Goal: Task Accomplishment & Management: Manage account settings

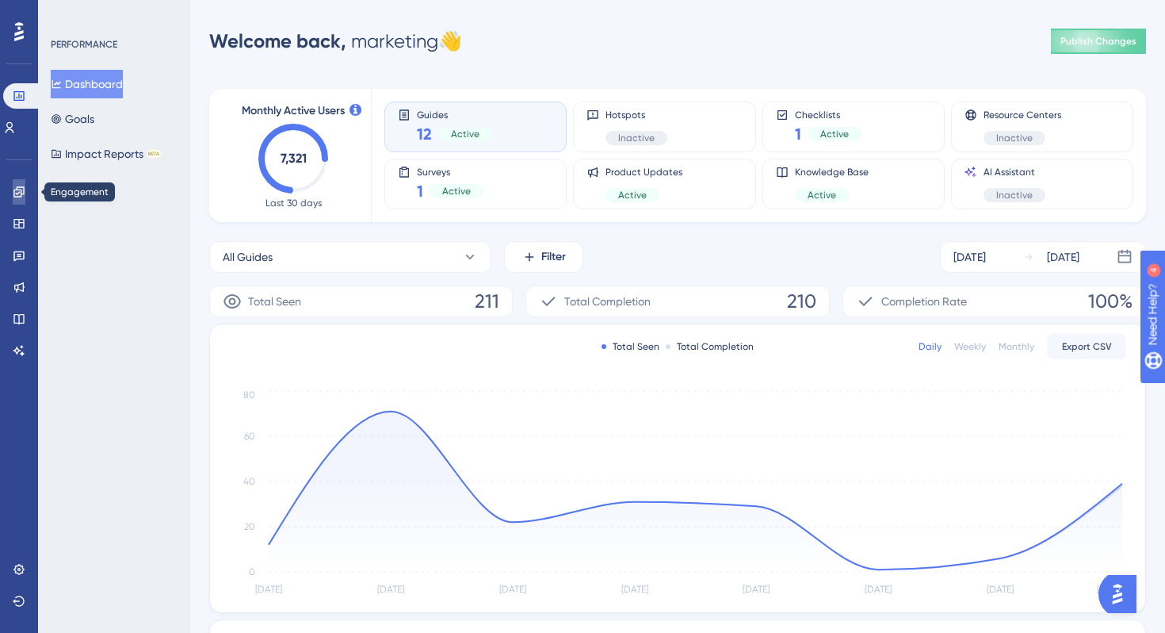
click at [25, 187] on link at bounding box center [19, 191] width 13 height 25
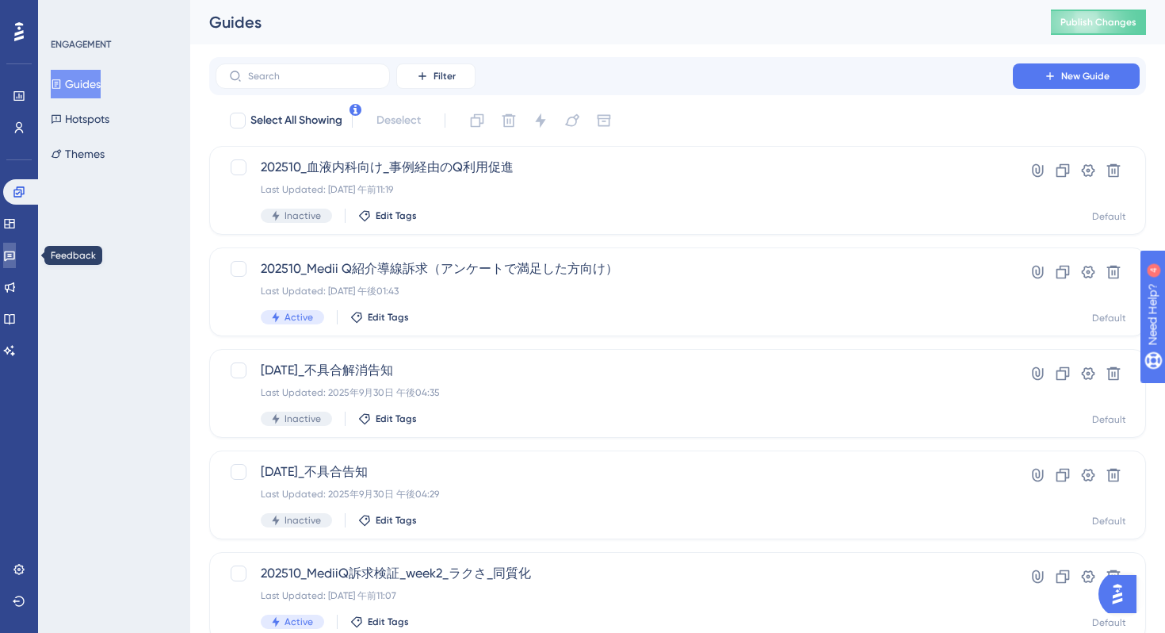
click at [15, 252] on icon at bounding box center [9, 256] width 11 height 10
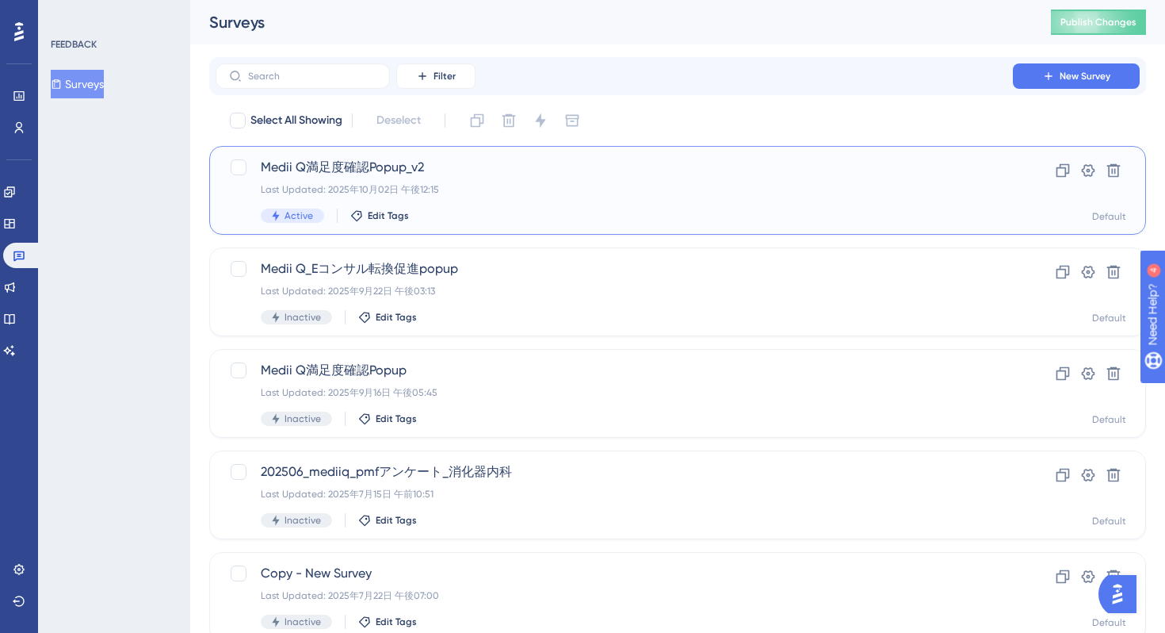
click at [569, 155] on div "Medii Q満足度確認Popup_v2 Last Updated: 2025年10月02日 午後12:15 Active Edit Tags Clone S…" at bounding box center [677, 190] width 937 height 89
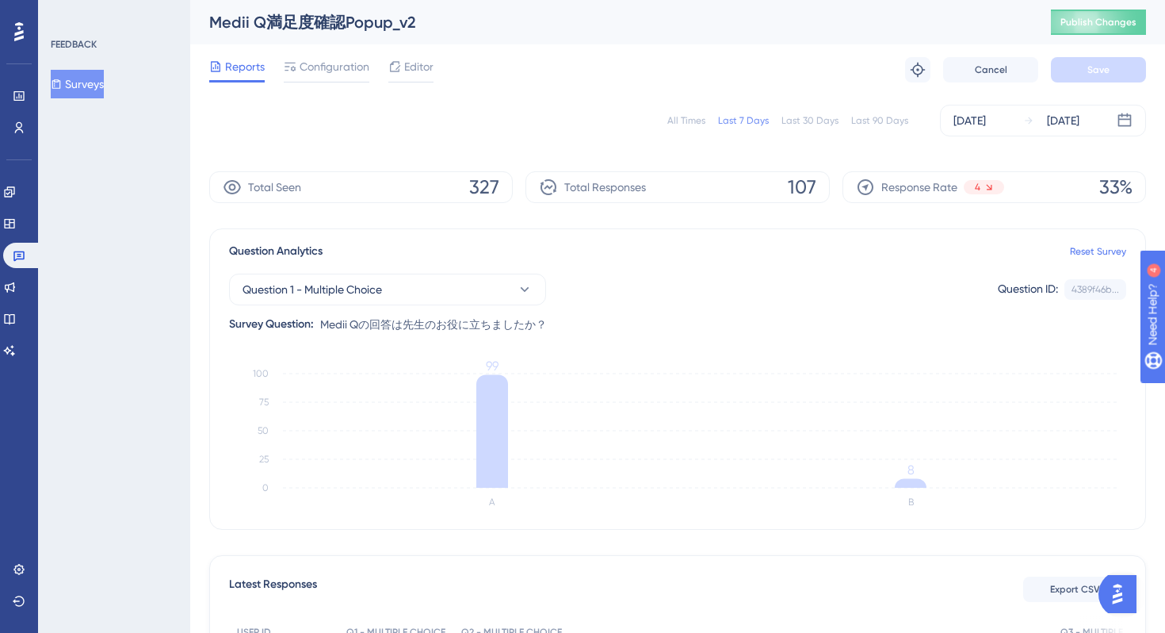
click at [405, 113] on div "All Times Last 7 Days Last 30 Days Last 90 Days [DATE] [DATE]" at bounding box center [677, 121] width 937 height 32
click at [330, 67] on span "Configuration" at bounding box center [335, 66] width 70 height 19
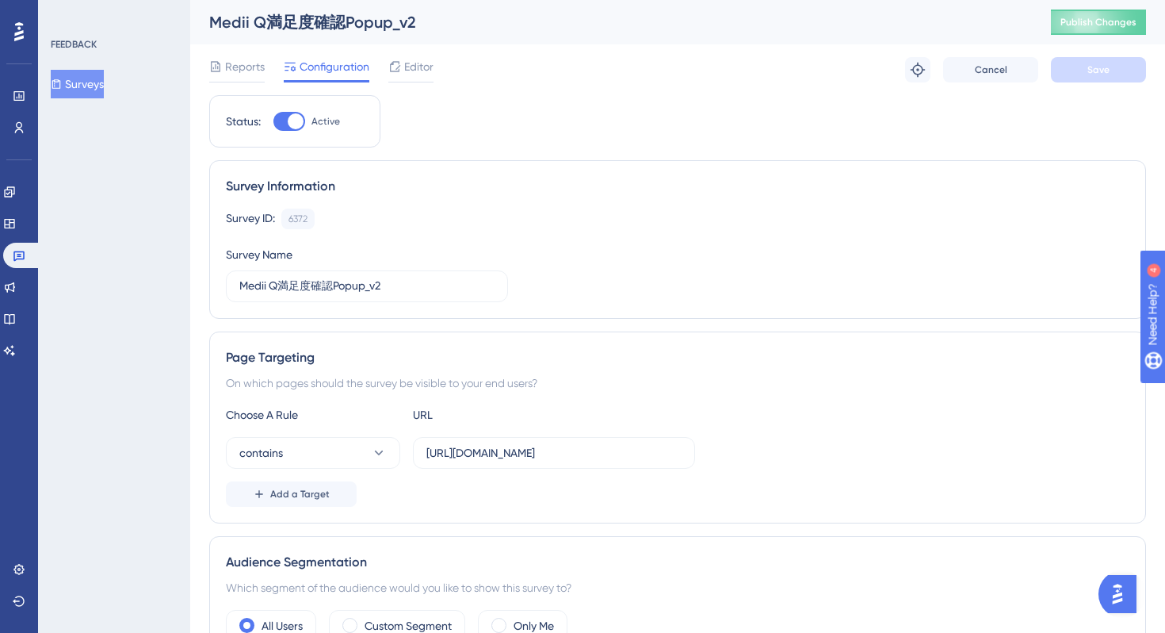
click at [281, 122] on div at bounding box center [290, 121] width 32 height 19
click at [274, 122] on input "Active" at bounding box center [273, 121] width 1 height 1
checkbox input "false"
click at [1079, 77] on button "Save" at bounding box center [1098, 69] width 95 height 25
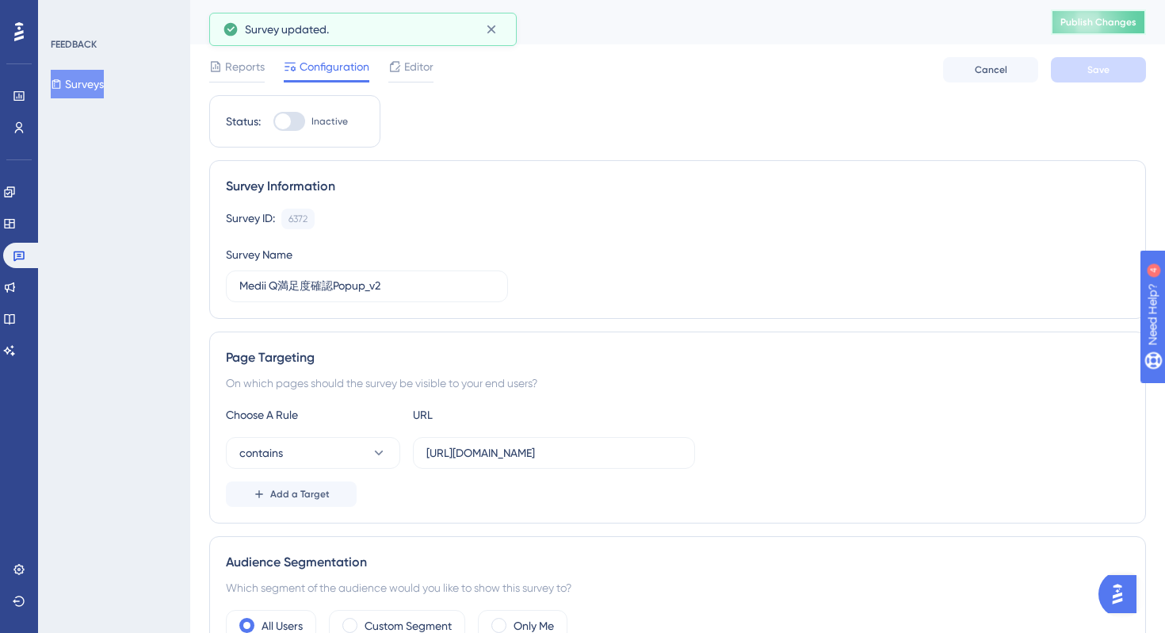
click at [1087, 24] on span "Publish Changes" at bounding box center [1099, 22] width 76 height 13
click at [491, 33] on icon at bounding box center [492, 29] width 16 height 16
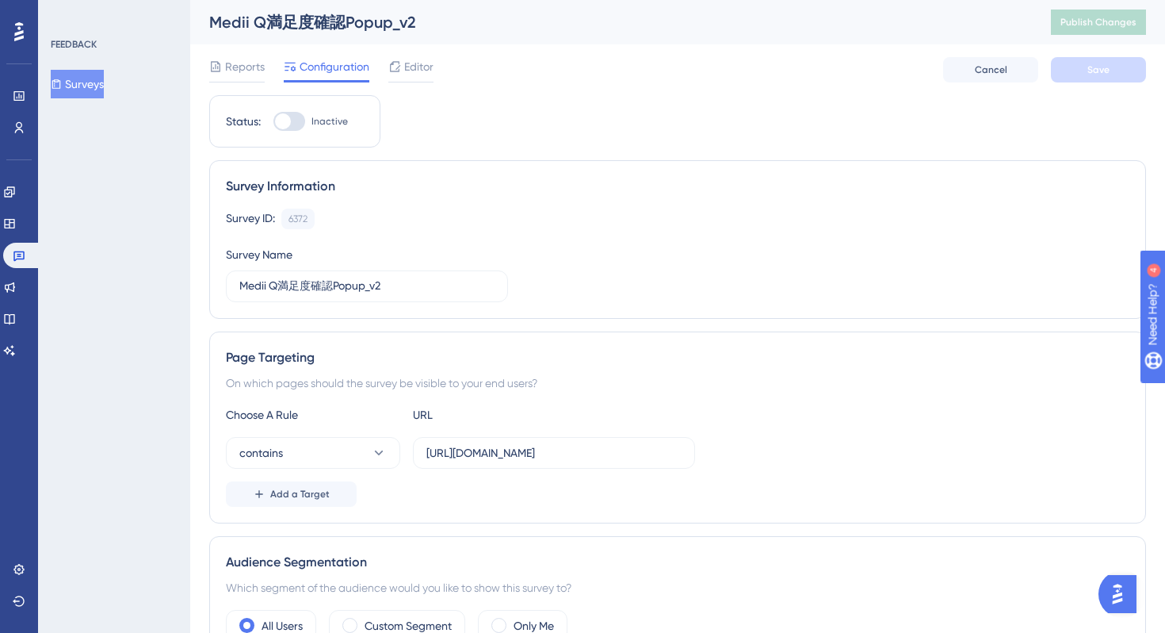
click at [94, 92] on button "Surveys" at bounding box center [77, 84] width 53 height 29
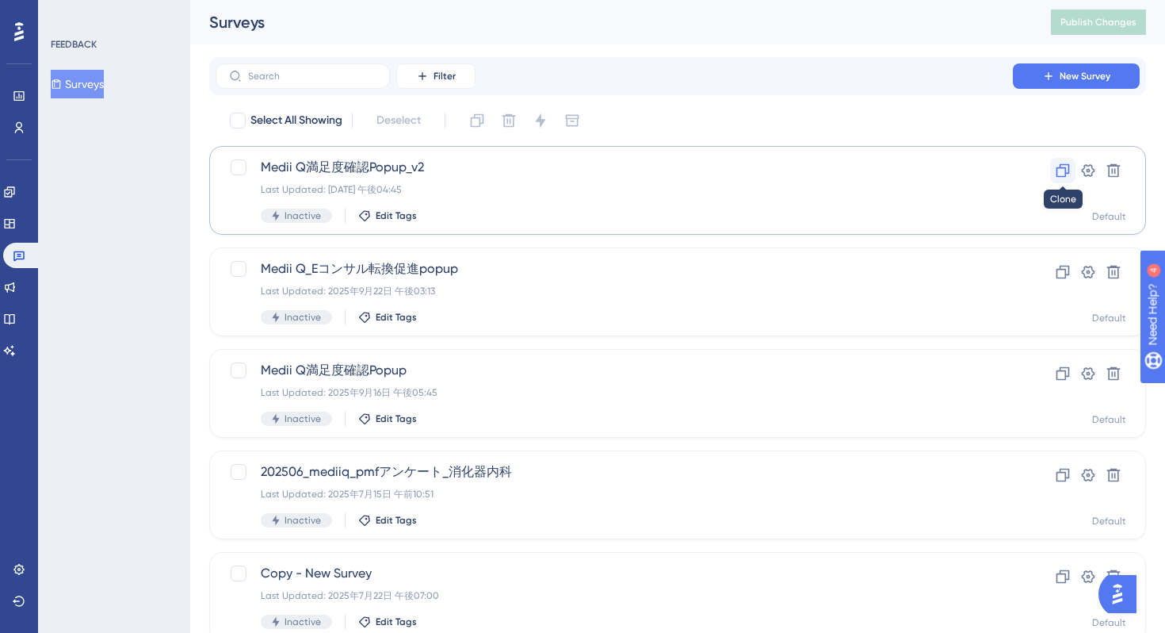
click at [1062, 170] on icon at bounding box center [1063, 171] width 16 height 16
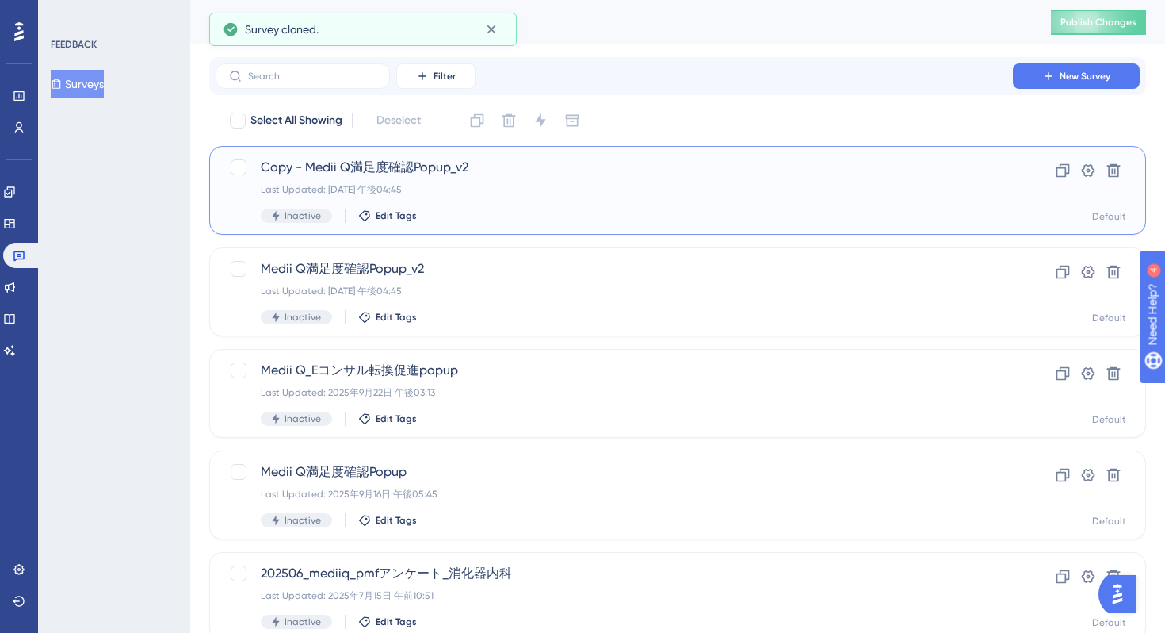
click at [478, 177] on div "Copy - Medii Q満足度確認Popup_v2 Last Updated: [DATE] 午後04:45 Inactive Edit Tags" at bounding box center [614, 190] width 707 height 65
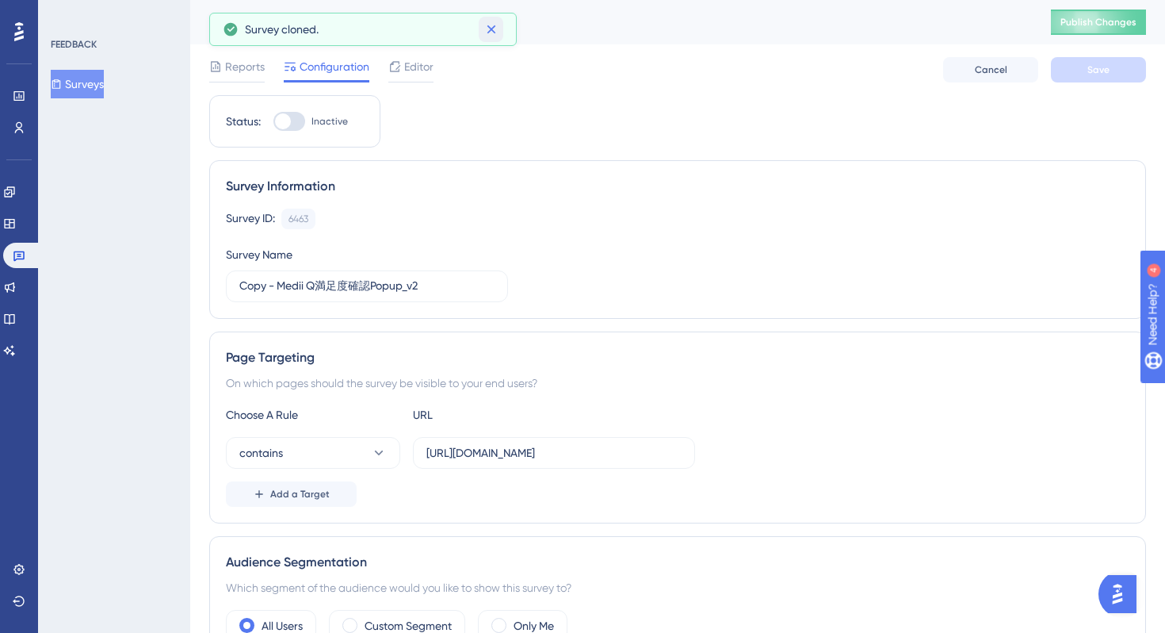
click at [493, 25] on icon at bounding box center [492, 29] width 16 height 16
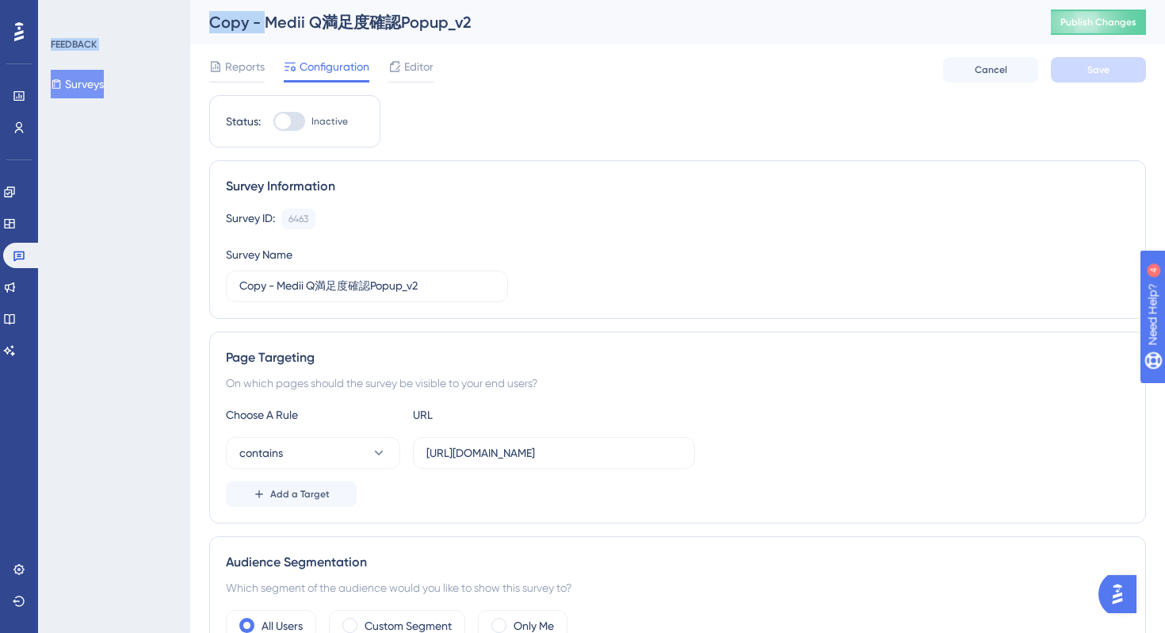
drag, startPoint x: 266, startPoint y: 25, endPoint x: 167, endPoint y: 33, distance: 98.6
drag, startPoint x: 280, startPoint y: 288, endPoint x: 196, endPoint y: 300, distance: 84.9
click at [277, 281] on input "Copy - Medii Q満足度確認Popup_v2" at bounding box center [366, 285] width 255 height 17
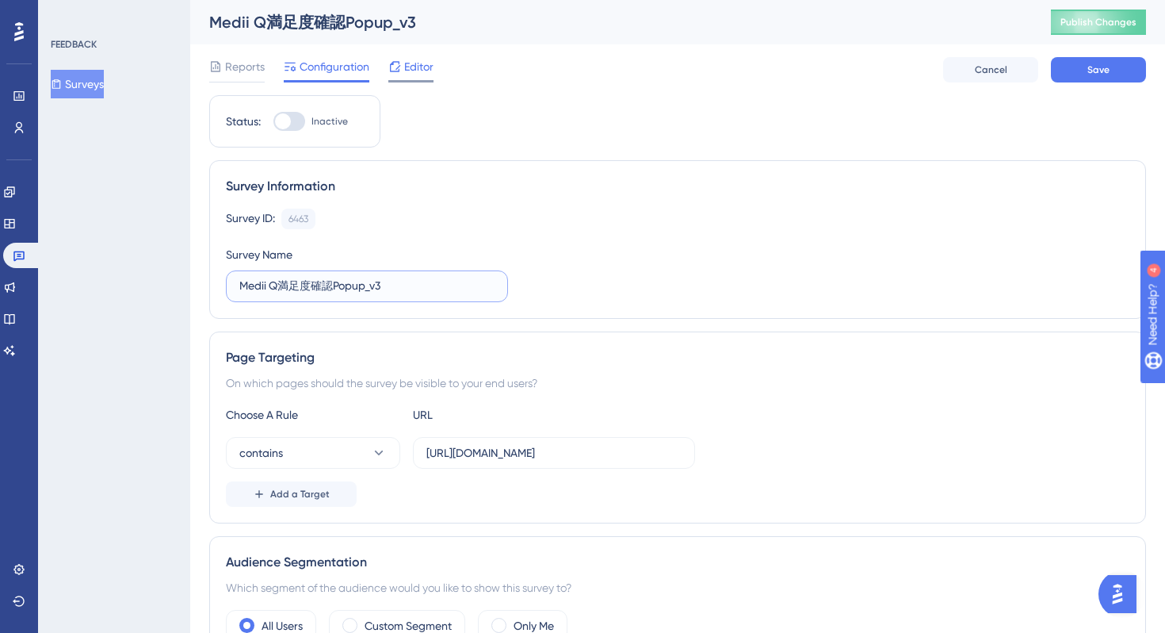
type input "Medii Q満足度確認Popup_v3"
click at [427, 63] on span "Editor" at bounding box center [418, 66] width 29 height 19
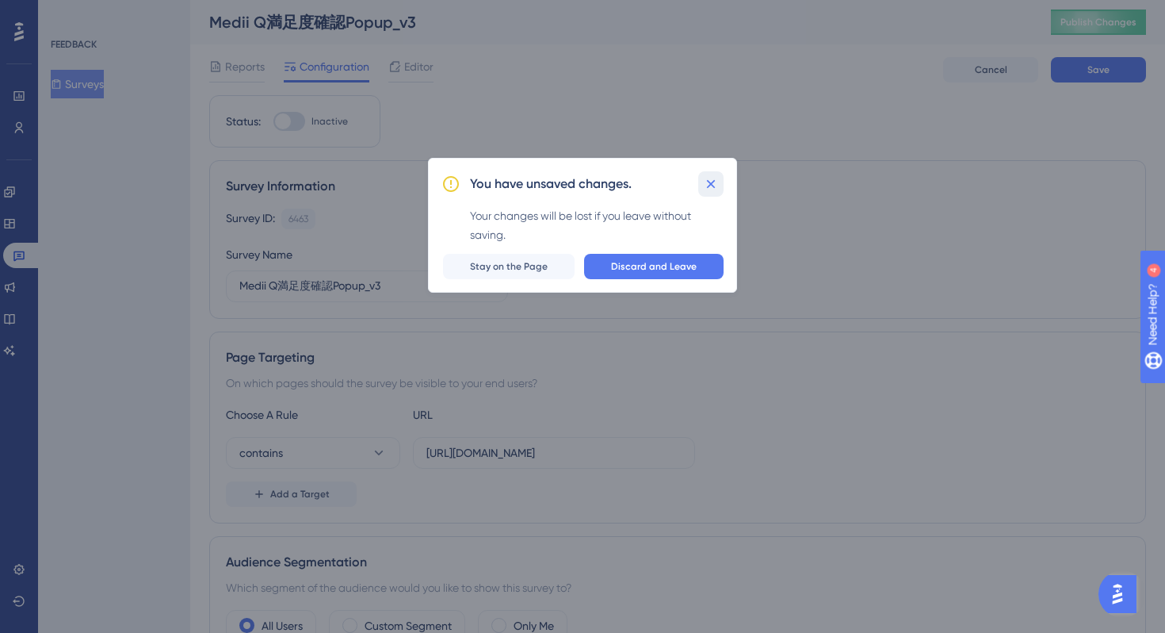
click at [710, 187] on icon at bounding box center [711, 184] width 16 height 16
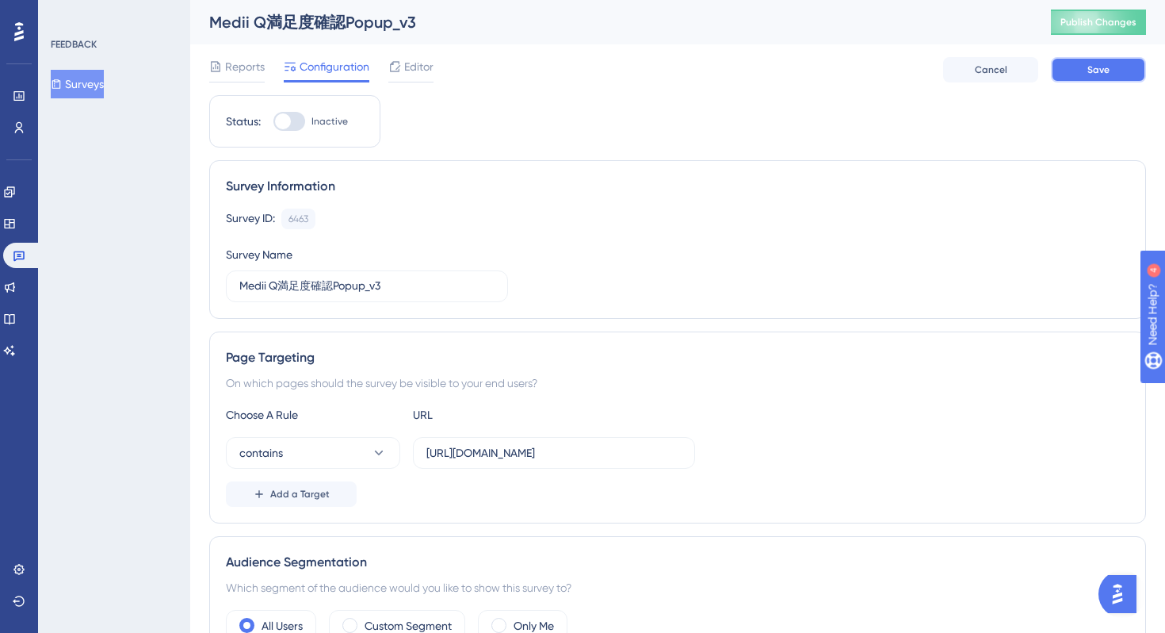
click at [1065, 72] on button "Save" at bounding box center [1098, 69] width 95 height 25
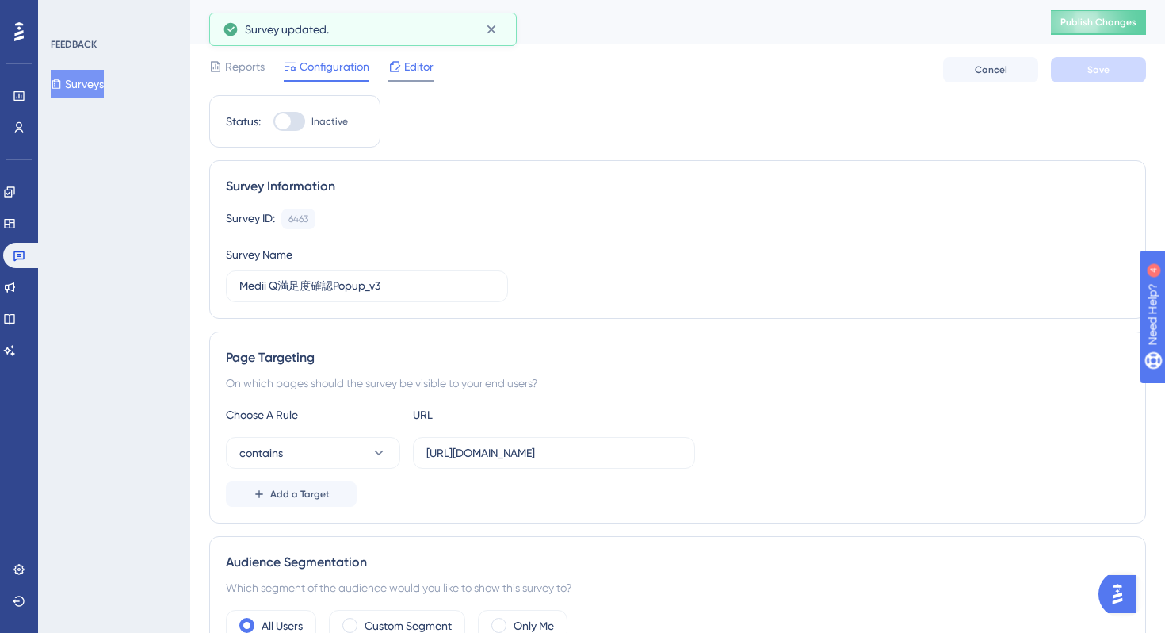
click at [422, 71] on span "Editor" at bounding box center [418, 66] width 29 height 19
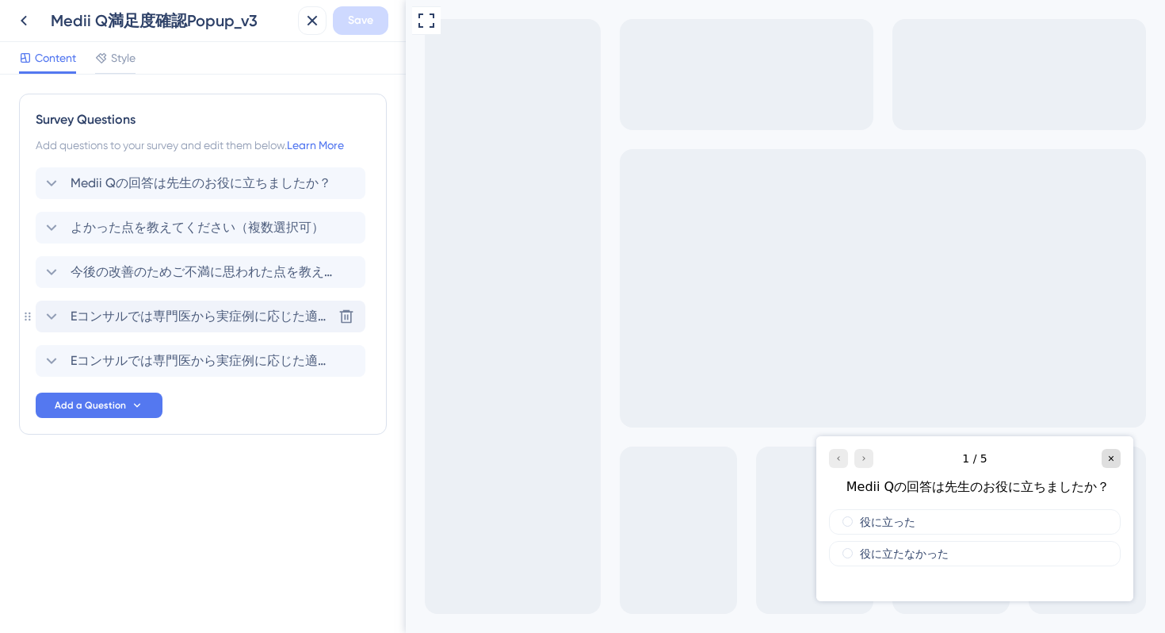
click at [134, 317] on span "Eコンサルでは専門医から実症例に応じた適切な知見を得られます。今回の回答について、さらに専門医の見解も聞いてみたいですか？" at bounding box center [202, 316] width 262 height 19
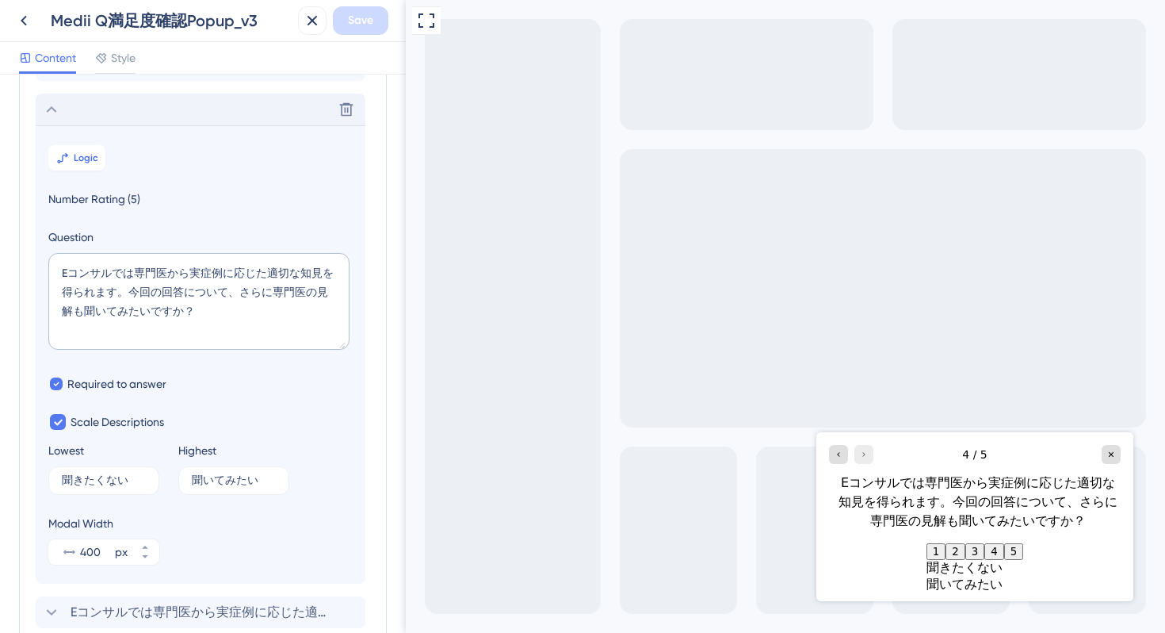
scroll to position [226, 0]
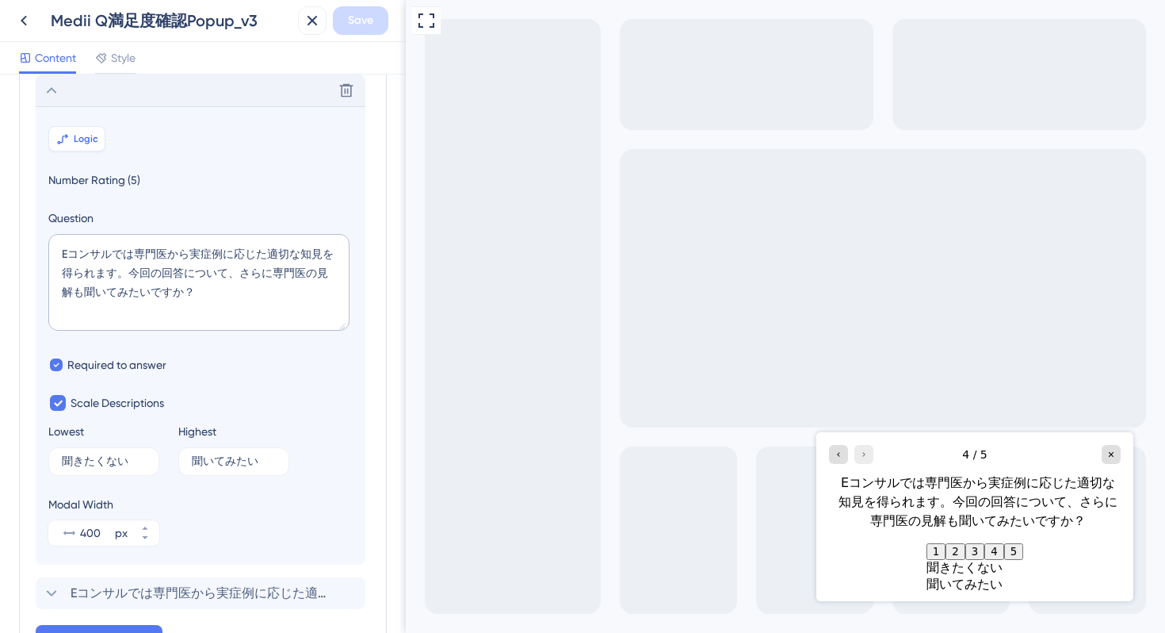
click at [87, 136] on span "Logic" at bounding box center [86, 138] width 25 height 13
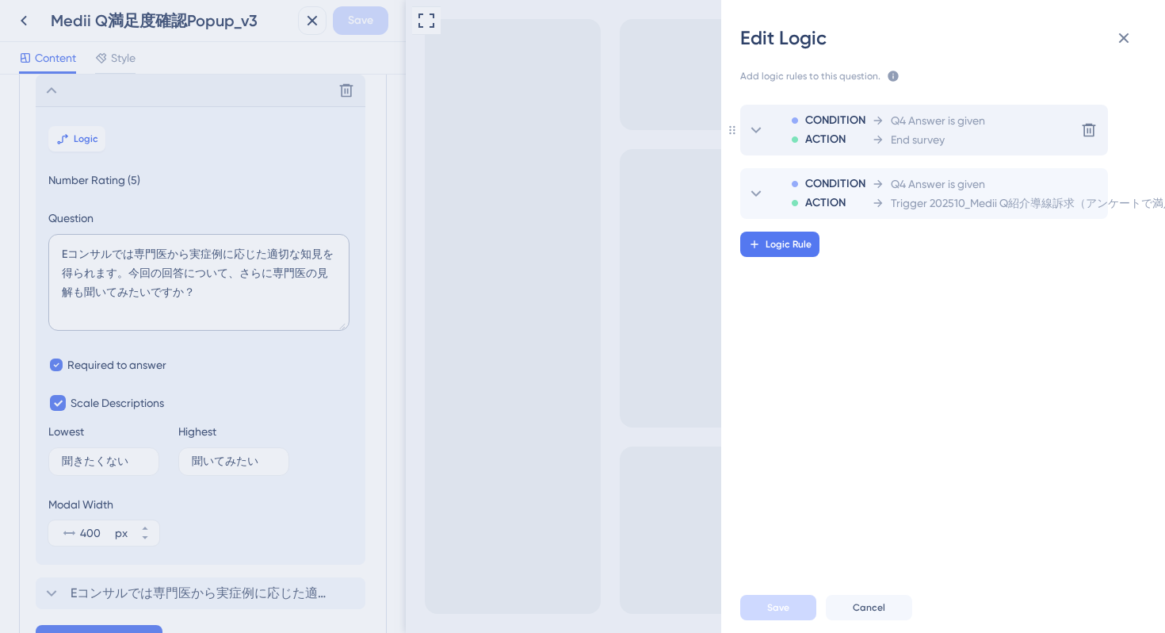
click at [957, 139] on div "End survey" at bounding box center [928, 139] width 113 height 19
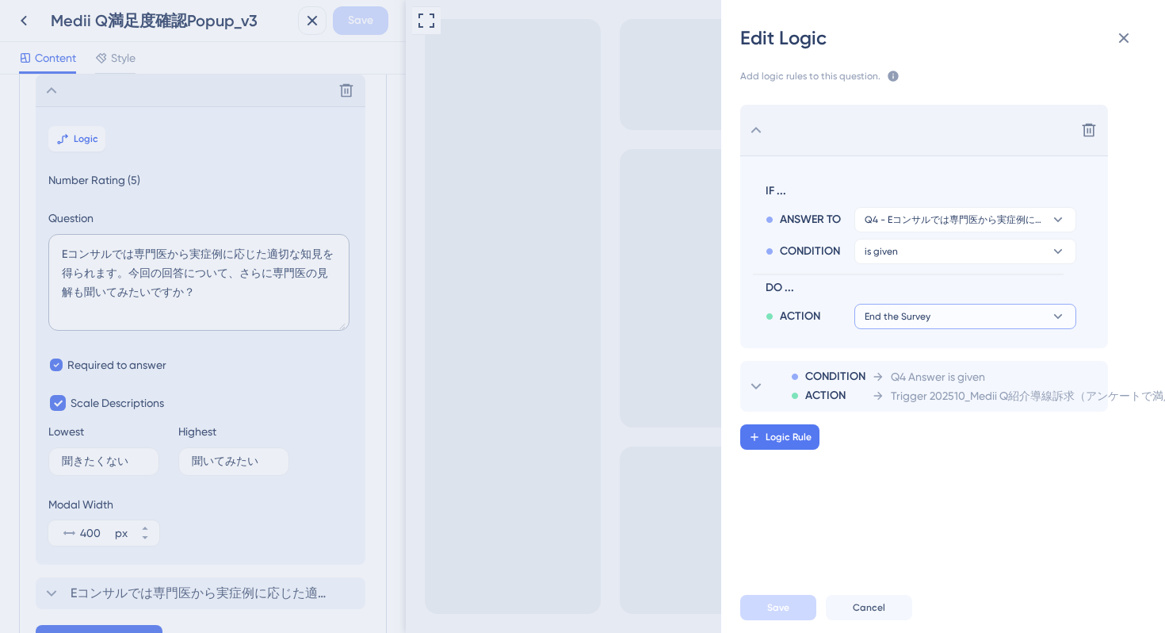
click at [893, 316] on span "End the Survey" at bounding box center [898, 316] width 66 height 13
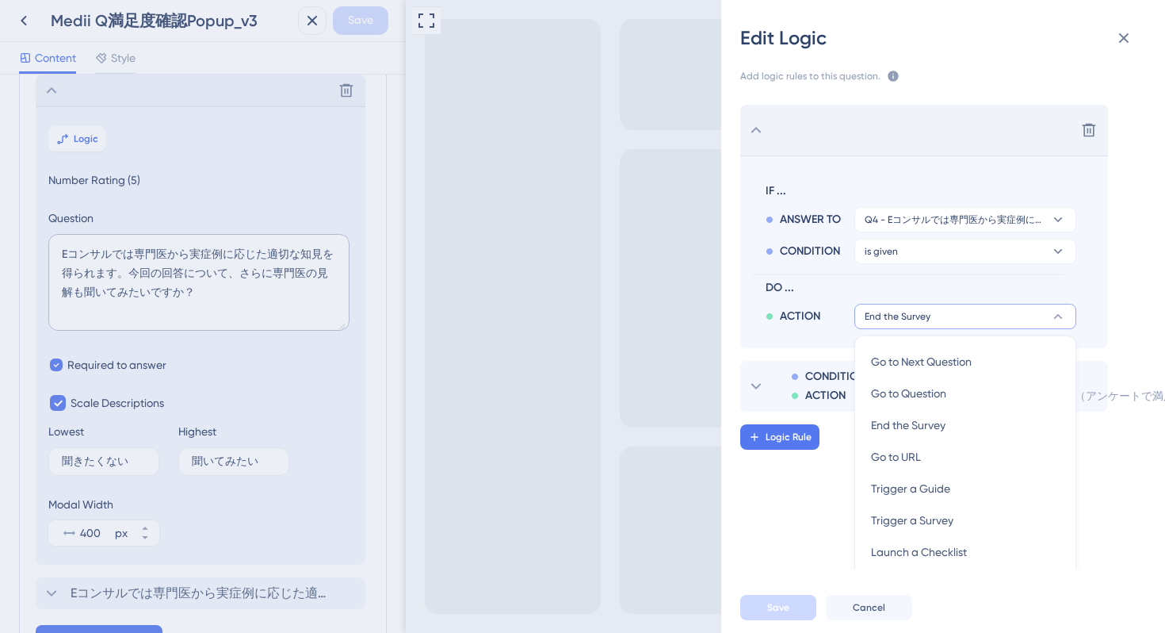
scroll to position [72, 0]
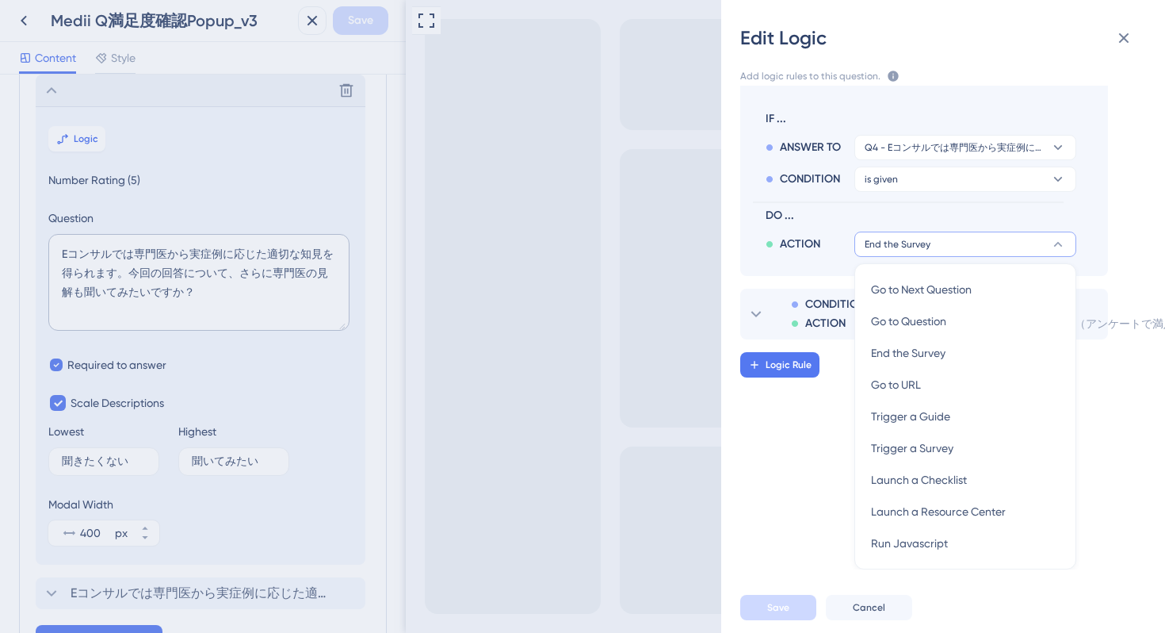
click at [609, 310] on div "Edit Logic Add logic rules to this question. The rules will apply after this qu…" at bounding box center [582, 316] width 1165 height 633
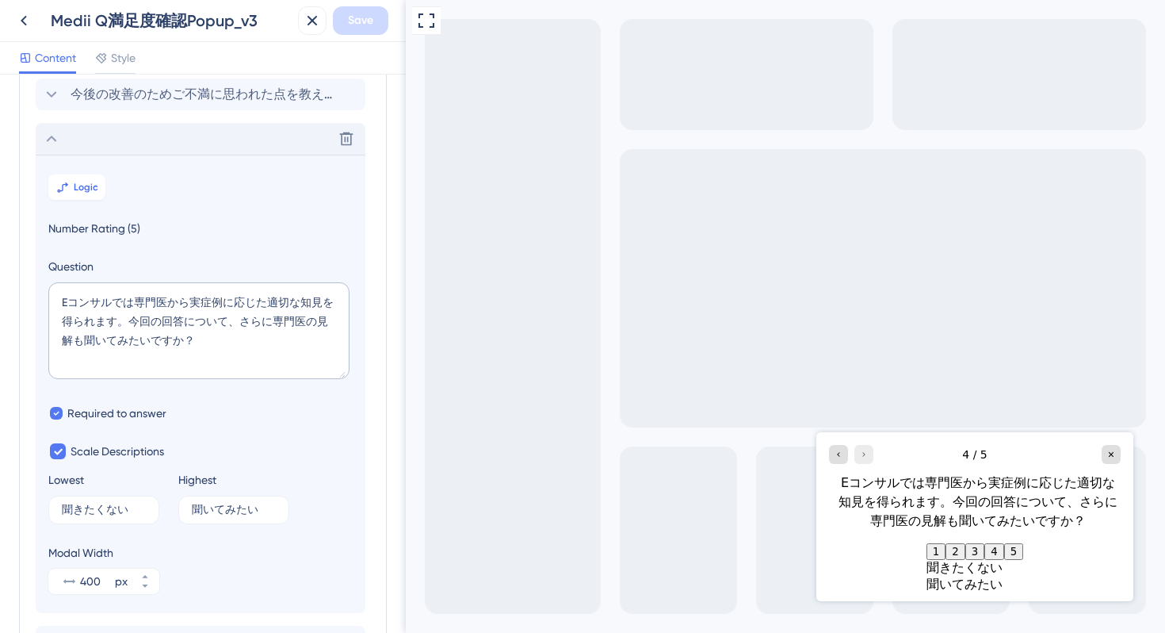
scroll to position [168, 0]
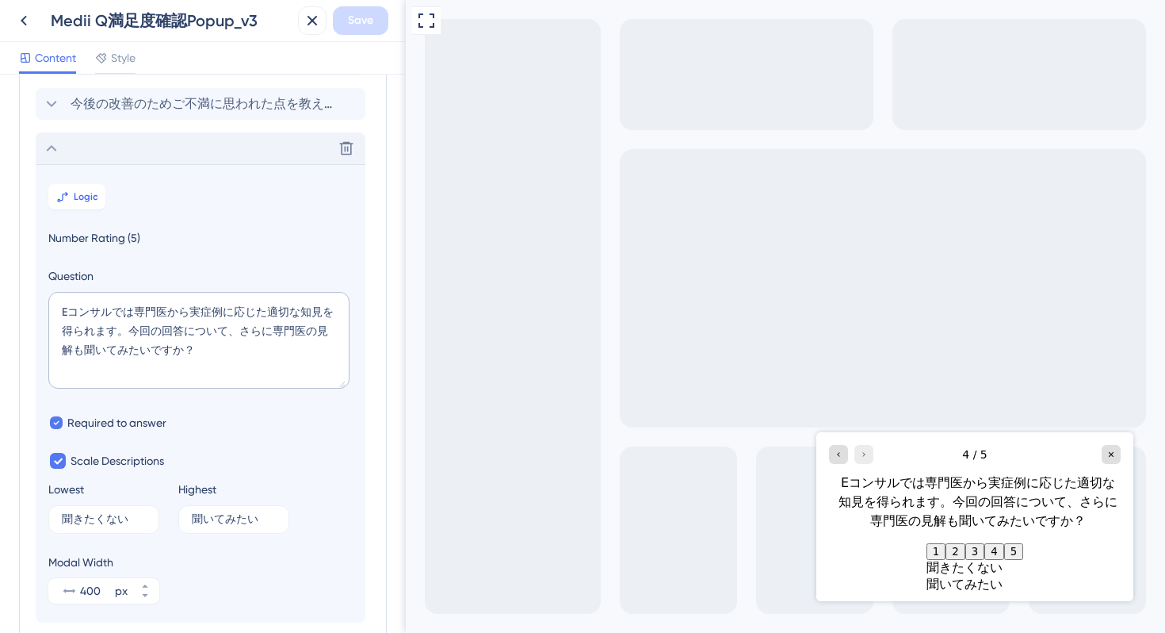
click at [51, 150] on icon at bounding box center [51, 148] width 19 height 19
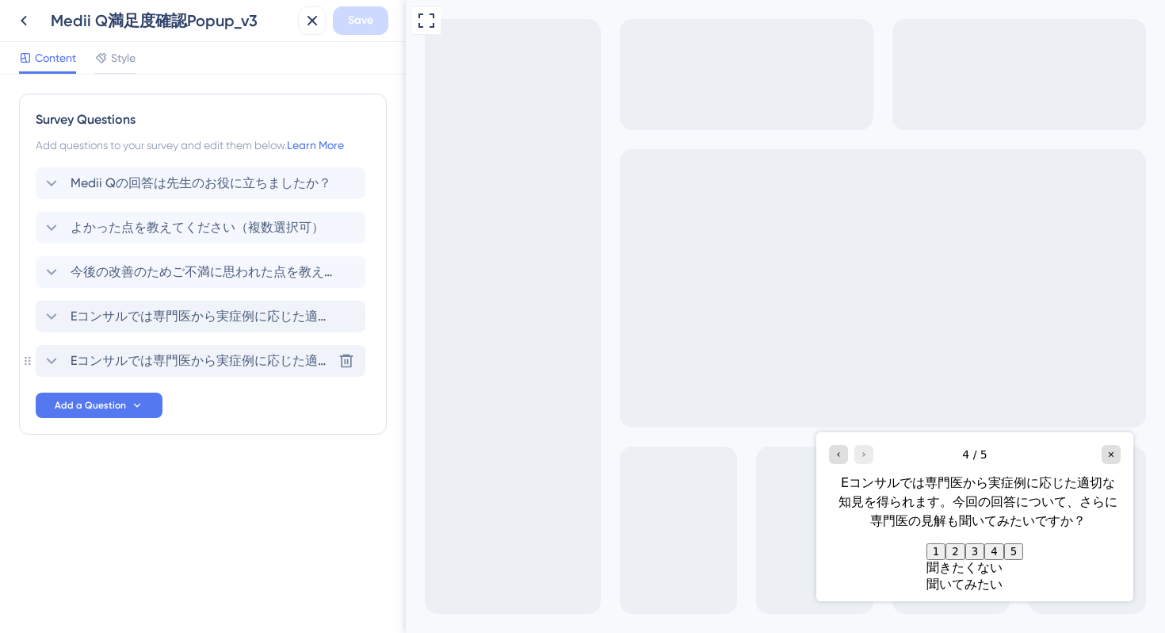
click at [171, 357] on span "Eコンサルでは専門医から実症例に応じた適切な知見を得られます。今回の回答で解消しきれなかった点を、専門医に相談してみたいですか？" at bounding box center [202, 360] width 262 height 19
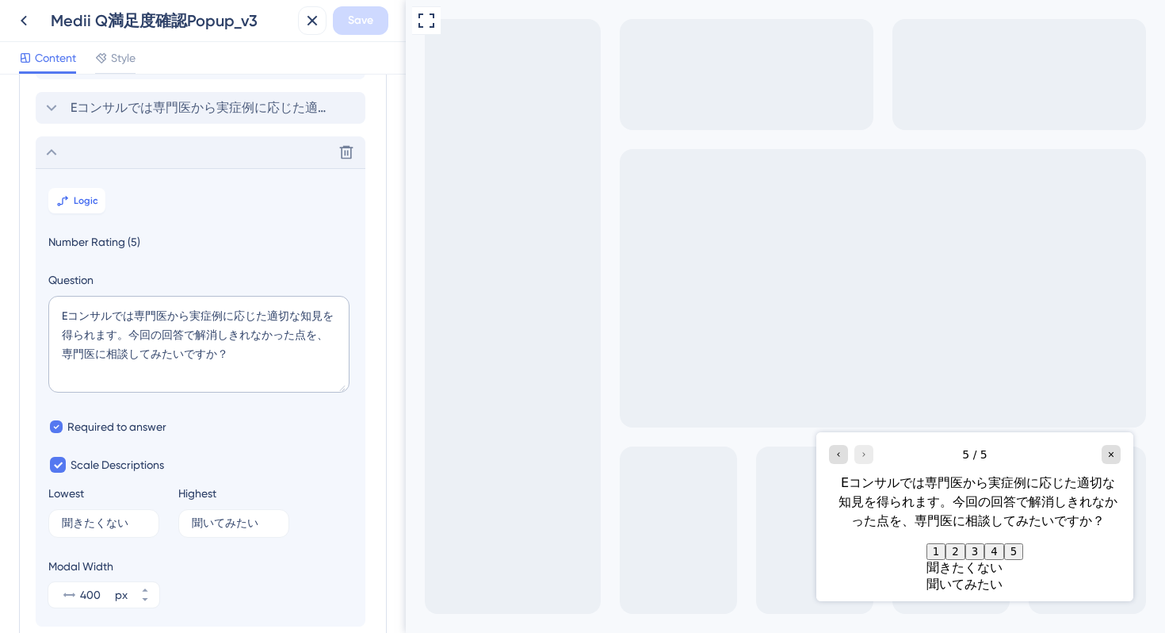
scroll to position [201, 0]
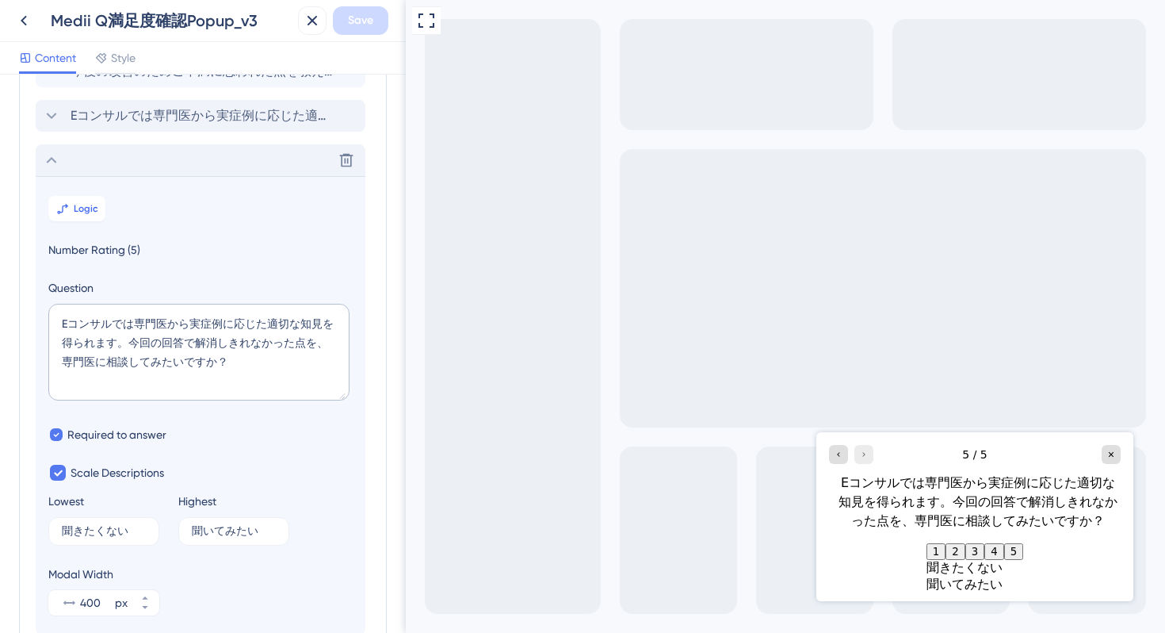
click at [49, 160] on icon at bounding box center [52, 160] width 10 height 6
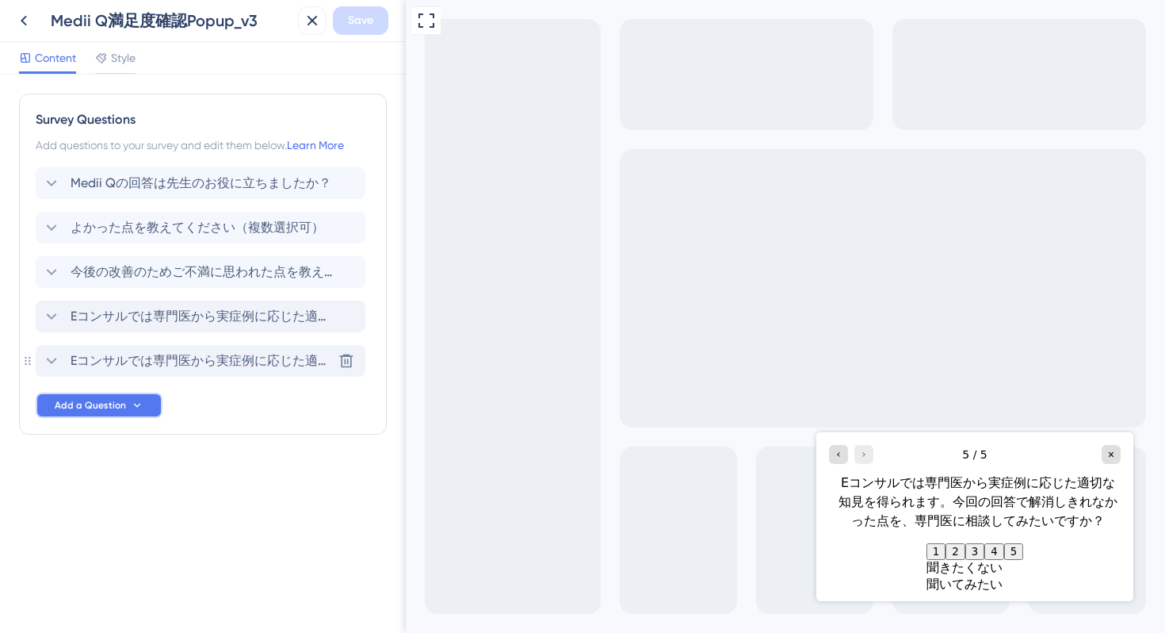
click at [75, 400] on span "Add a Question" at bounding box center [90, 405] width 71 height 13
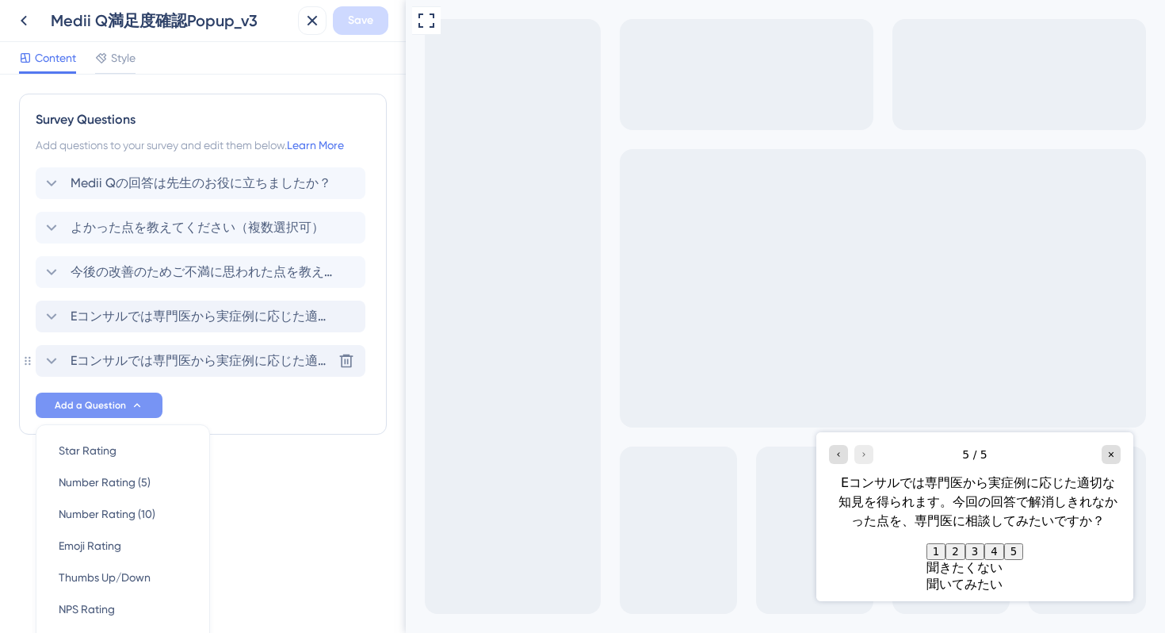
scroll to position [129, 0]
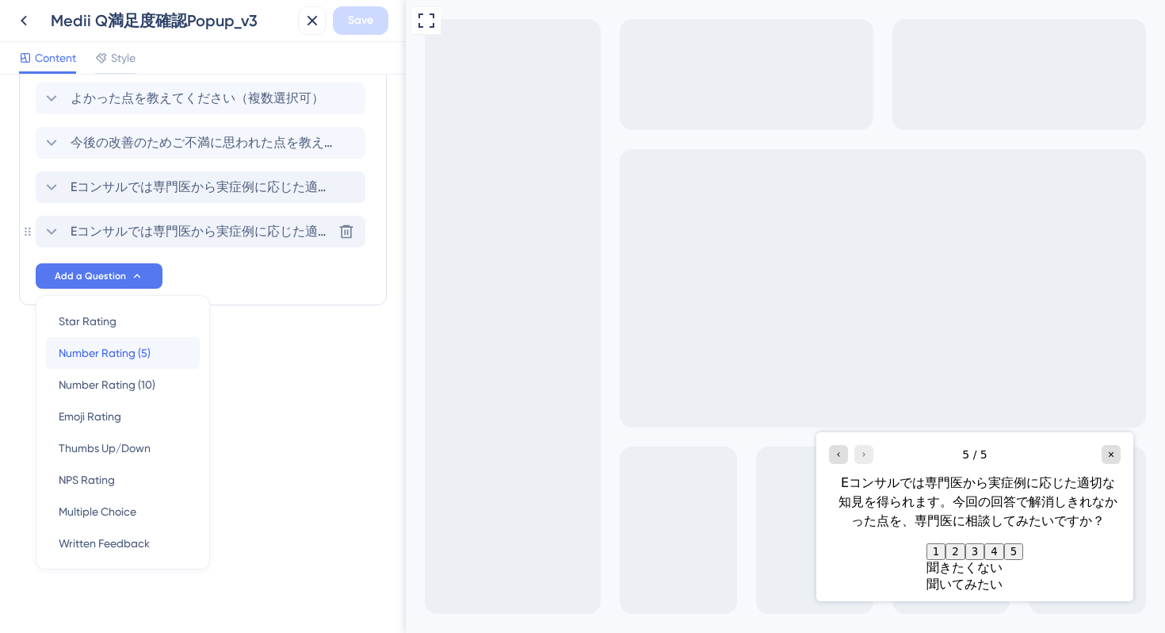
click at [113, 346] on span "Number Rating (5)" at bounding box center [105, 352] width 92 height 19
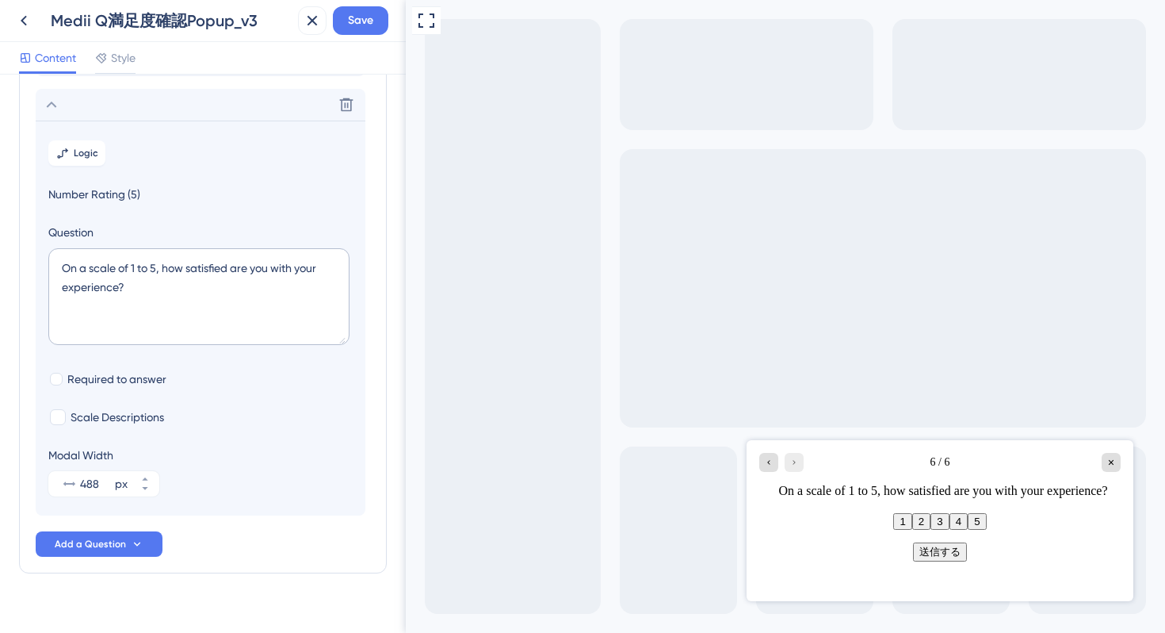
scroll to position [315, 0]
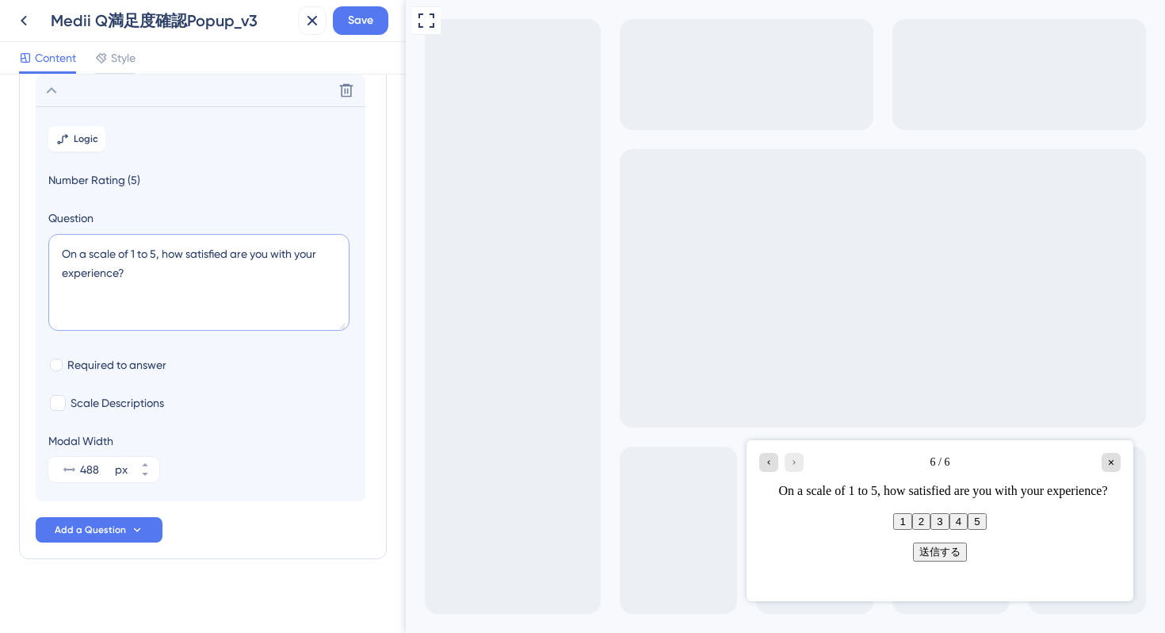
drag, startPoint x: 141, startPoint y: 281, endPoint x: 48, endPoint y: 260, distance: 95.2
click at [48, 260] on textarea "On a scale of 1 to 5, how satisfied are you with your experience?" at bounding box center [198, 282] width 301 height 97
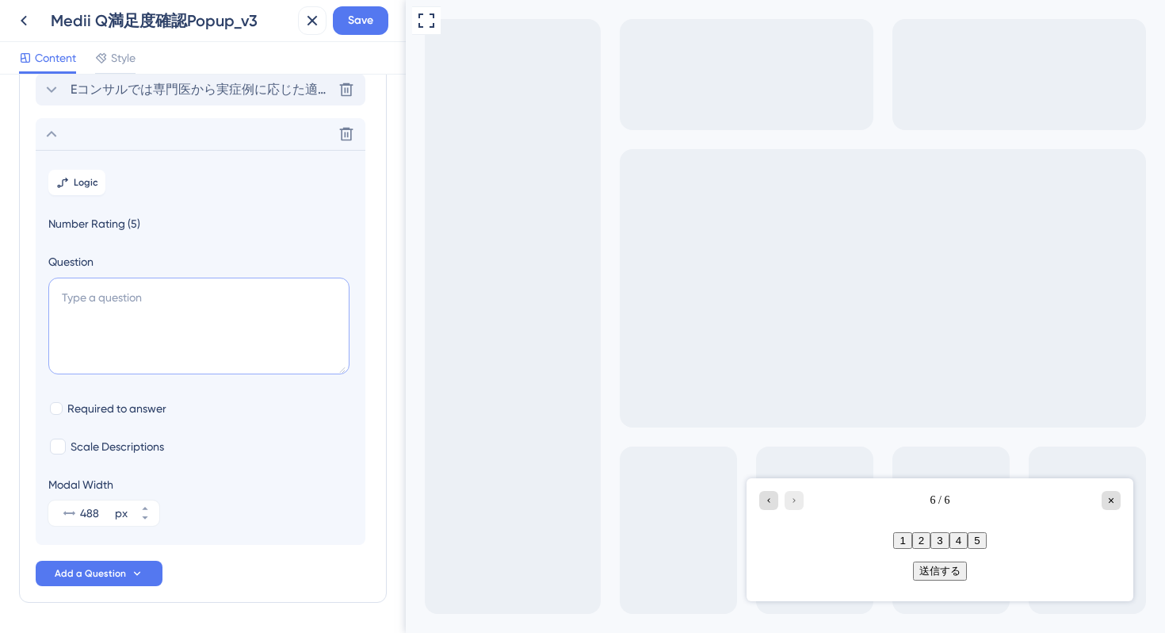
scroll to position [264, 0]
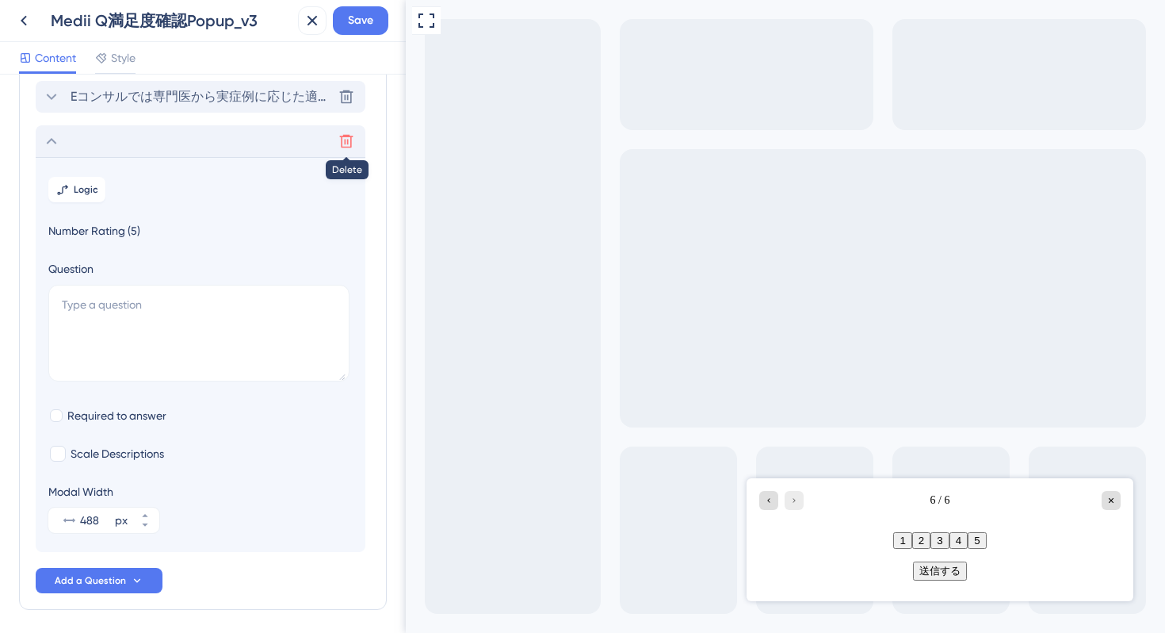
click at [350, 135] on icon at bounding box center [347, 141] width 16 height 16
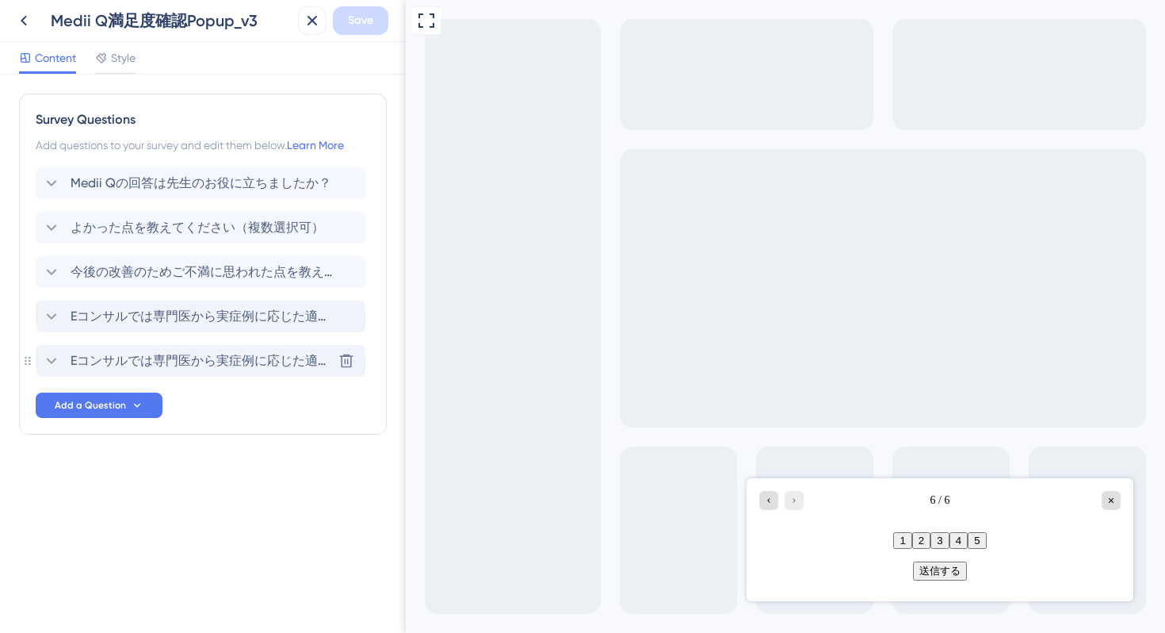
scroll to position [0, 0]
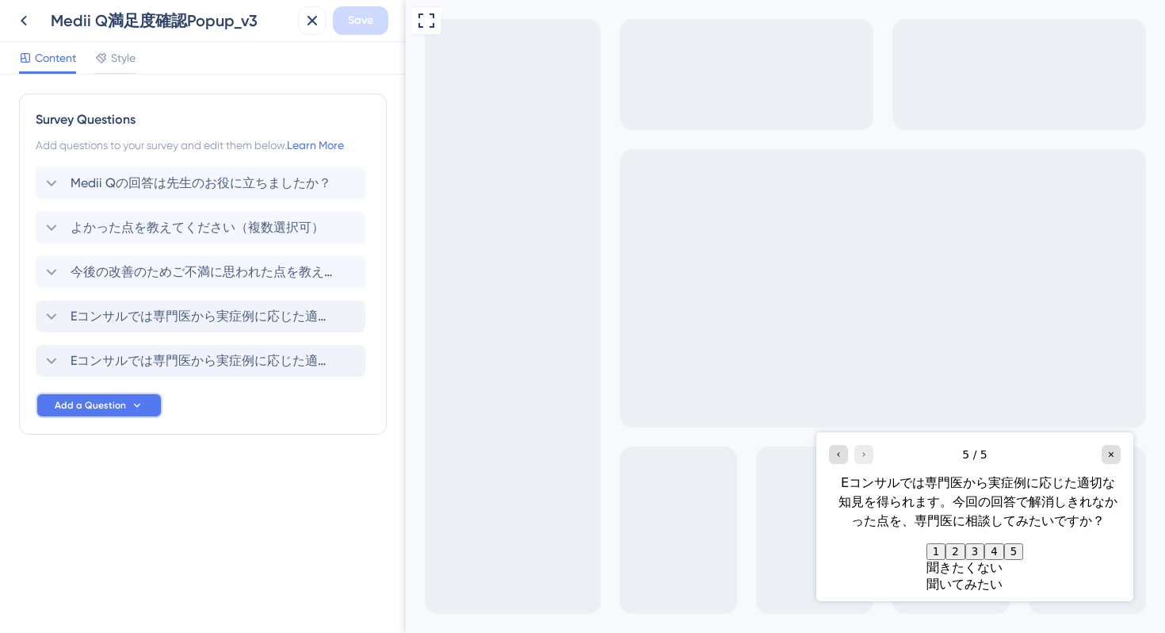
click at [113, 404] on span "Add a Question" at bounding box center [90, 405] width 71 height 13
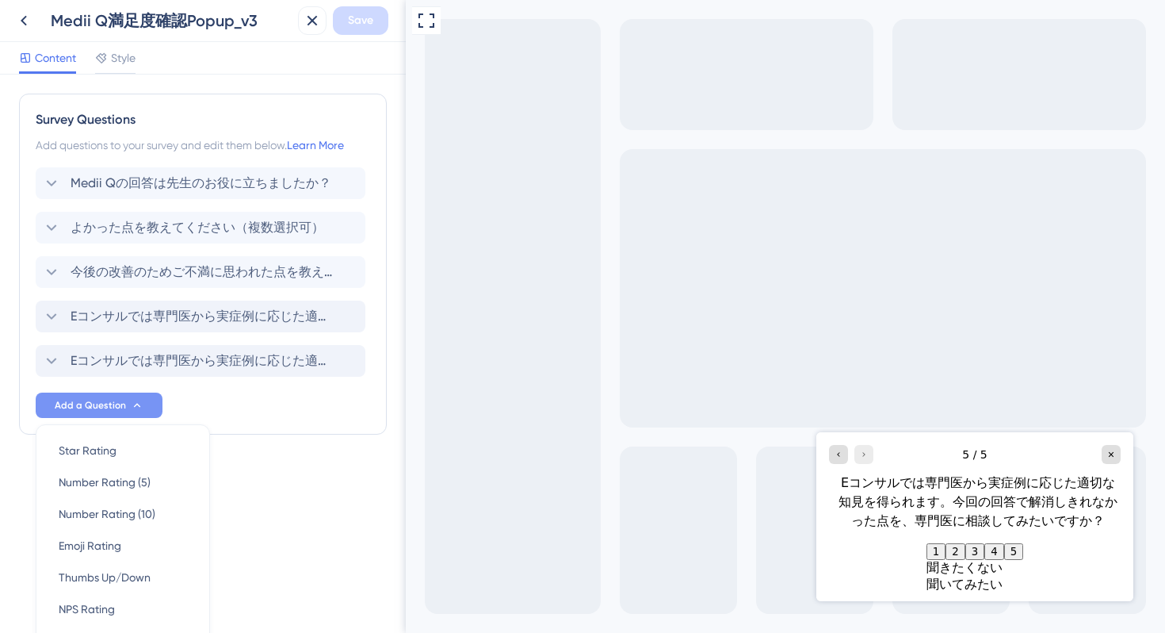
scroll to position [129, 0]
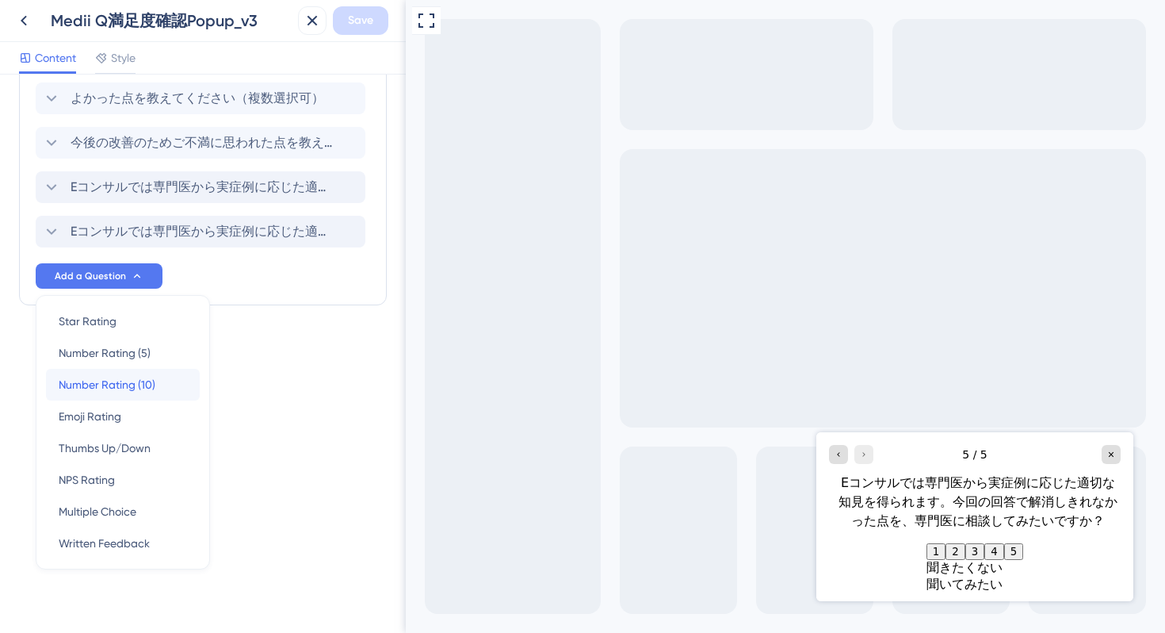
click at [139, 387] on span "Number Rating (10)" at bounding box center [107, 384] width 97 height 19
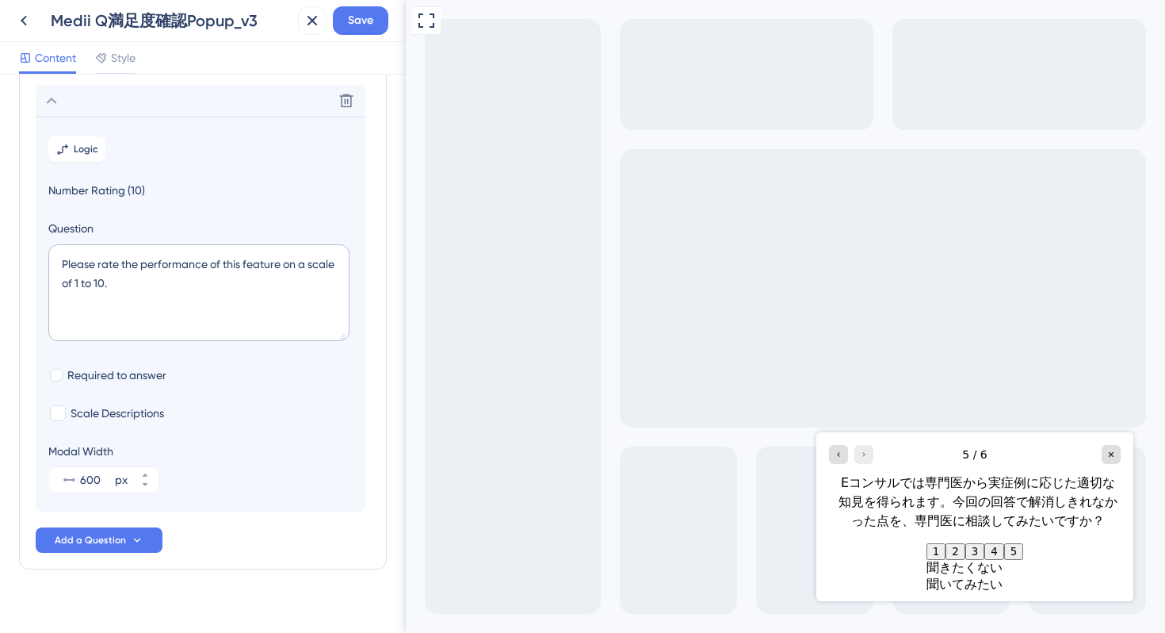
scroll to position [315, 0]
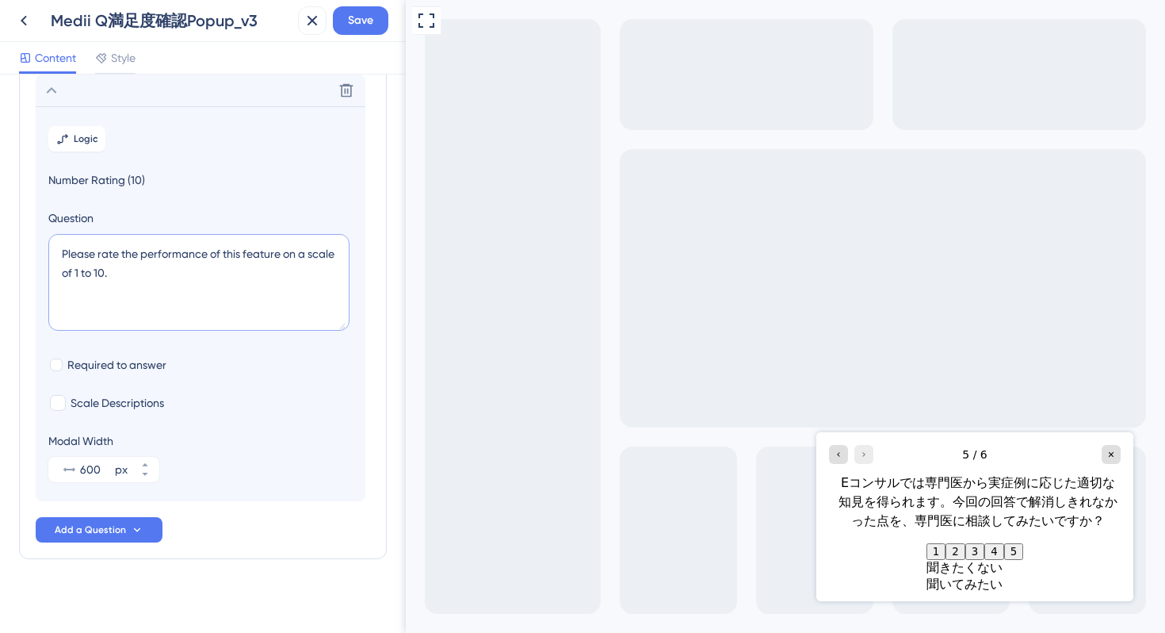
drag, startPoint x: 125, startPoint y: 271, endPoint x: 25, endPoint y: 231, distance: 107.5
click at [25, 231] on div "Survey Questions Add questions to your survey and edit them below. Learn More M…" at bounding box center [203, 169] width 368 height 780
type textarea "今後もMedii Qを引き続き利用したいと思いましたか？10段階でご評価ください"
click at [79, 365] on span "Required to answer" at bounding box center [116, 364] width 99 height 19
click at [113, 365] on span "Required to answer" at bounding box center [116, 364] width 99 height 19
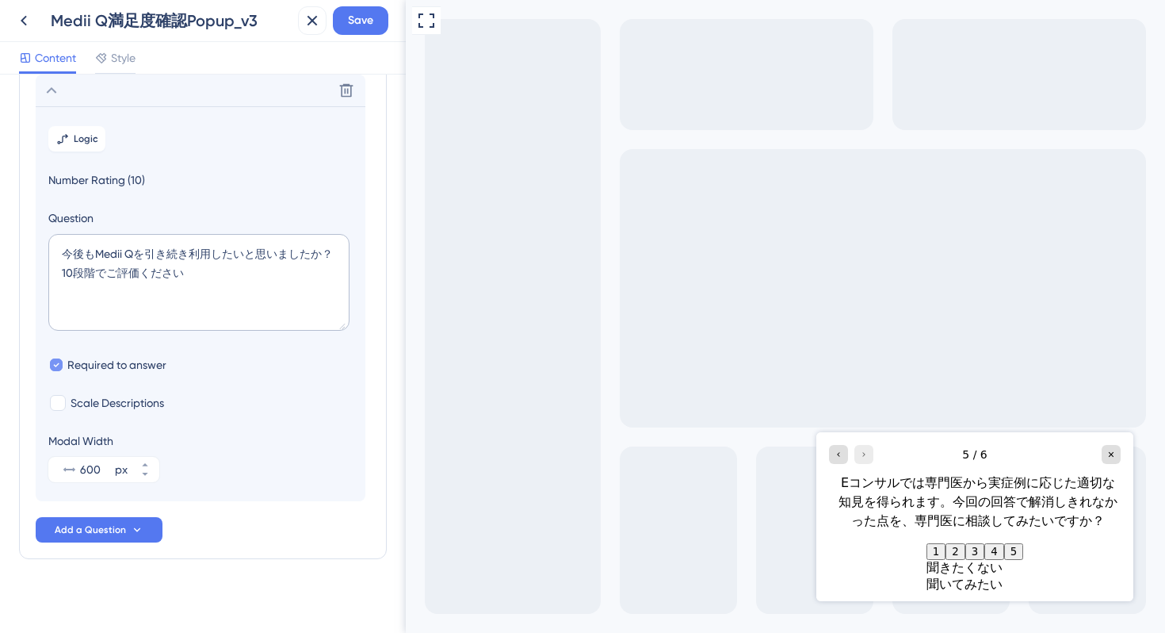
checkbox input "false"
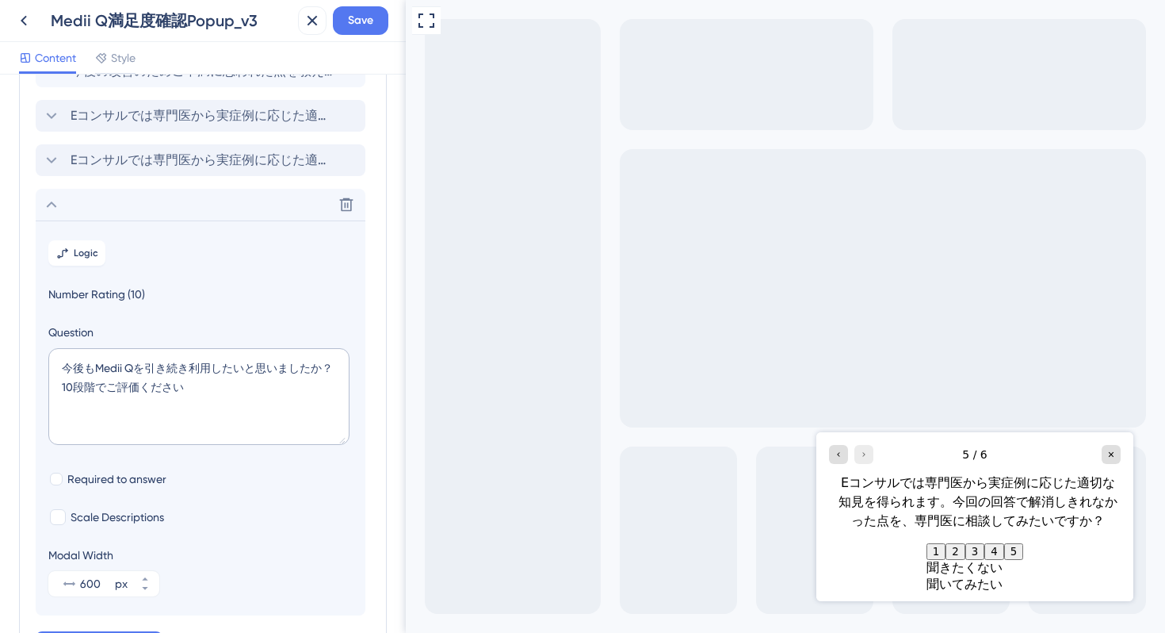
scroll to position [139, 0]
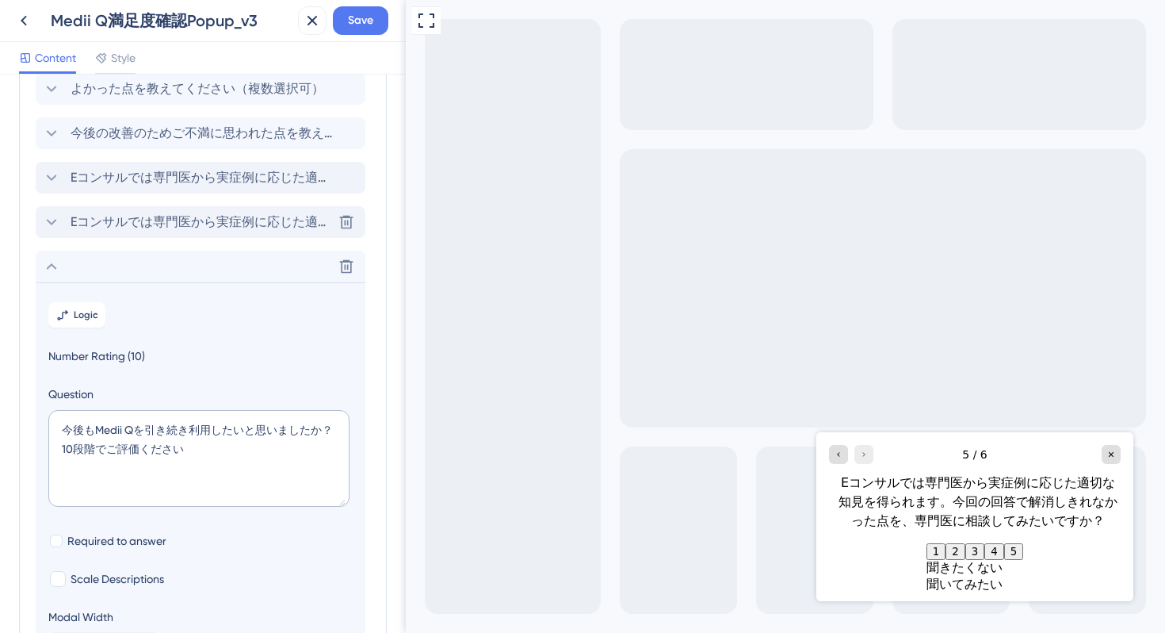
click at [138, 222] on span "Eコンサルでは専門医から実症例に応じた適切な知見を得られます。今回の回答で解消しきれなかった点を、専門医に相談してみたいですか？" at bounding box center [202, 221] width 262 height 19
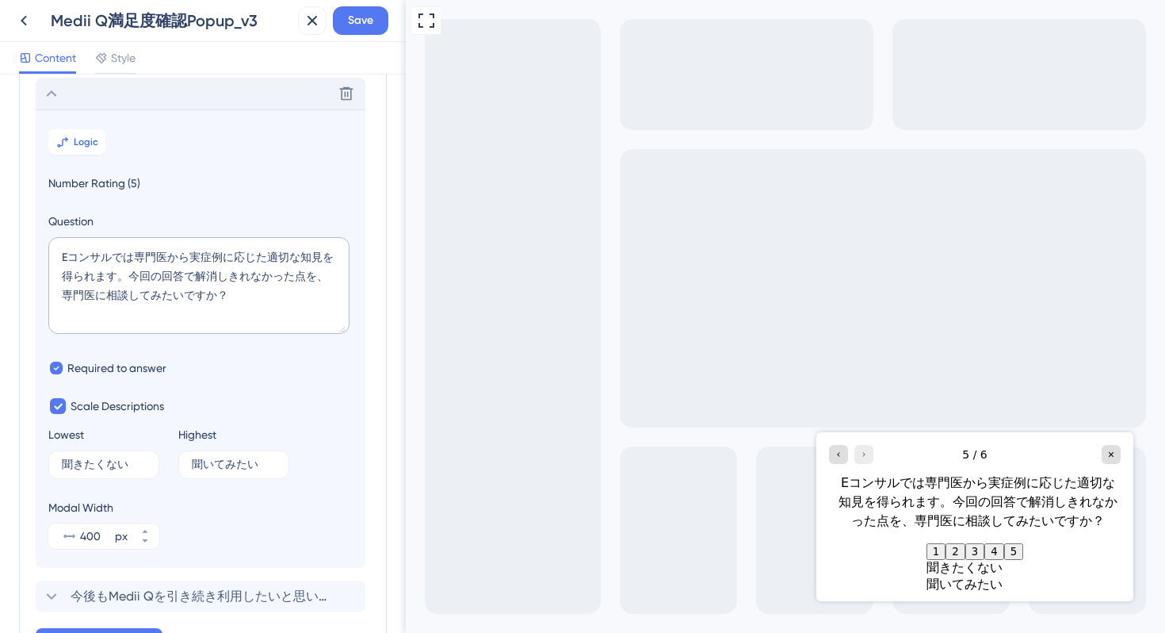
scroll to position [270, 0]
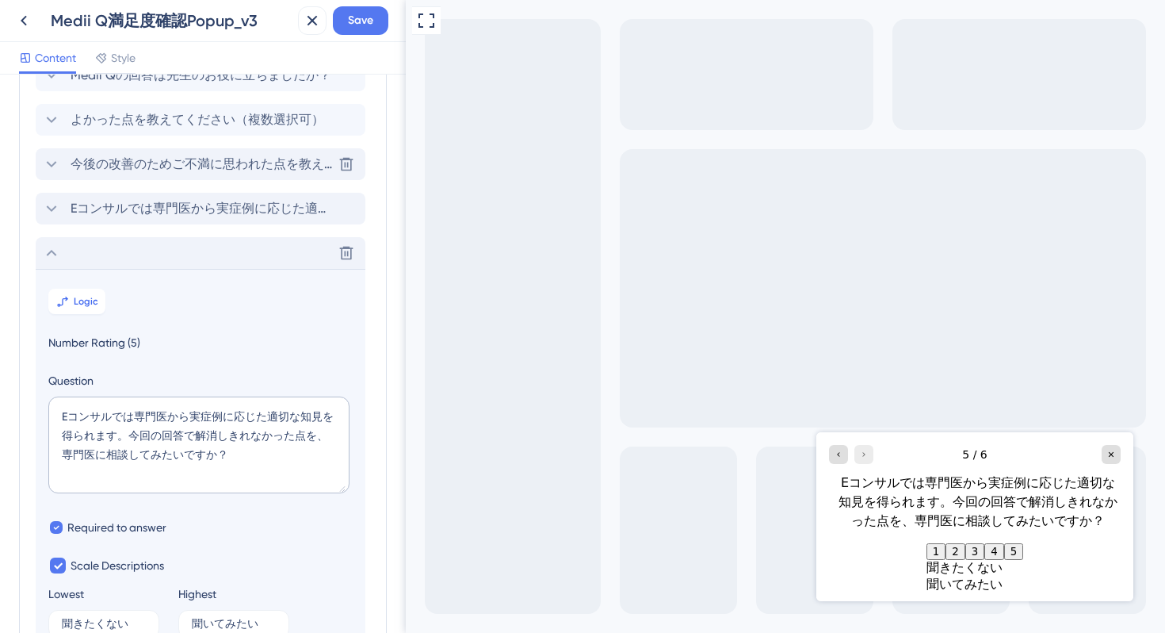
click at [153, 167] on span "今後の改善のためご不満に思われた点を教えてください（複数選択可）" at bounding box center [202, 164] width 262 height 19
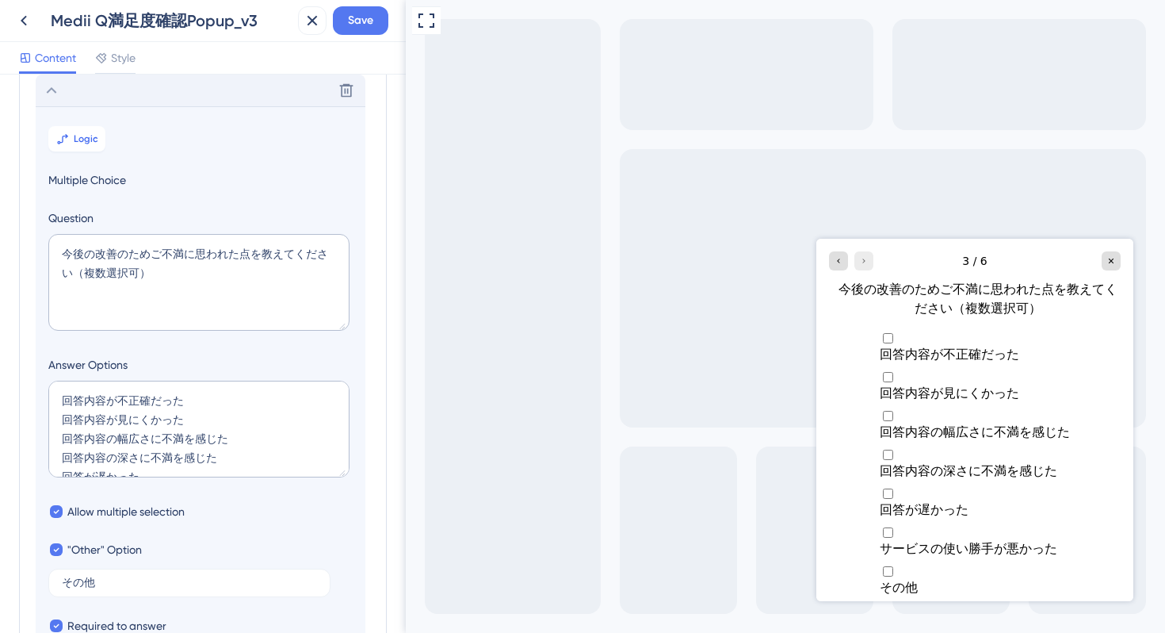
scroll to position [107, 0]
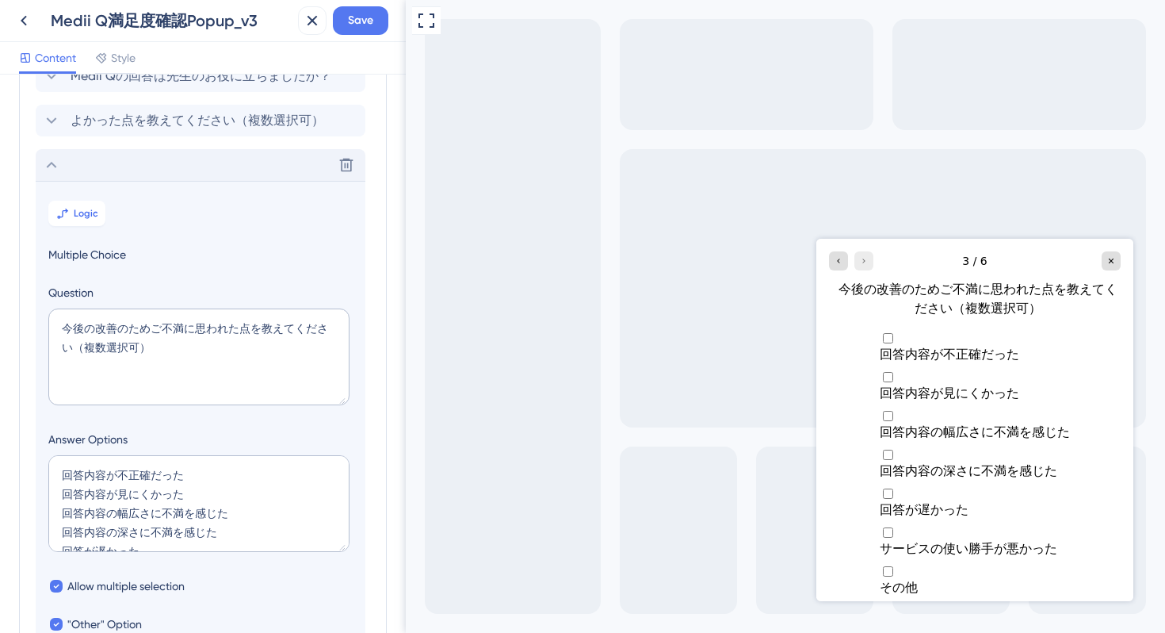
click at [140, 159] on div "Delete" at bounding box center [201, 165] width 330 height 32
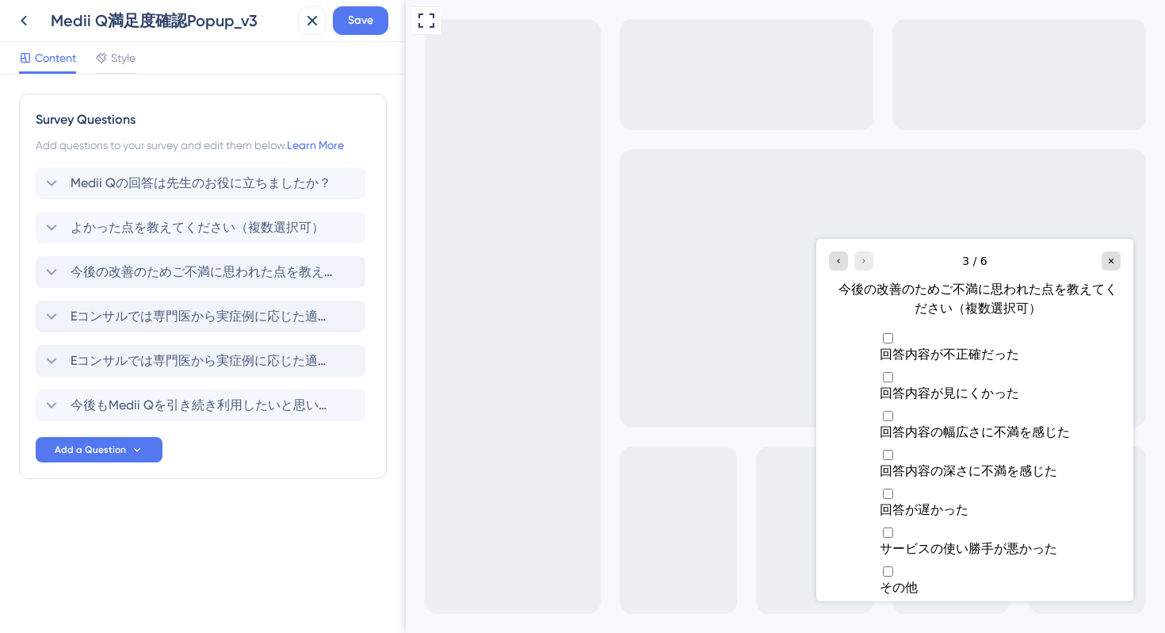
scroll to position [0, 0]
click at [137, 397] on span "今後もMedii Qを引き続き利用したいと思いましたか？10段階でご評価ください" at bounding box center [202, 405] width 262 height 19
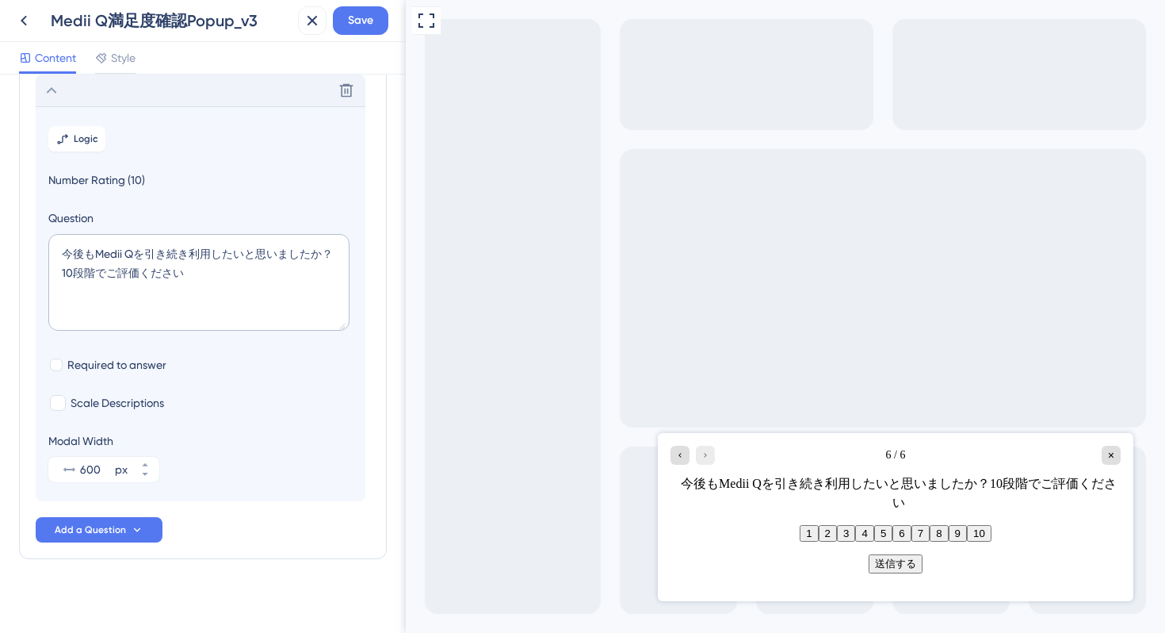
scroll to position [323, 0]
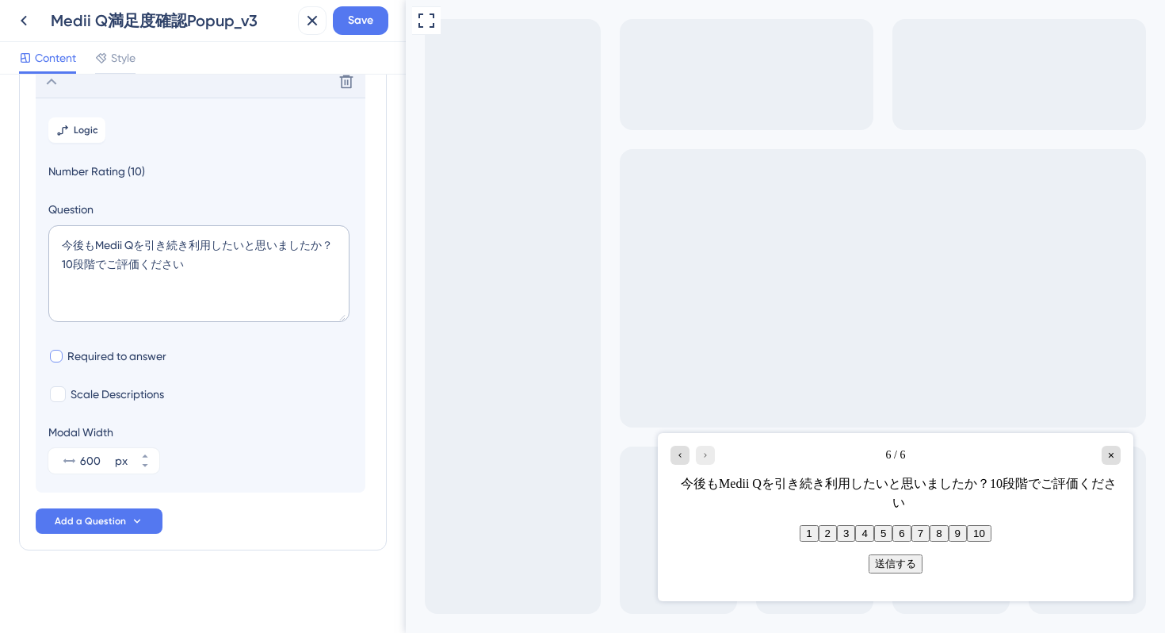
click at [113, 358] on span "Required to answer" at bounding box center [116, 355] width 99 height 19
checkbox input "true"
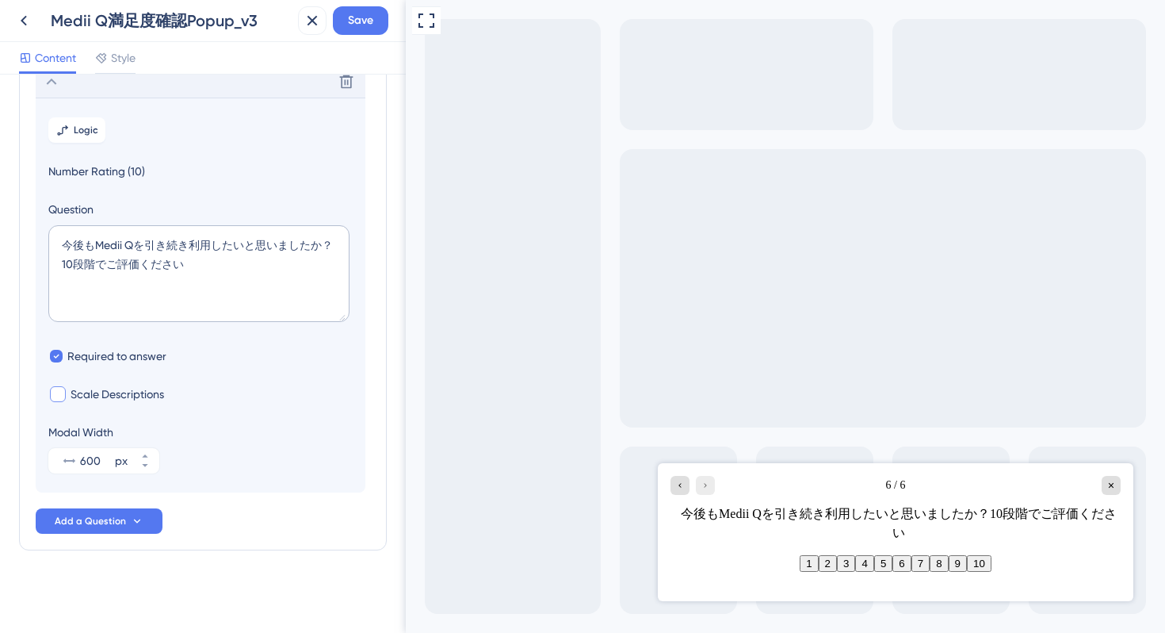
click at [115, 400] on span "Scale Descriptions" at bounding box center [118, 394] width 94 height 19
checkbox input "true"
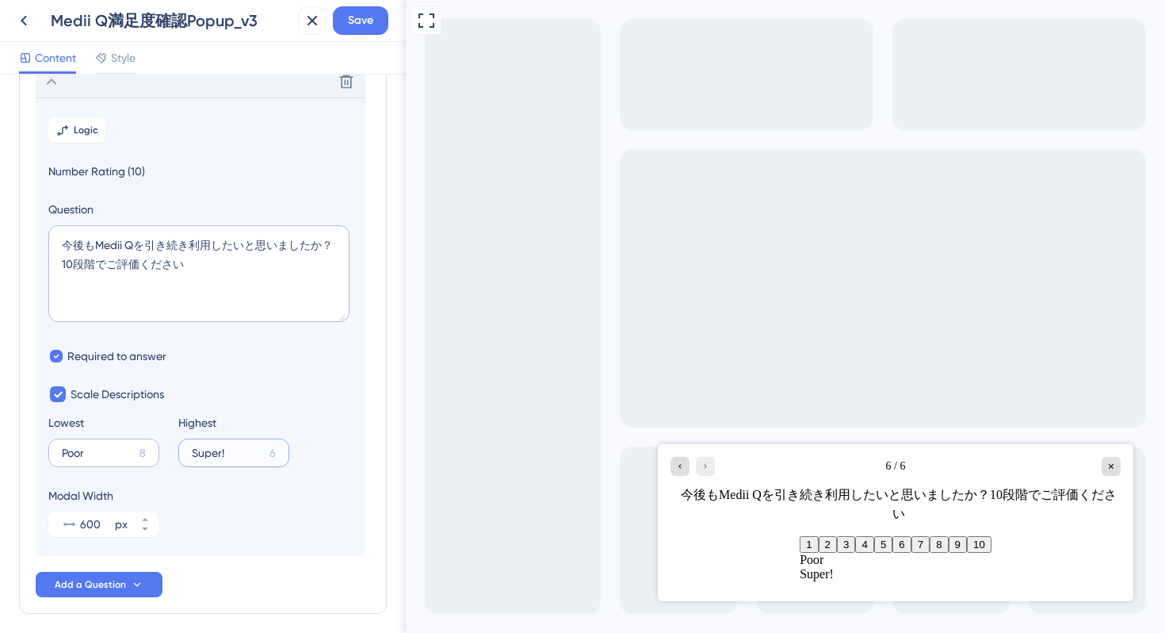
drag, startPoint x: 236, startPoint y: 453, endPoint x: 155, endPoint y: 450, distance: 80.9
click at [155, 450] on div "Lowest Poor 8 Highest Super! 6" at bounding box center [200, 440] width 304 height 54
type input "非常にそう思う"
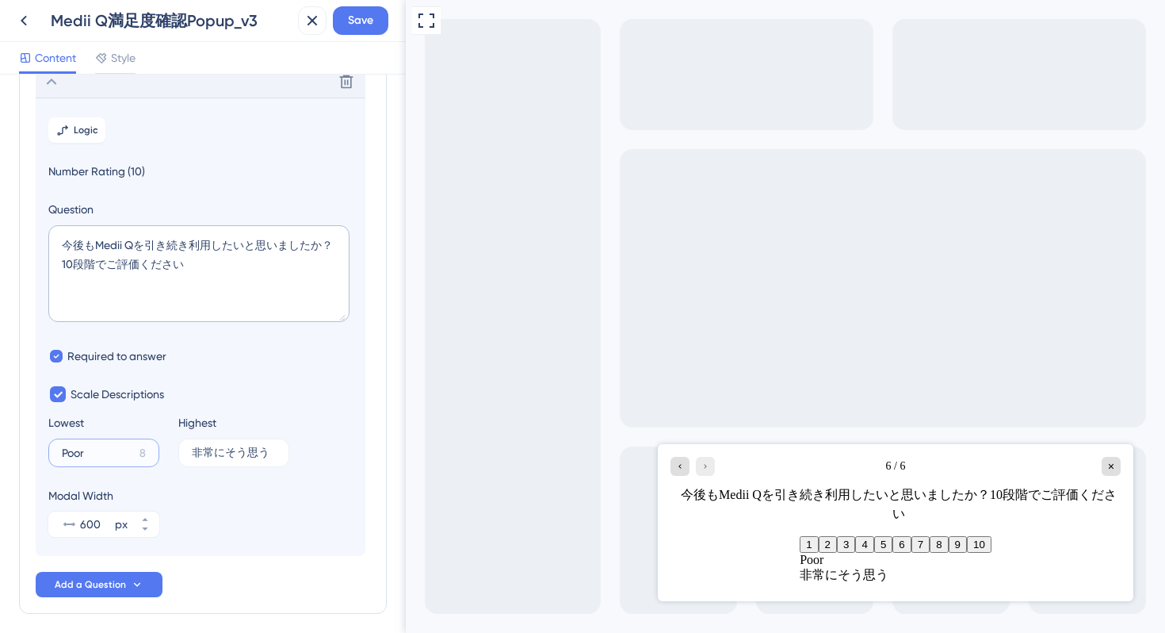
click at [98, 452] on input "Poor" at bounding box center [97, 452] width 71 height 11
drag, startPoint x: 98, startPoint y: 448, endPoint x: 4, endPoint y: 446, distance: 94.4
click at [4, 446] on div "Survey Questions Add questions to your survey and edit them below. Learn More M…" at bounding box center [203, 354] width 406 height 558
type input "全く思わない"
click at [215, 268] on textarea "今後もMedii Qを引き続き利用したいと思いましたか？10段階でご評価ください" at bounding box center [198, 273] width 301 height 97
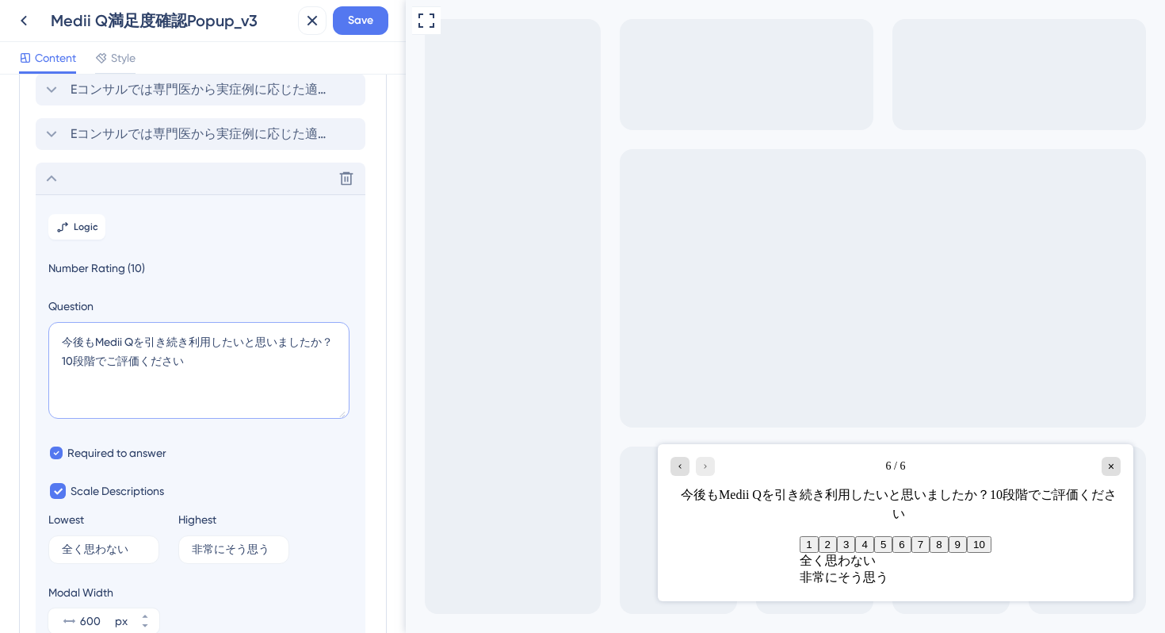
scroll to position [185, 0]
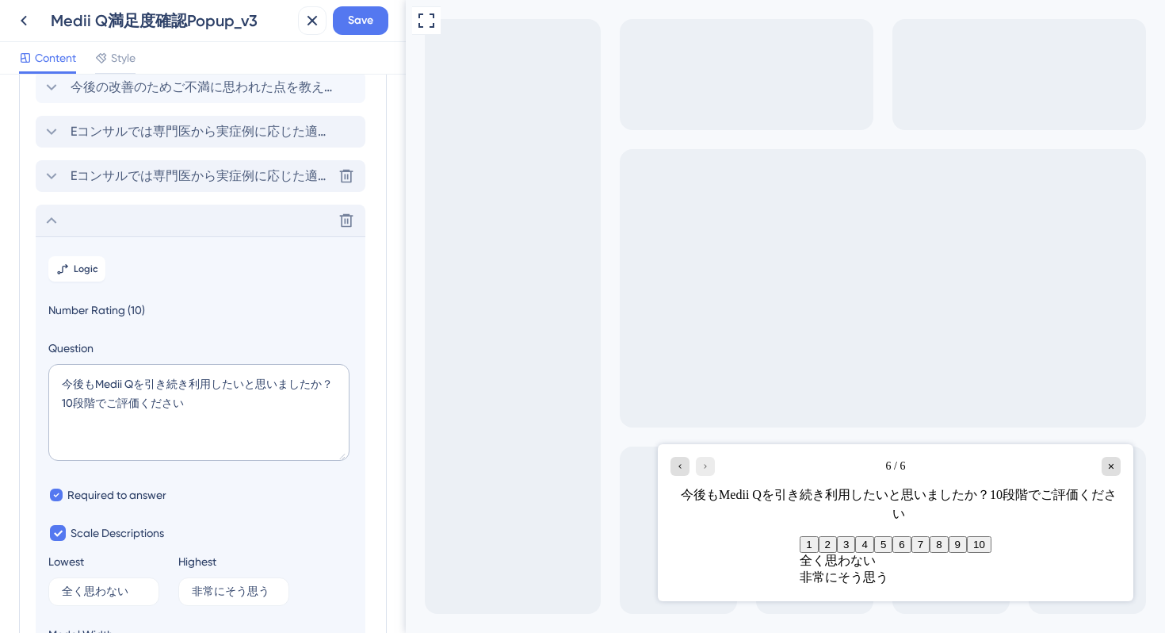
click at [55, 170] on icon at bounding box center [51, 175] width 19 height 19
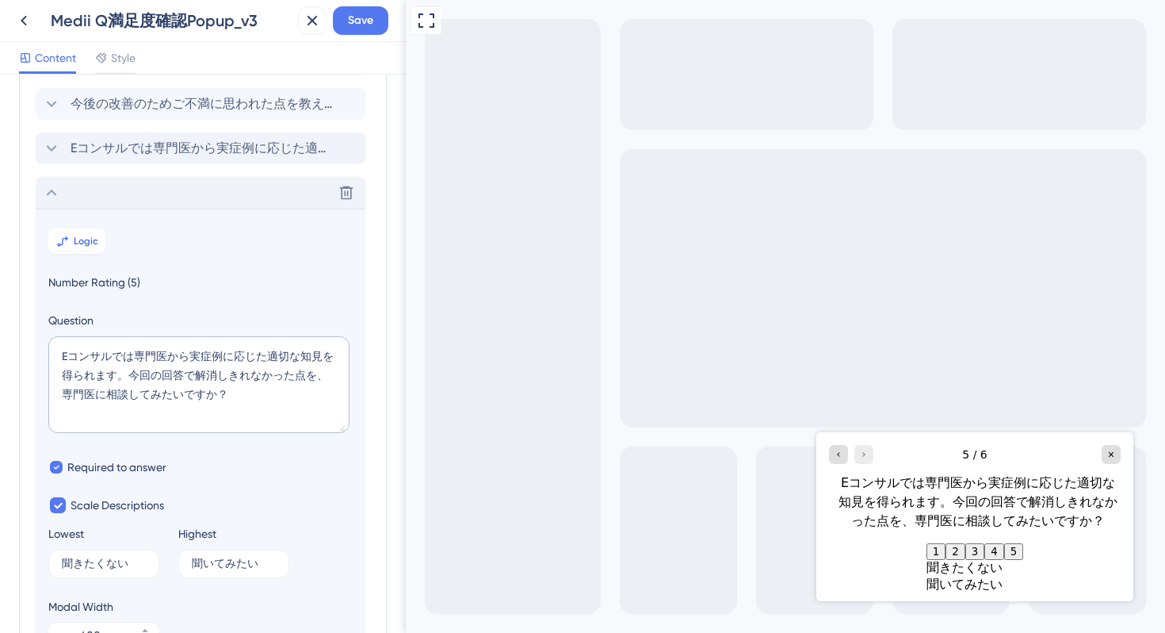
scroll to position [0, 0]
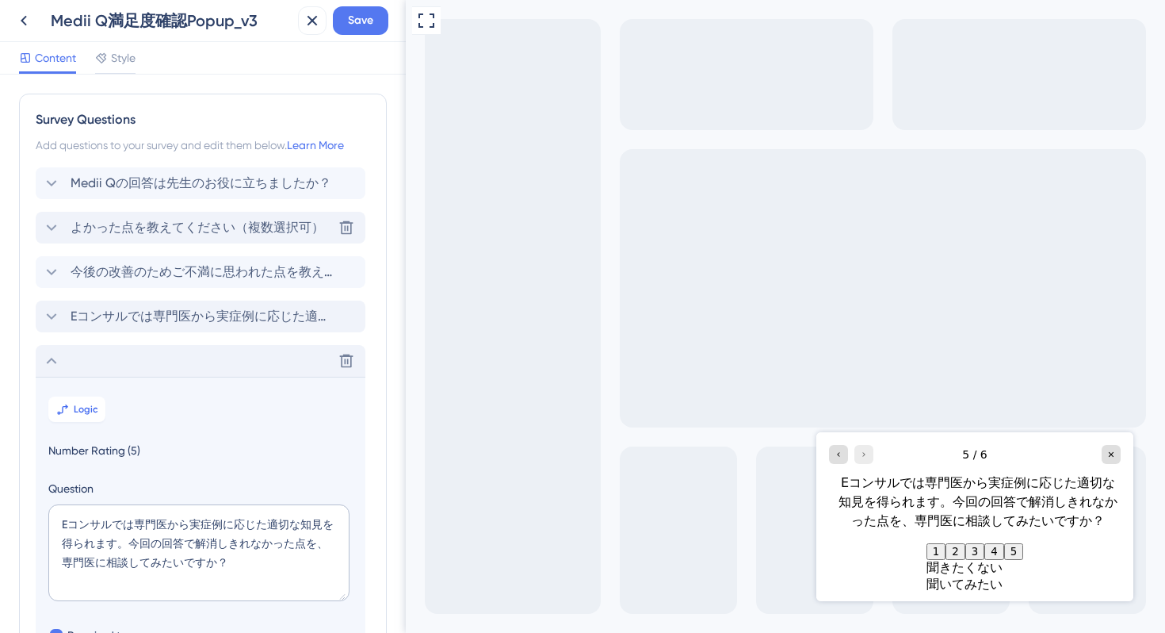
click at [49, 229] on icon at bounding box center [51, 227] width 19 height 19
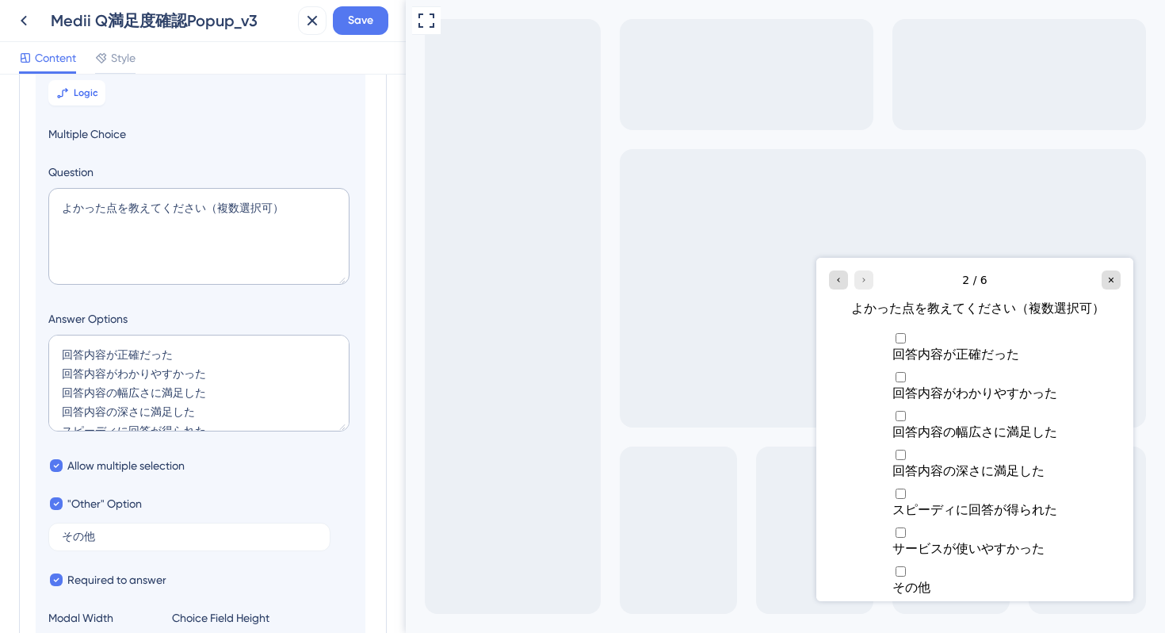
scroll to position [55, 0]
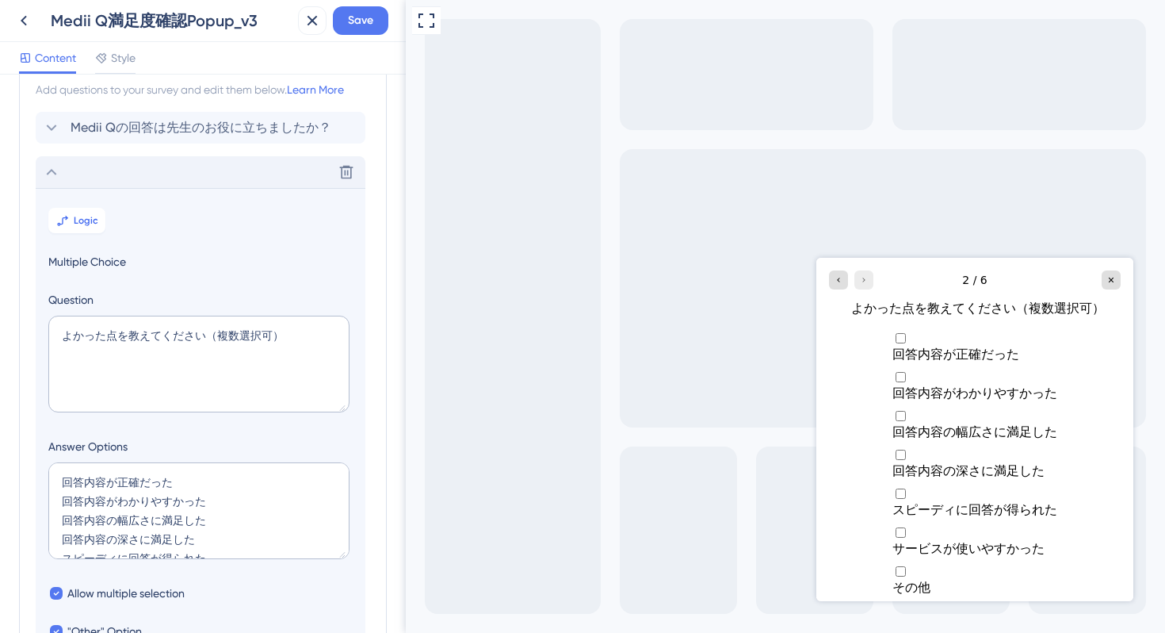
click at [45, 170] on icon at bounding box center [51, 172] width 19 height 19
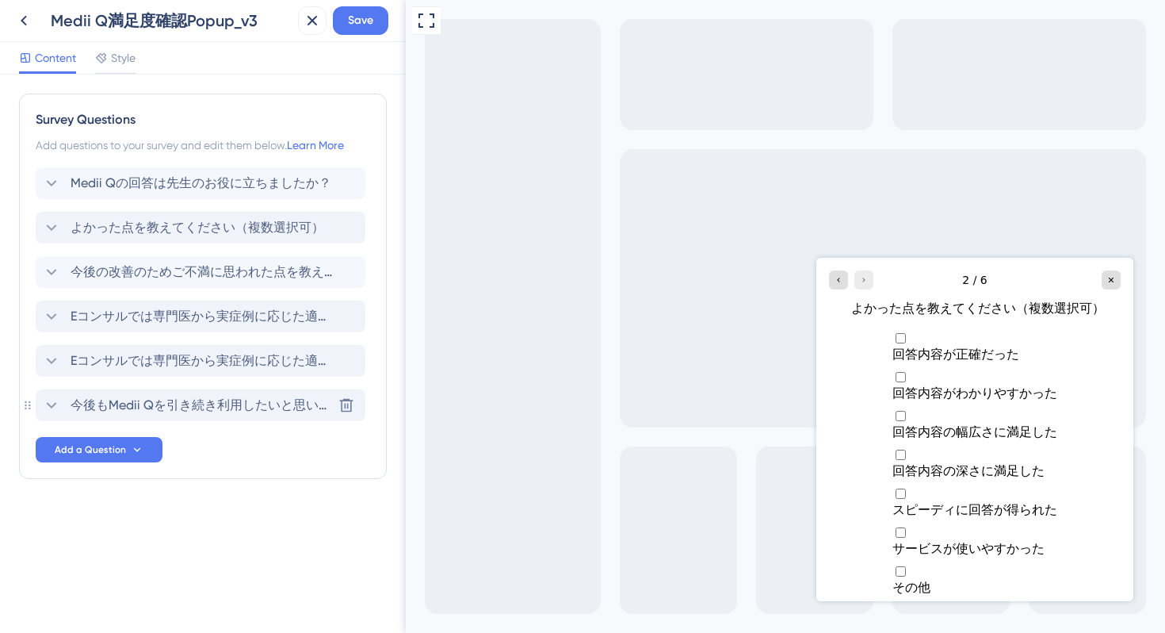
click at [47, 403] on icon at bounding box center [51, 405] width 19 height 19
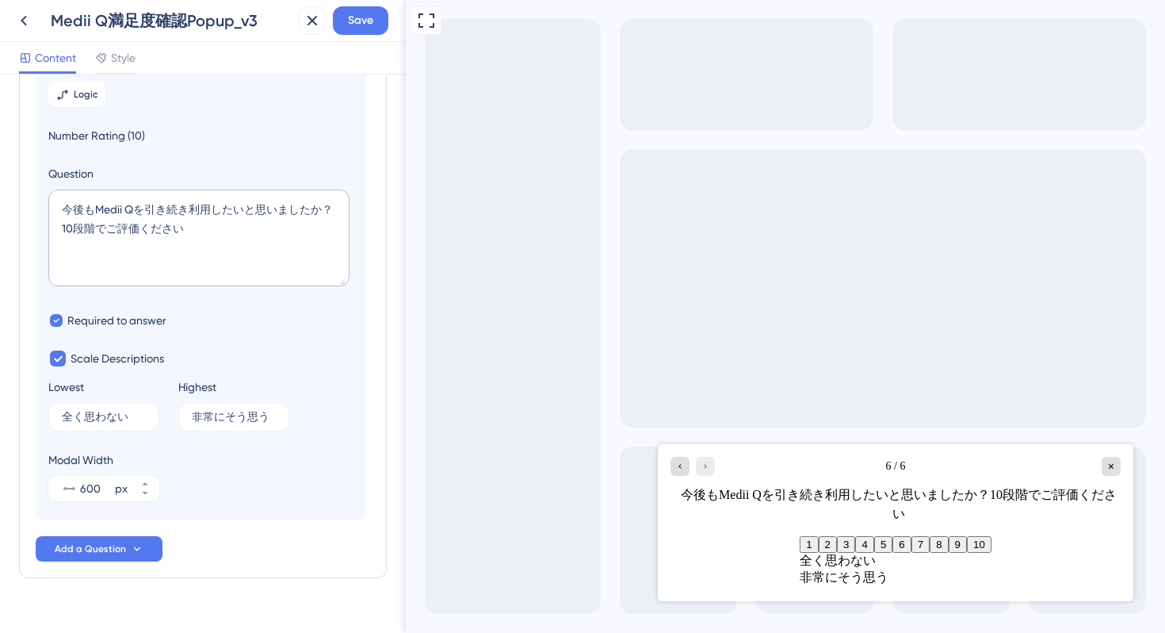
scroll to position [387, 0]
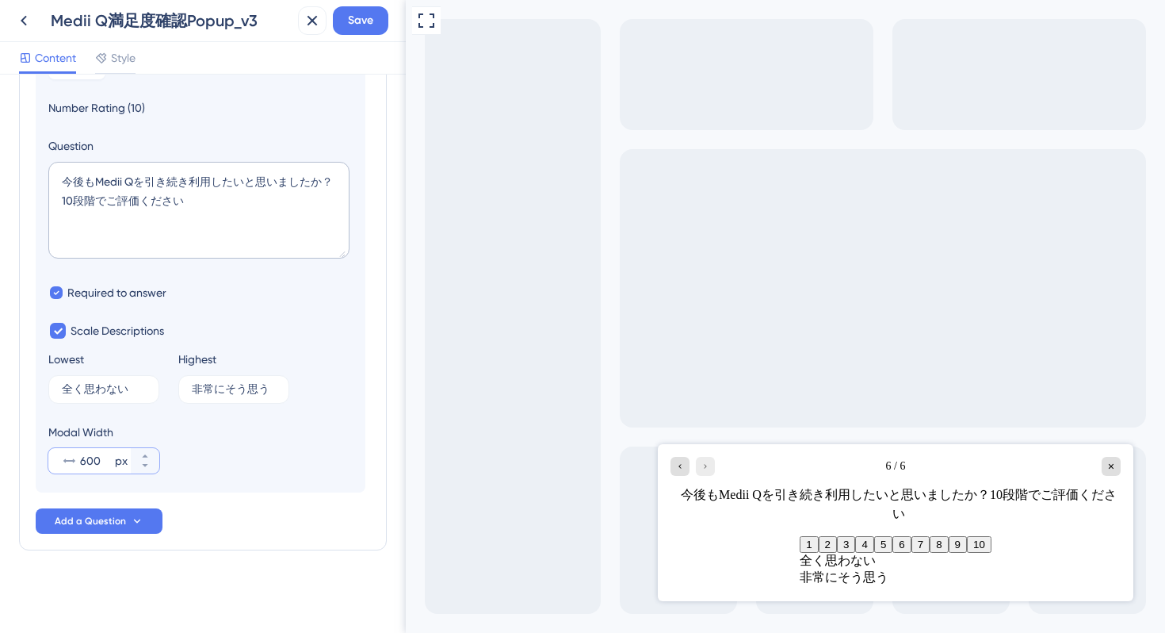
click at [86, 461] on input "600" at bounding box center [96, 460] width 32 height 19
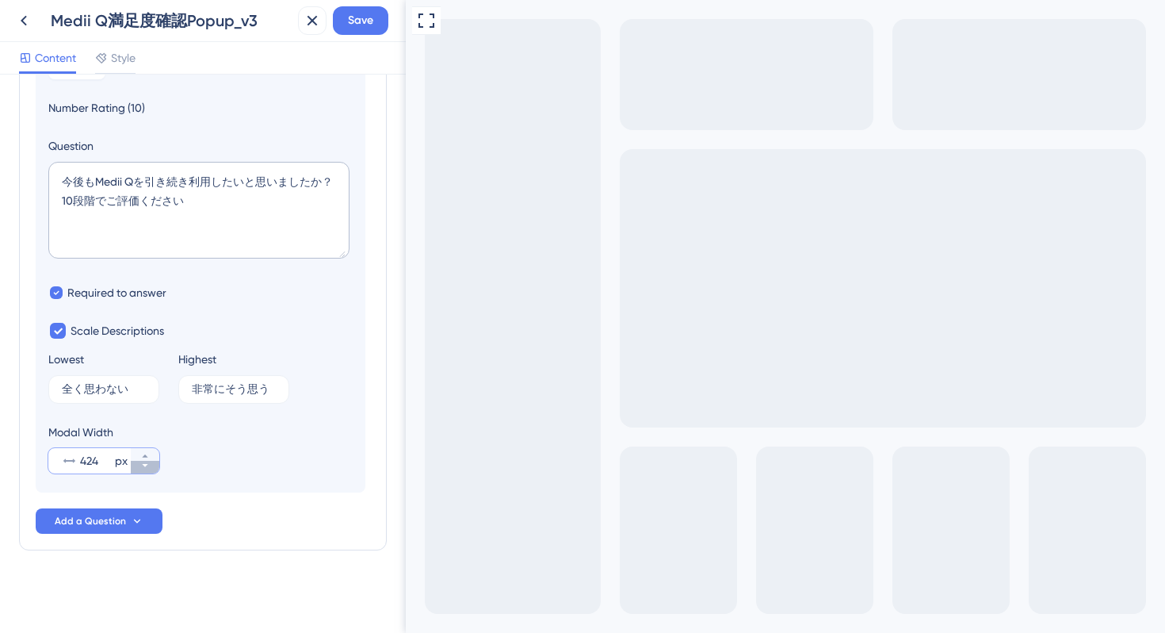
click at [146, 469] on icon at bounding box center [145, 466] width 10 height 10
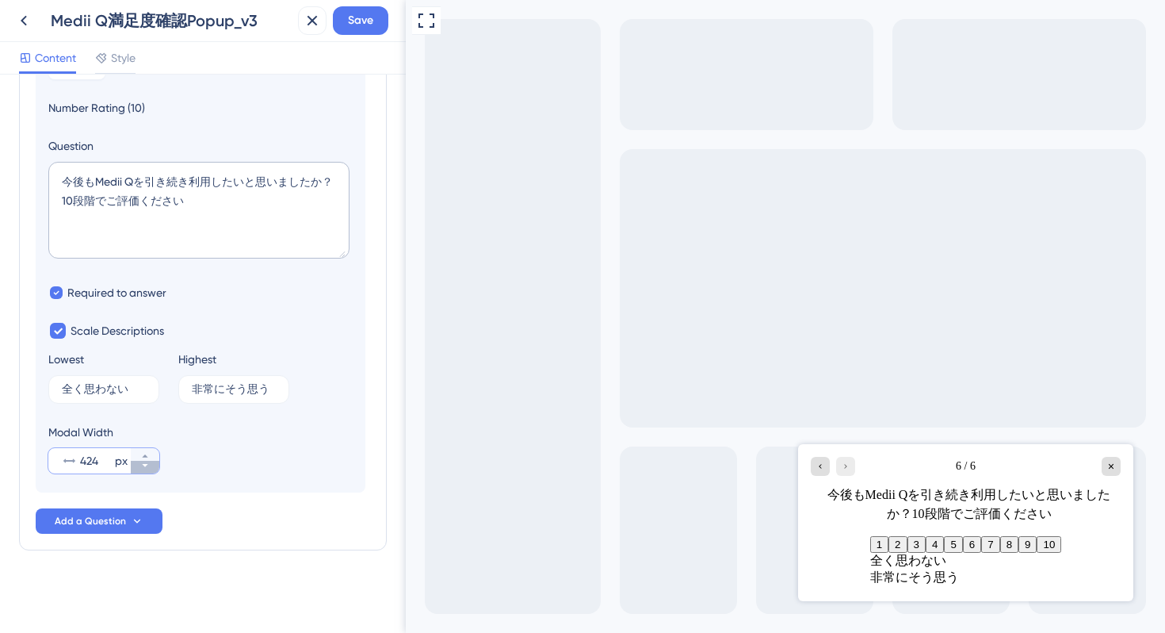
click at [146, 469] on icon at bounding box center [145, 466] width 10 height 10
drag, startPoint x: 105, startPoint y: 461, endPoint x: 71, endPoint y: 461, distance: 34.1
click at [71, 461] on div "424 px" at bounding box center [89, 460] width 82 height 25
click at [80, 461] on input "424" at bounding box center [96, 460] width 32 height 19
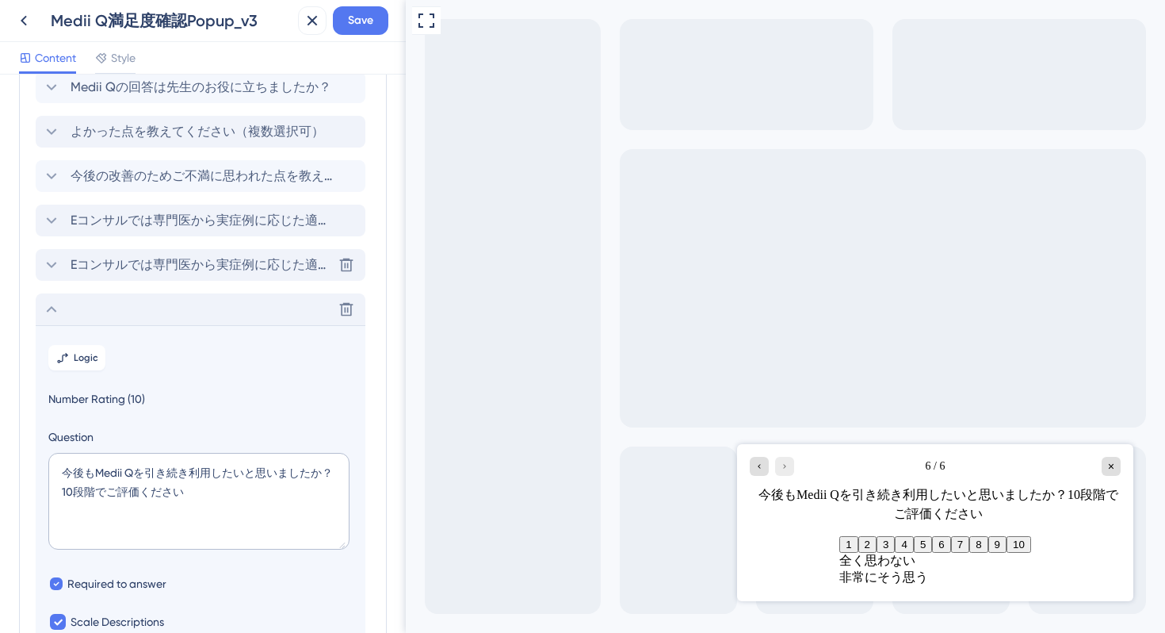
type input "500"
click at [132, 271] on span "Eコンサルでは専門医から実症例に応じた適切な知見を得られます。今回の回答で解消しきれなかった点を、専門医に相談してみたいですか？" at bounding box center [202, 264] width 262 height 19
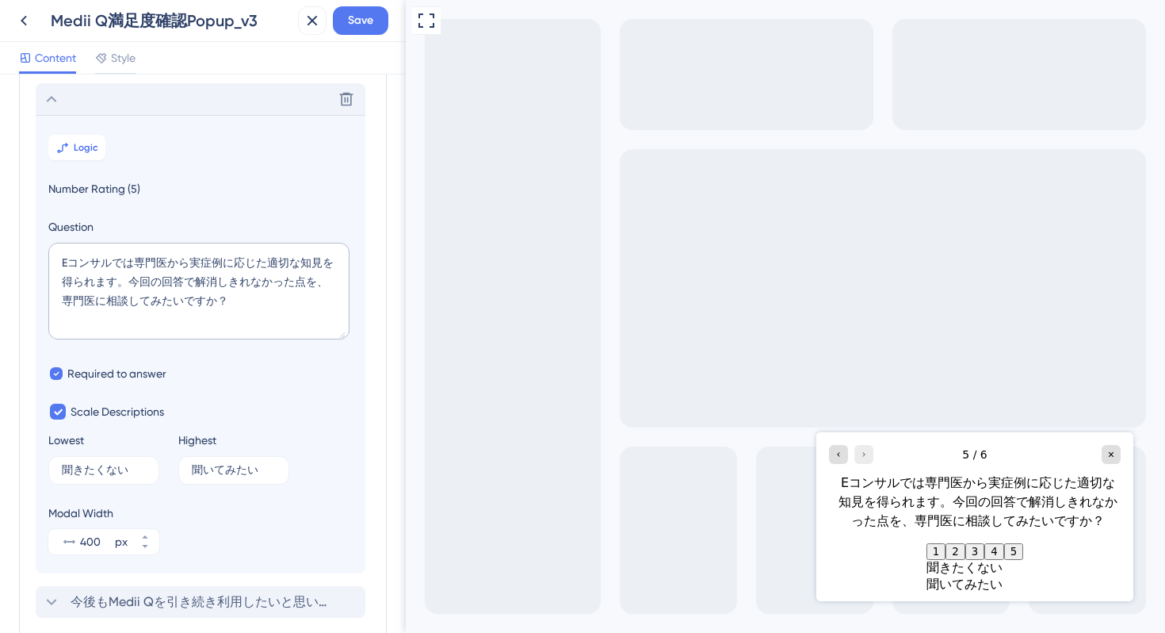
scroll to position [270, 0]
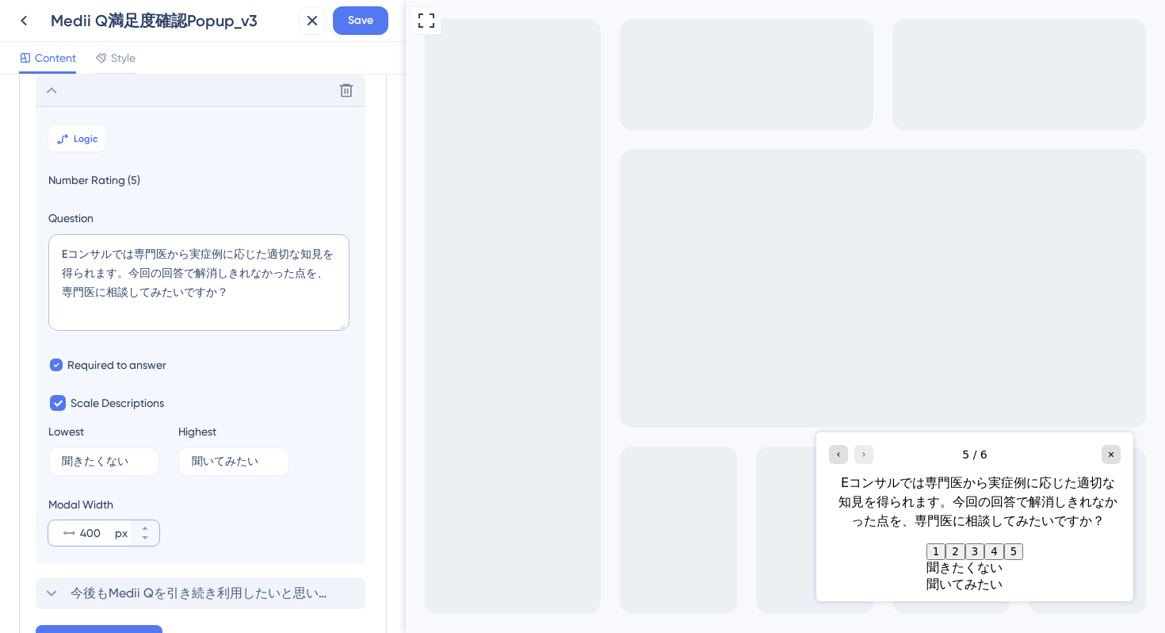
click at [84, 533] on input "400" at bounding box center [96, 532] width 32 height 19
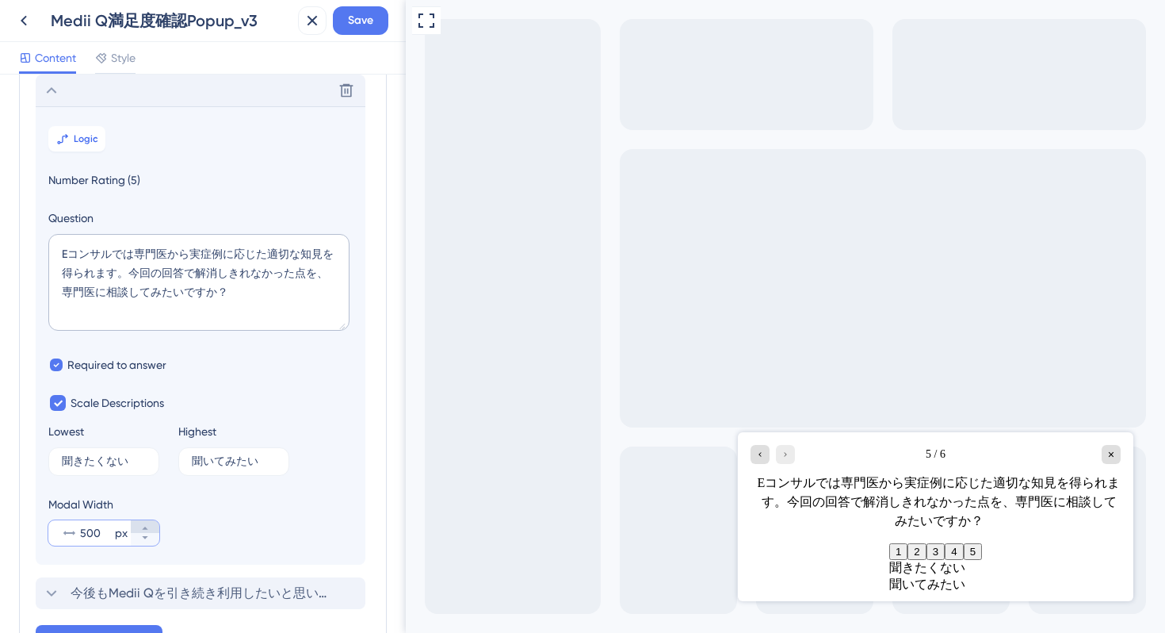
click at [147, 529] on icon at bounding box center [145, 528] width 10 height 10
click at [147, 534] on icon at bounding box center [145, 538] width 10 height 10
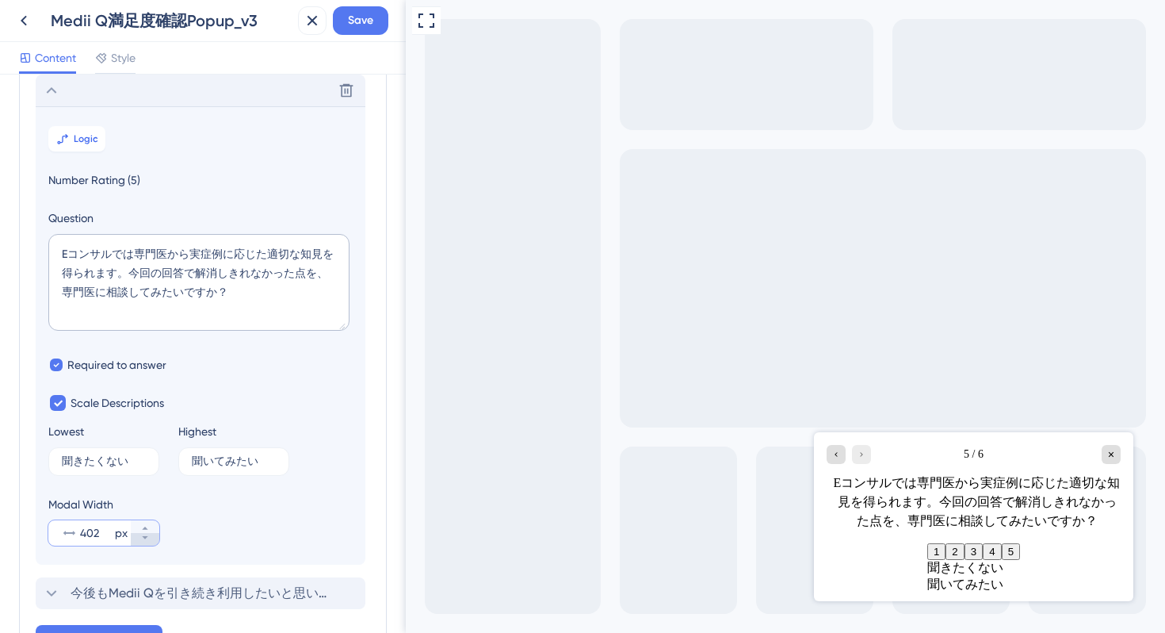
click at [147, 534] on icon at bounding box center [145, 538] width 10 height 10
type input "400"
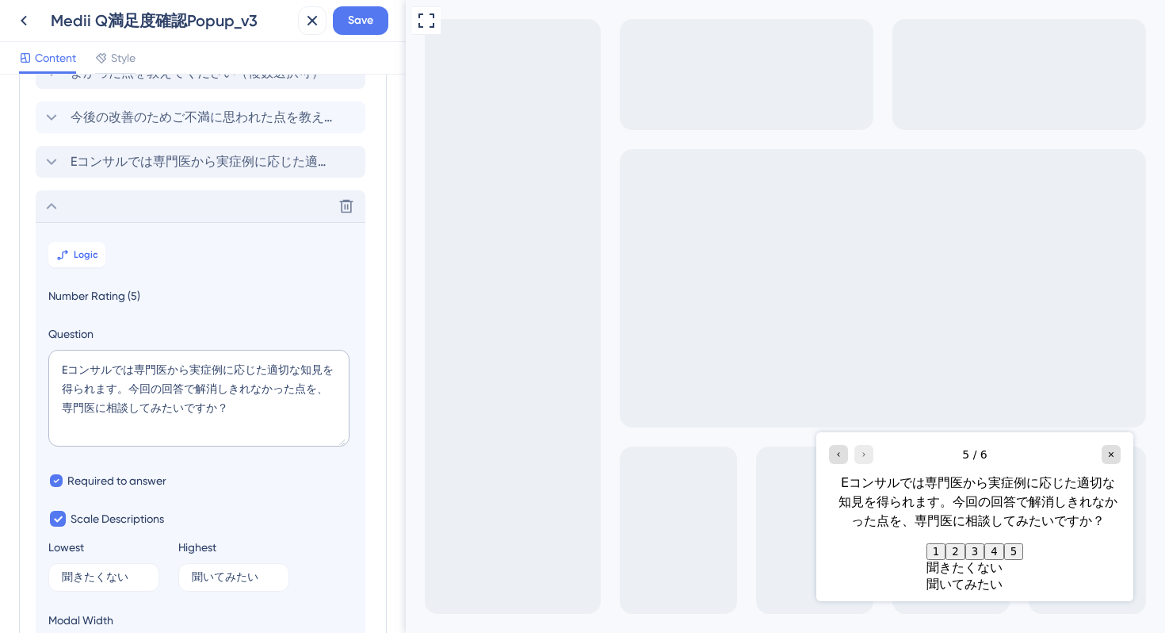
scroll to position [0, 0]
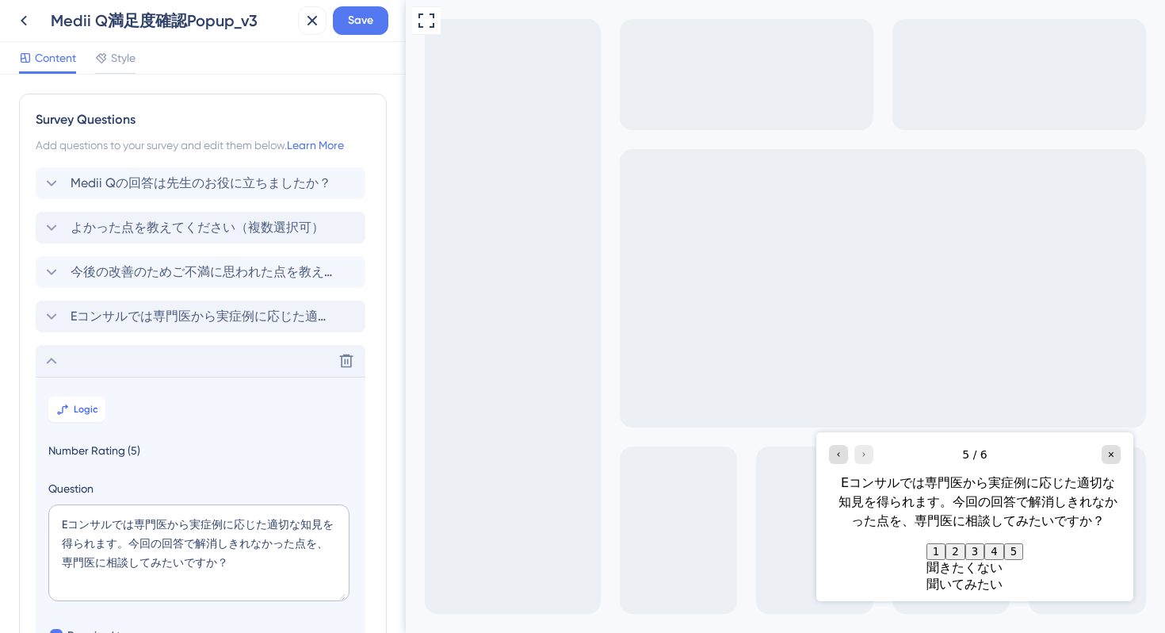
click at [115, 369] on div "Delete" at bounding box center [201, 361] width 330 height 32
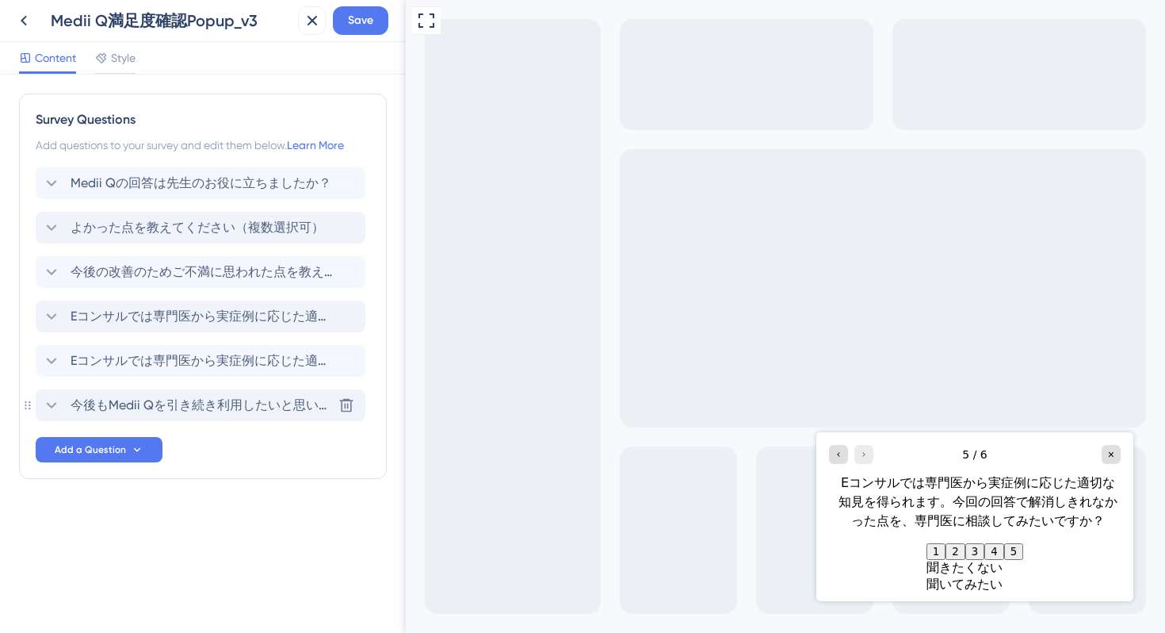
click at [122, 403] on span "今後もMedii Qを引き続き利用したいと思いましたか？10段階でご評価ください" at bounding box center [202, 405] width 262 height 19
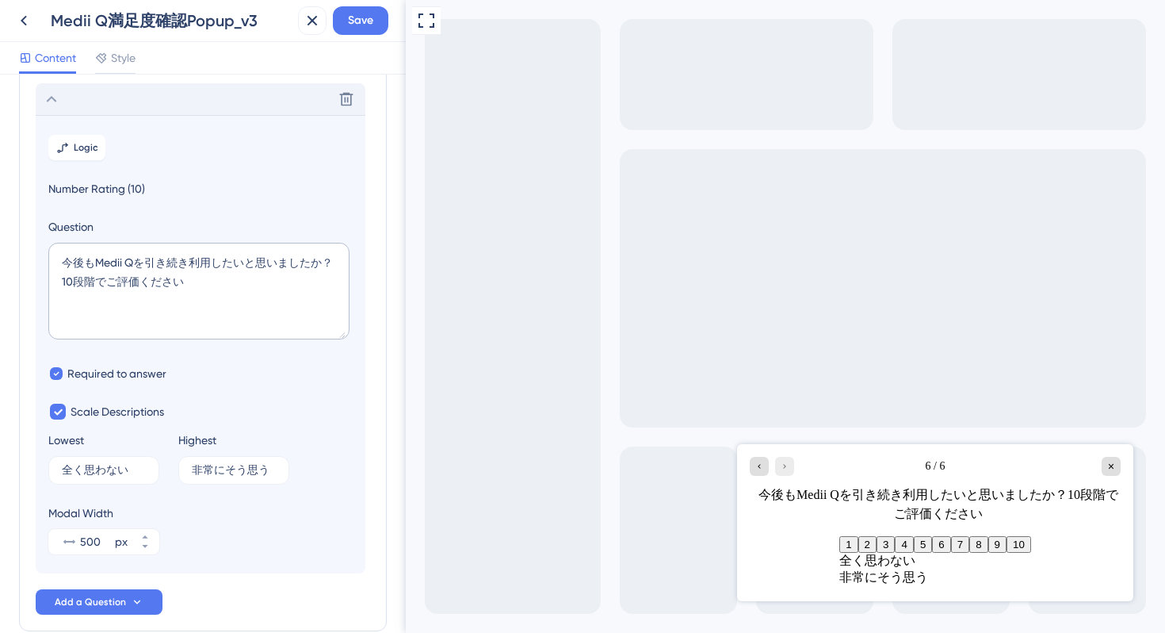
scroll to position [315, 0]
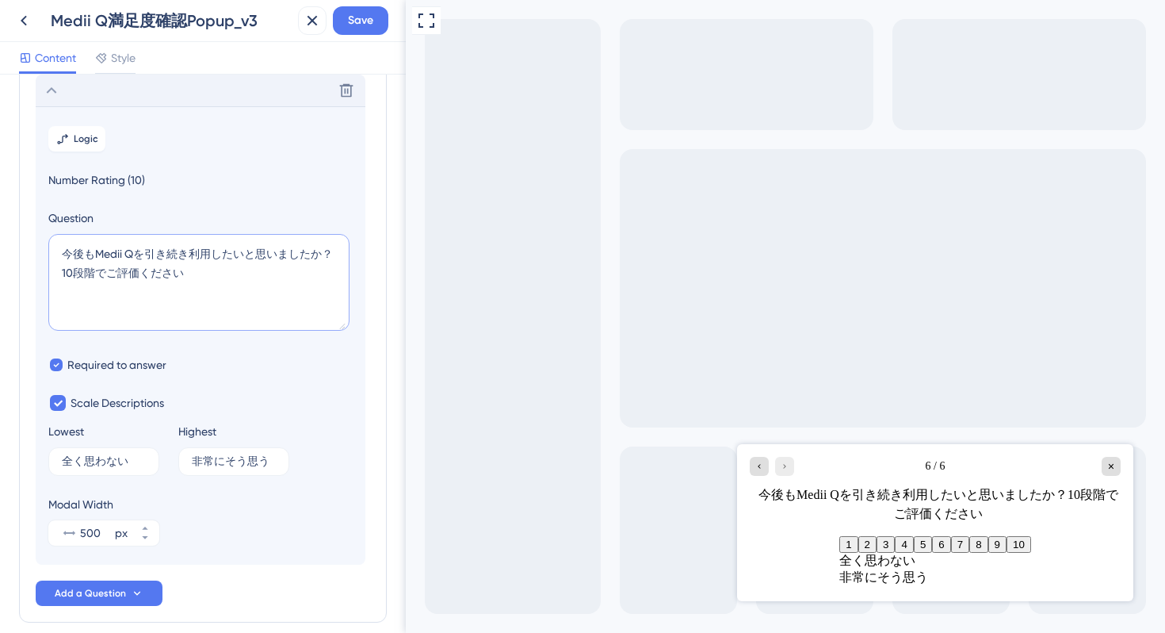
drag, startPoint x: 82, startPoint y: 251, endPoint x: 48, endPoint y: 251, distance: 34.1
click at [48, 251] on section "Logic Number Rating (10) Question 今後もMedii Qを引き続き利用したいと思いましたか？10段階でご評価ください Requ…" at bounding box center [201, 335] width 330 height 458
type textarea "もMedii Qを引き続き利用したいと思いましたか？10段階でご評価ください"
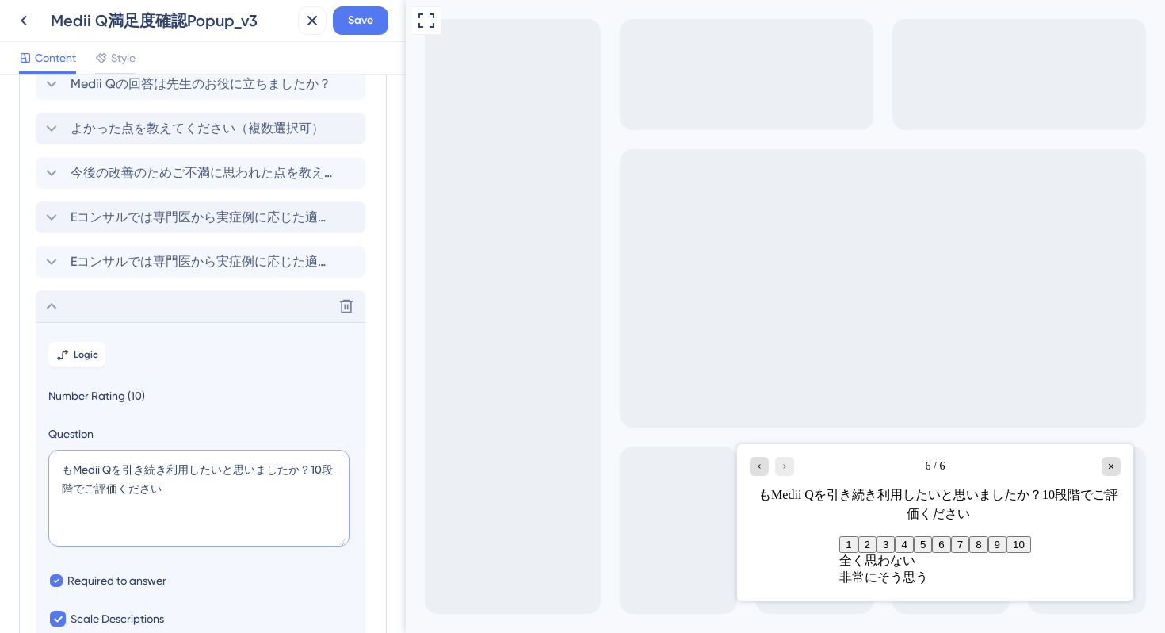
scroll to position [0, 0]
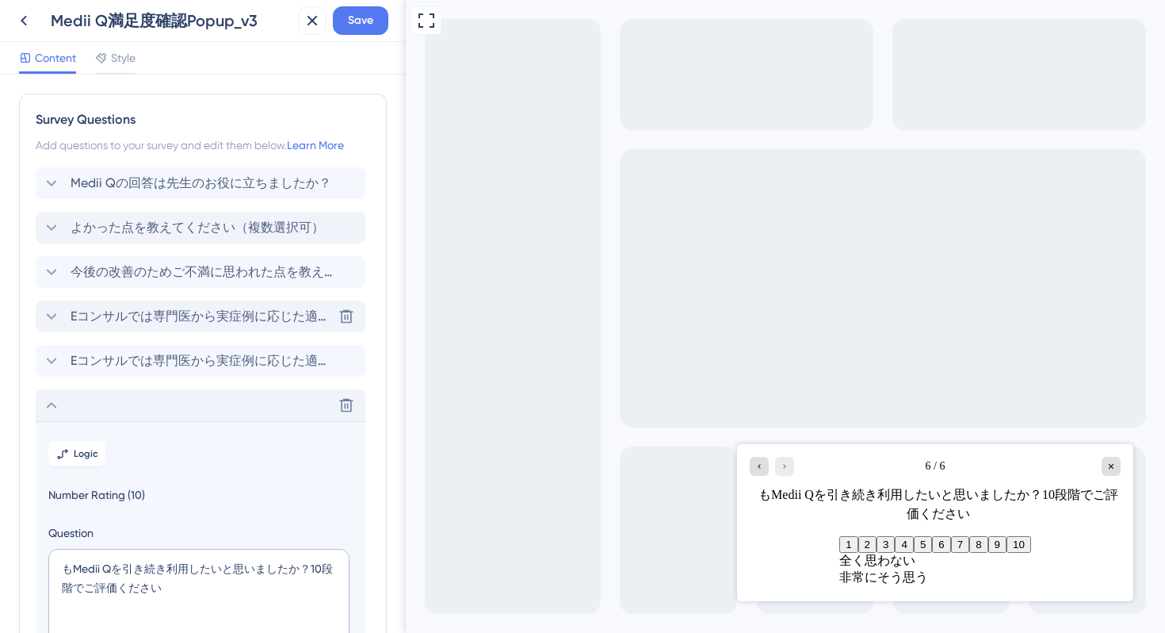
click at [213, 316] on span "Eコンサルでは専門医から実症例に応じた適切な知見を得られます。今回の回答について、さらに専門医の見解も聞いてみたいですか？" at bounding box center [202, 316] width 262 height 19
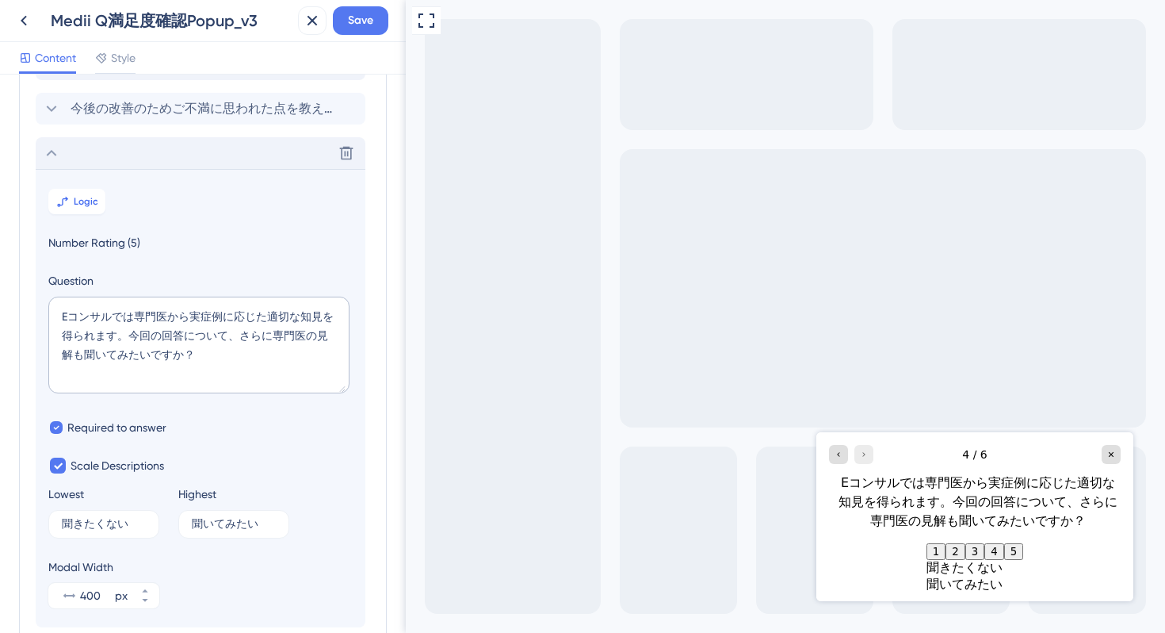
scroll to position [147, 0]
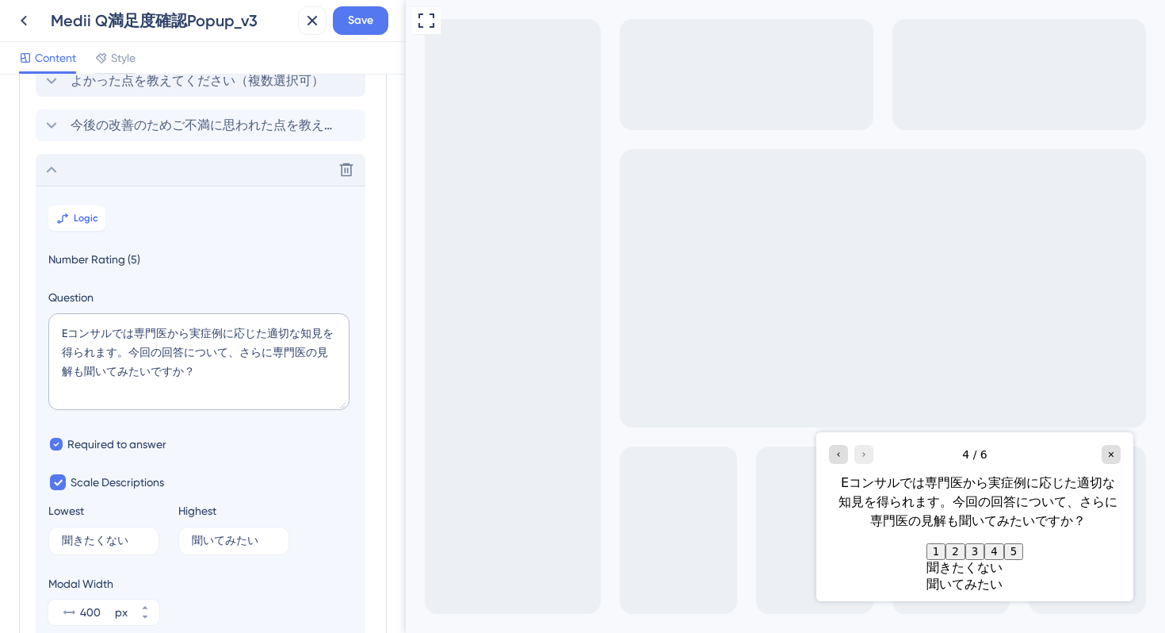
click at [173, 181] on div "Delete" at bounding box center [201, 170] width 330 height 32
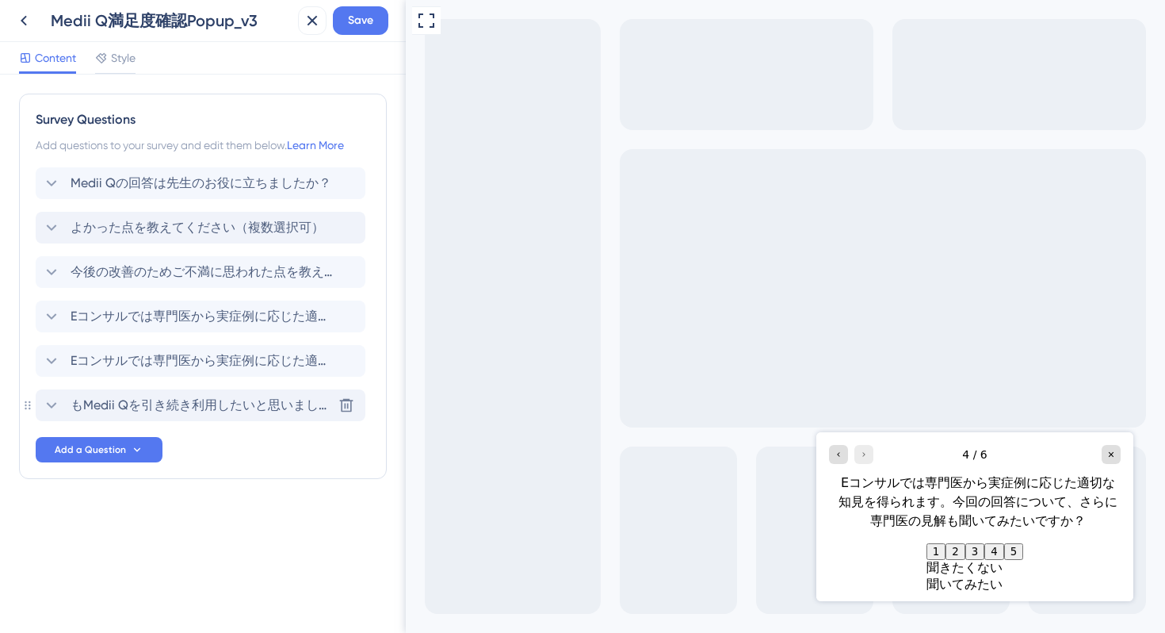
click at [179, 407] on span "もMedii Qを引き続き利用したいと思いましたか？10段階でご評価ください" at bounding box center [202, 405] width 262 height 19
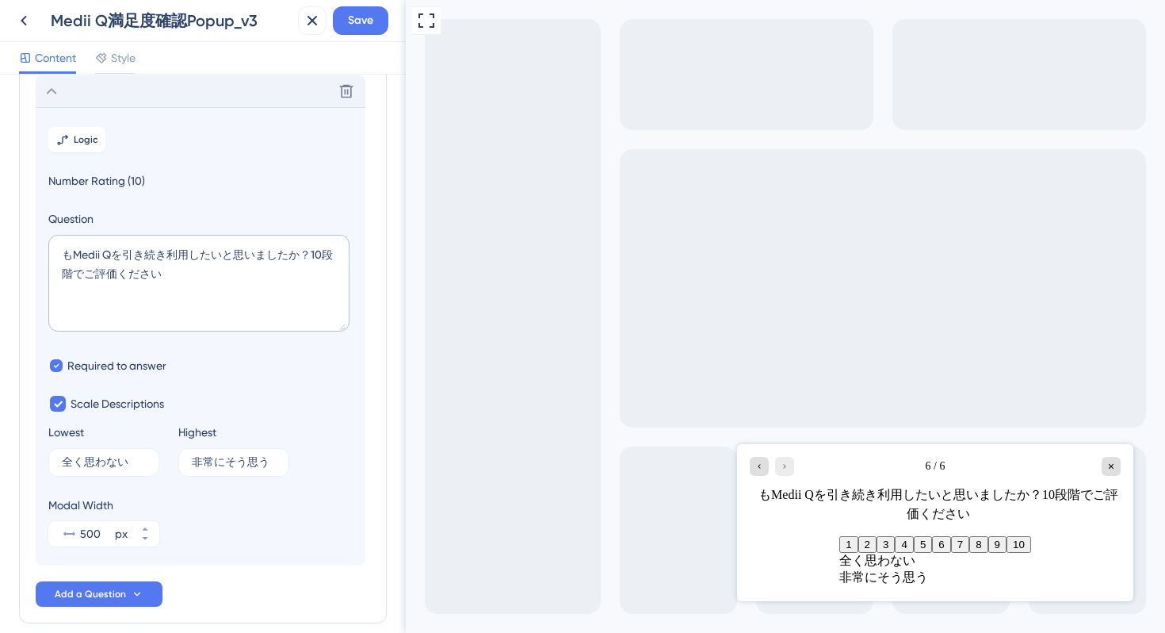
scroll to position [315, 0]
click at [63, 250] on textarea "もMedii Qを引き続き利用したいと思いましたか？10段階でご評価ください" at bounding box center [198, 282] width 301 height 97
click at [297, 254] on textarea "Medii Qを引き続き利用したいと思いましたか？10段階でご評価ください" at bounding box center [198, 282] width 301 height 97
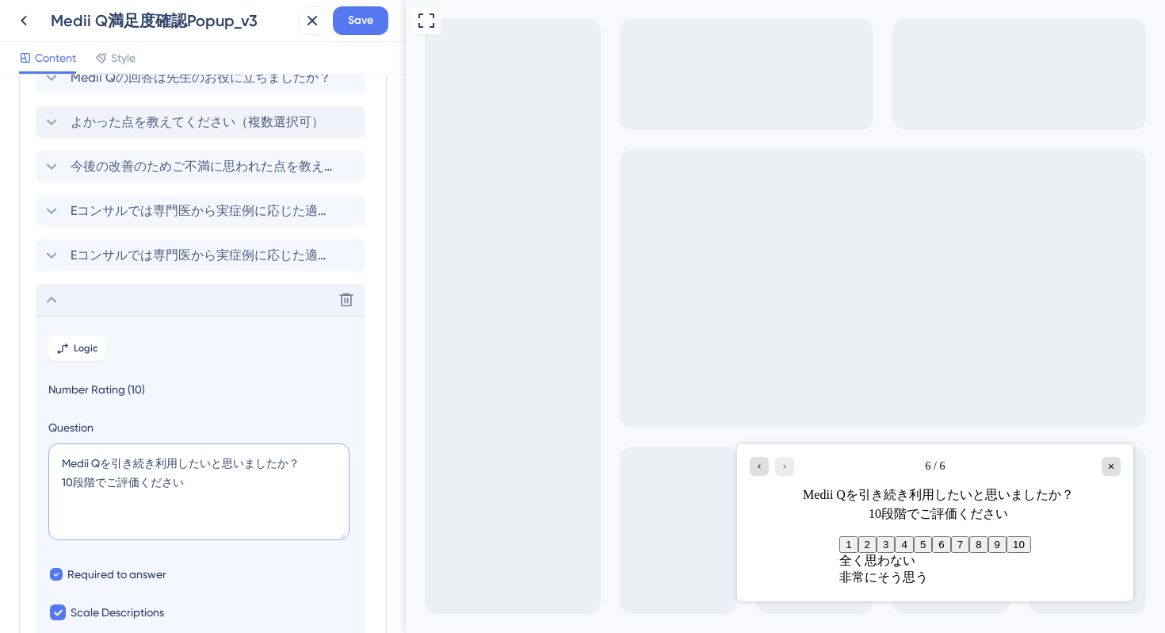
scroll to position [83, 0]
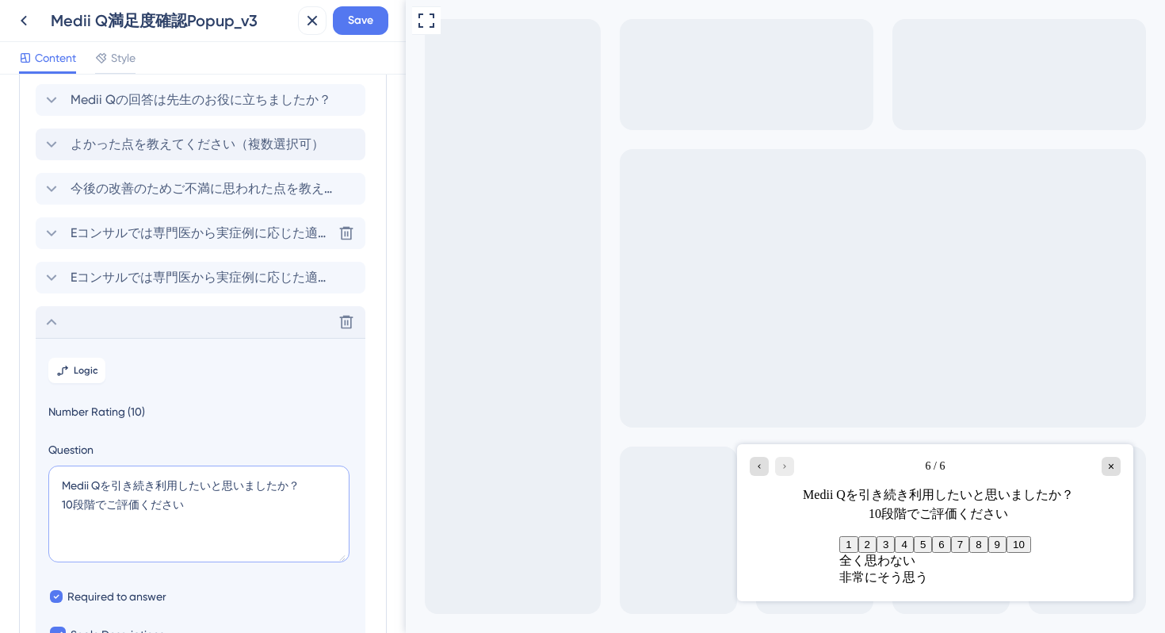
type textarea "Medii Qを引き続き利用したいと思いましたか？ 10段階でご評価ください"
click at [117, 229] on span "Eコンサルでは専門医から実症例に応じた適切な知見を得られます。今回の回答について、さらに専門医の見解も聞いてみたいですか？" at bounding box center [202, 233] width 262 height 19
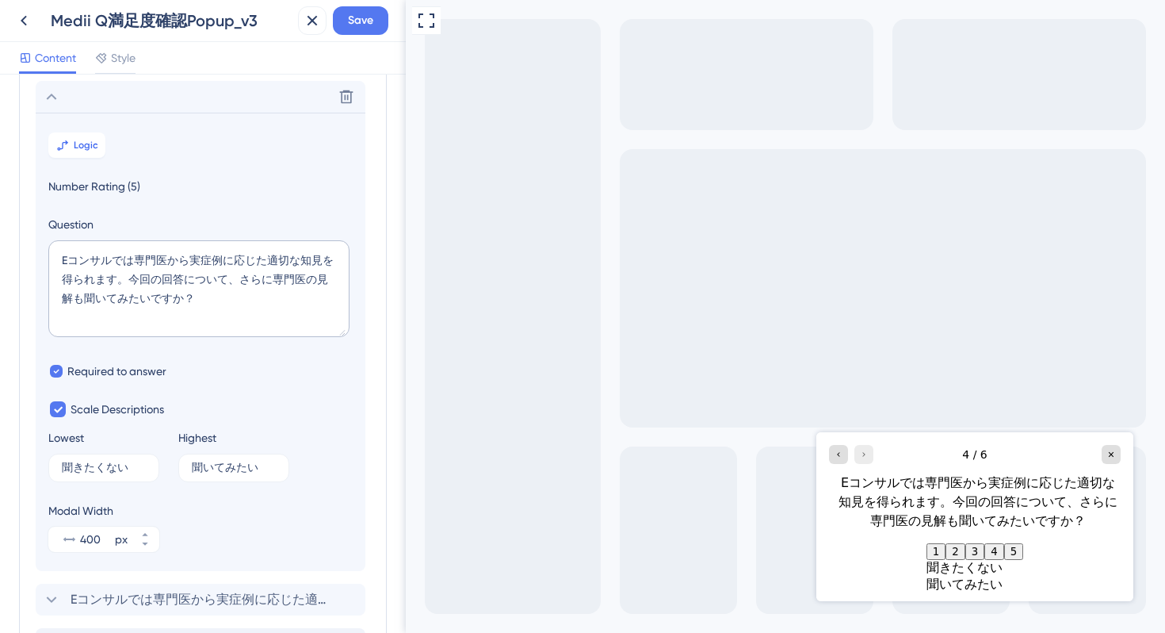
scroll to position [226, 0]
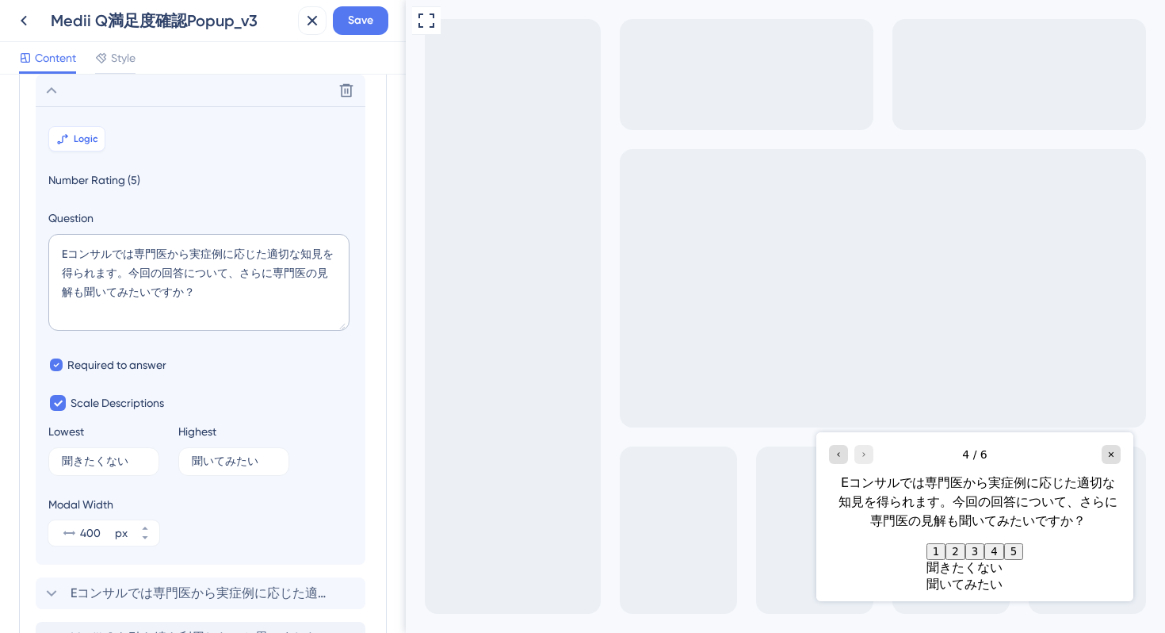
click at [83, 137] on span "Logic" at bounding box center [86, 138] width 25 height 13
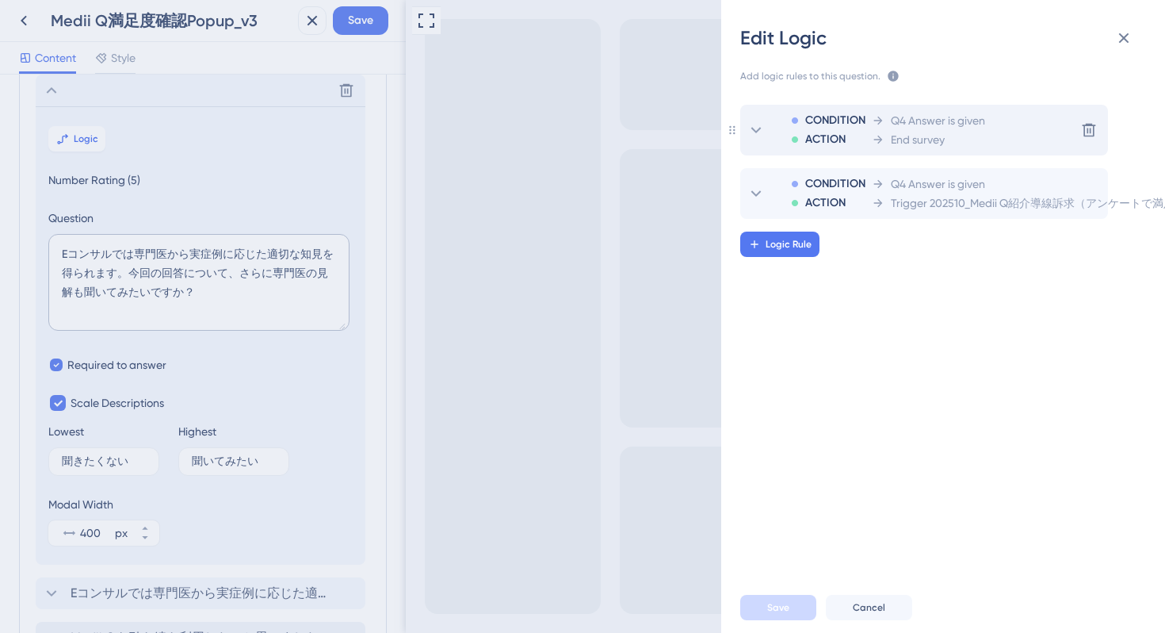
click at [912, 138] on span "End survey" at bounding box center [918, 139] width 54 height 19
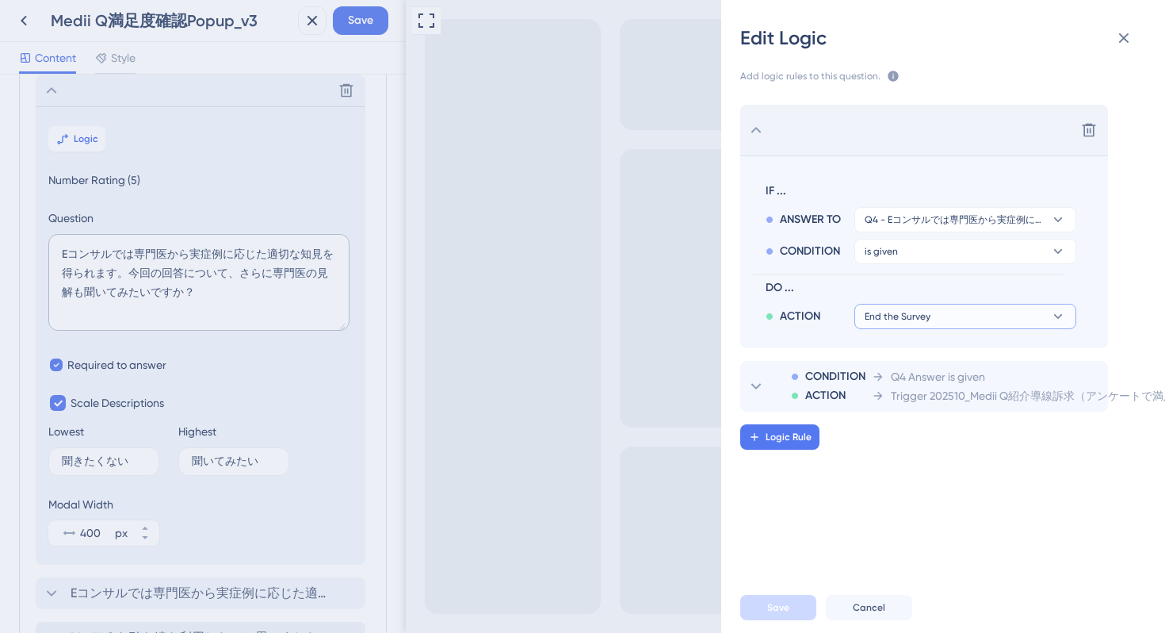
click at [922, 319] on span "End the Survey" at bounding box center [898, 316] width 66 height 13
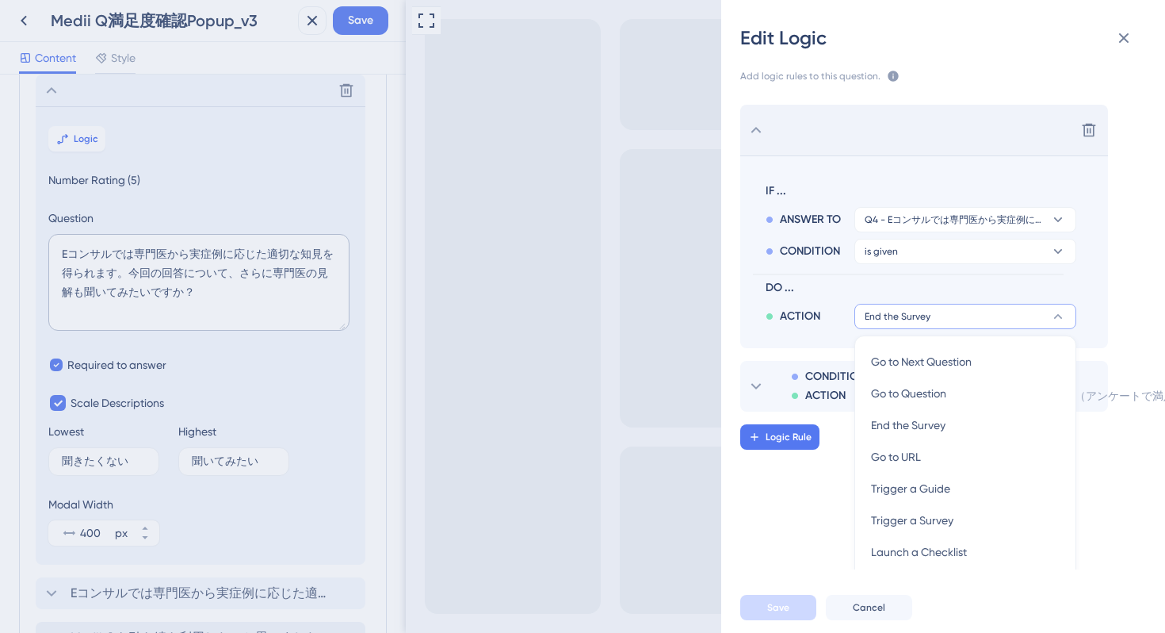
scroll to position [72, 0]
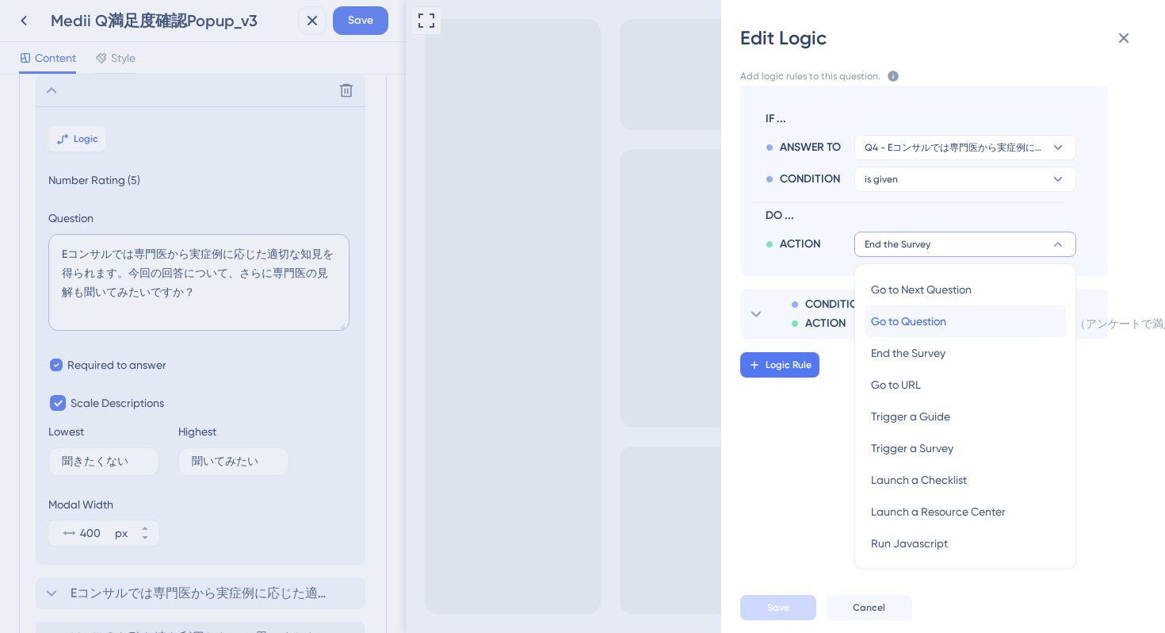
click at [943, 318] on span "Go to Question" at bounding box center [908, 321] width 75 height 19
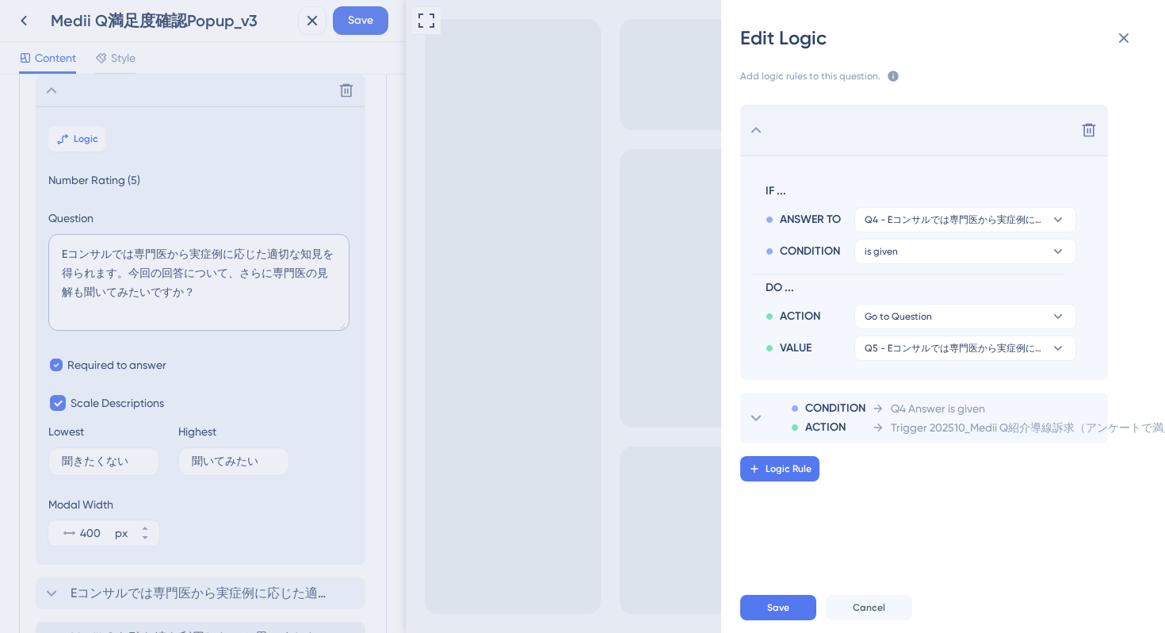
scroll to position [0, 0]
click at [921, 346] on span "Q5 - Eコンサルでは専門医から実症例に応じた適切な知見を得られます。今回の回答で解消しきれなかった点を、専門医に相談してみたいですか？" at bounding box center [954, 348] width 179 height 13
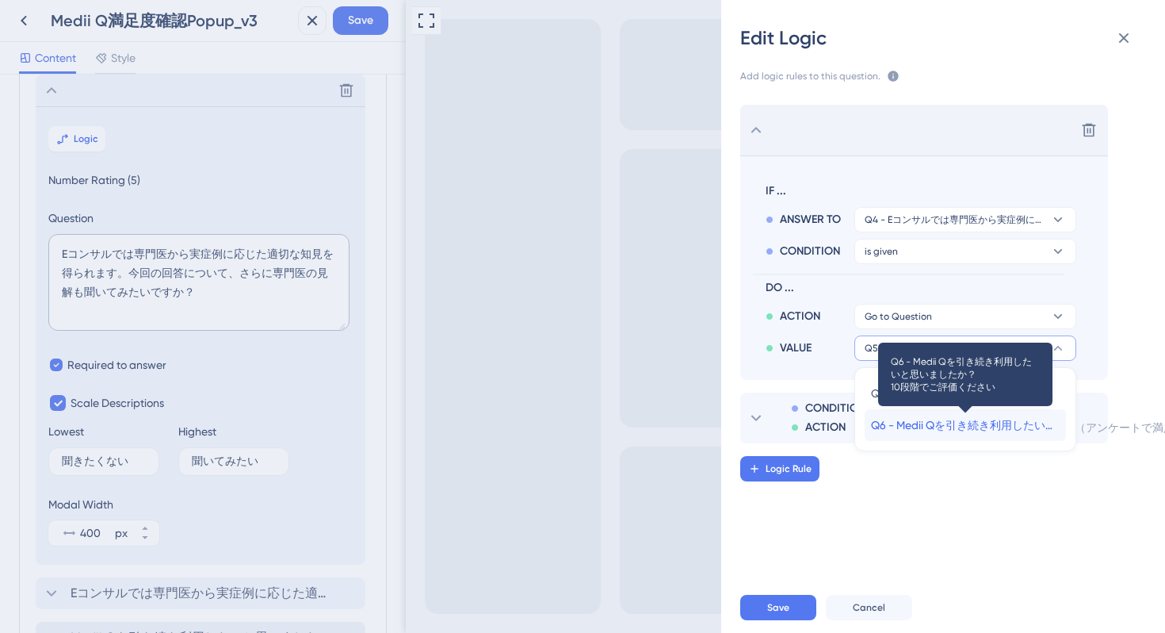
click at [910, 422] on span "Q6 - Medii Qを引き続き利用したいと思いましたか？ 10段階でご評価ください" at bounding box center [965, 424] width 189 height 19
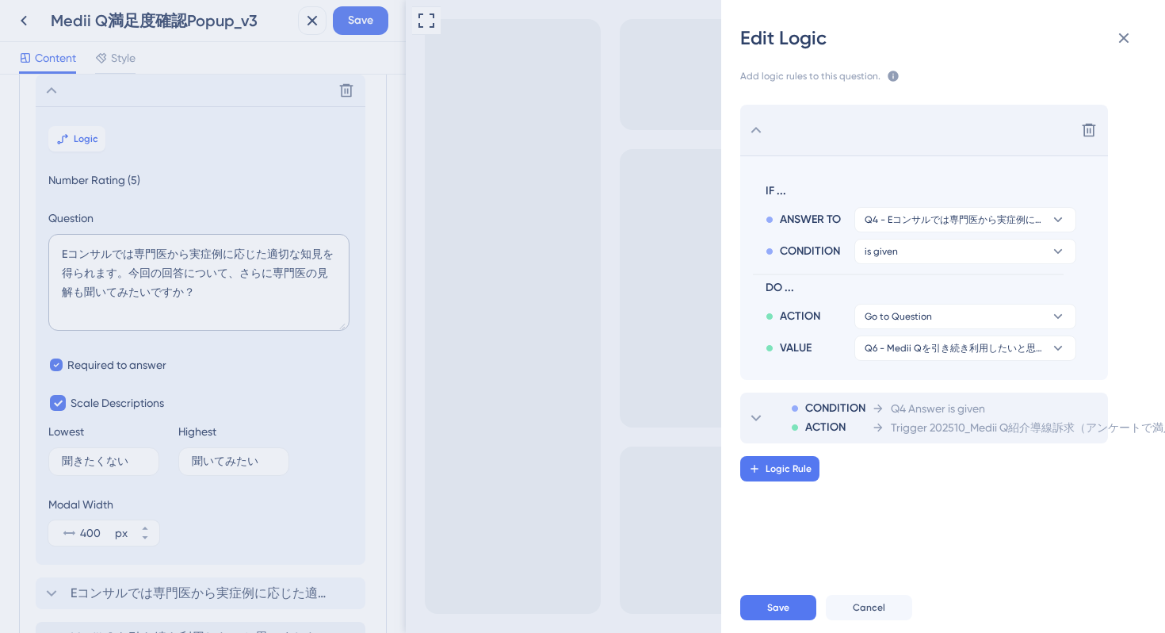
click at [1069, 404] on div "Q4 Answer is given" at bounding box center [1056, 408] width 369 height 19
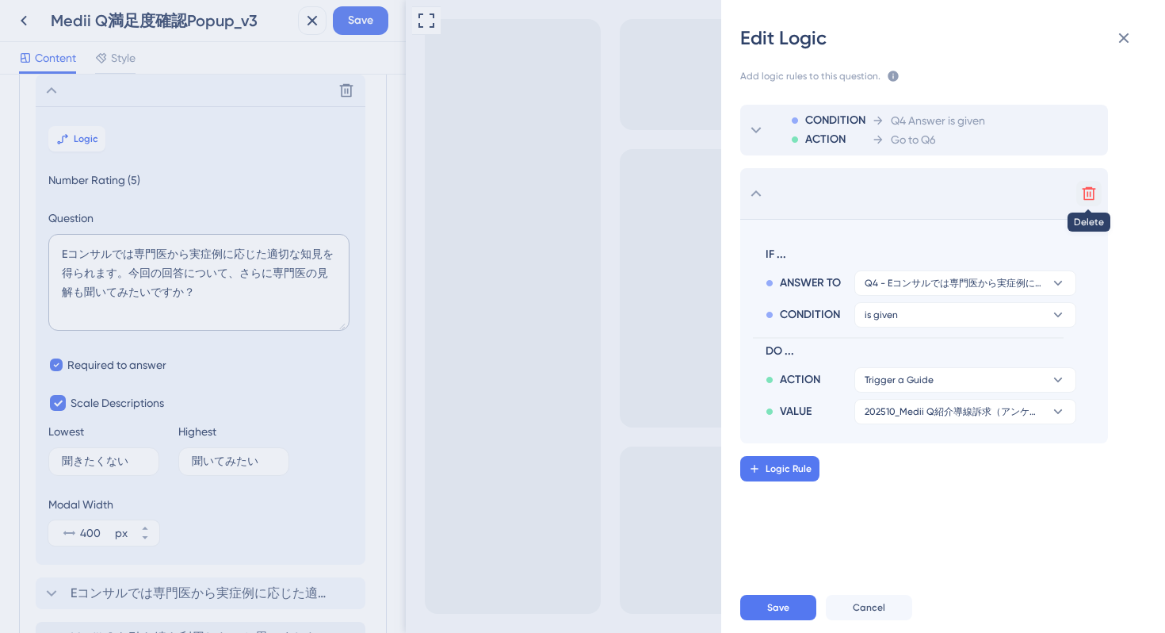
click at [1093, 194] on icon at bounding box center [1089, 193] width 13 height 13
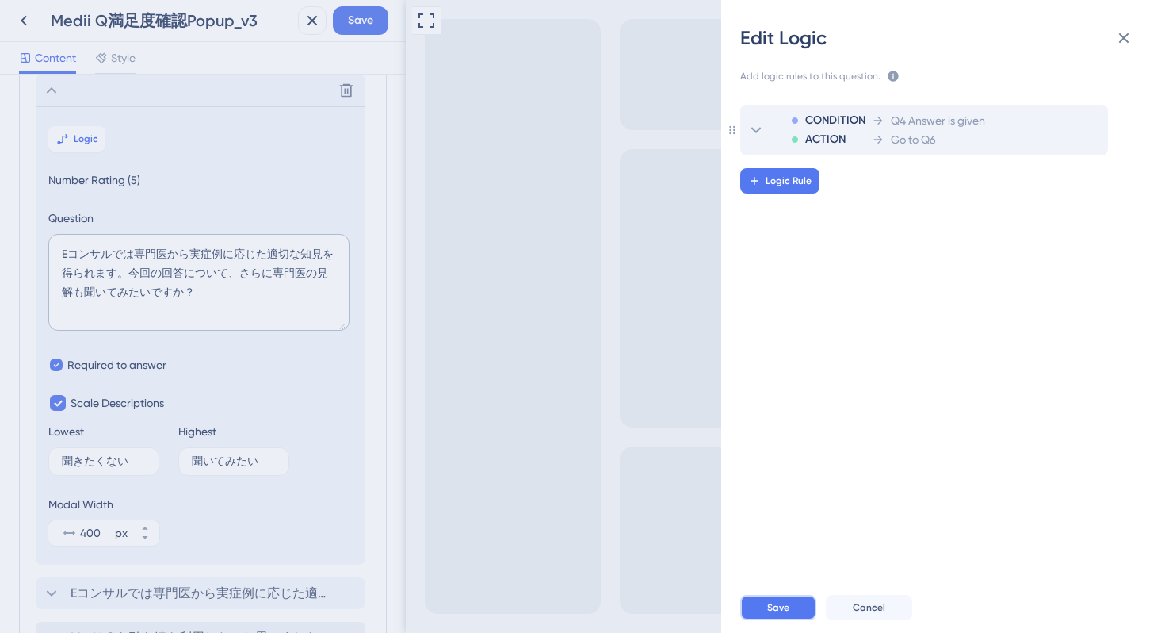
click at [782, 610] on span "Save" at bounding box center [778, 607] width 22 height 13
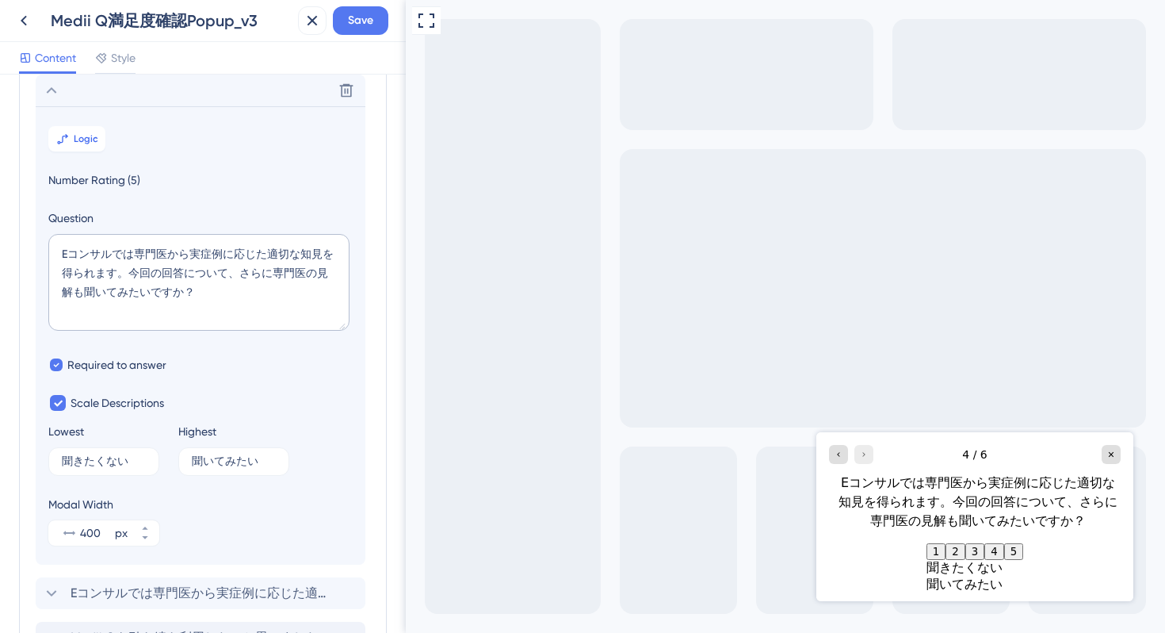
click at [57, 91] on icon at bounding box center [51, 90] width 19 height 19
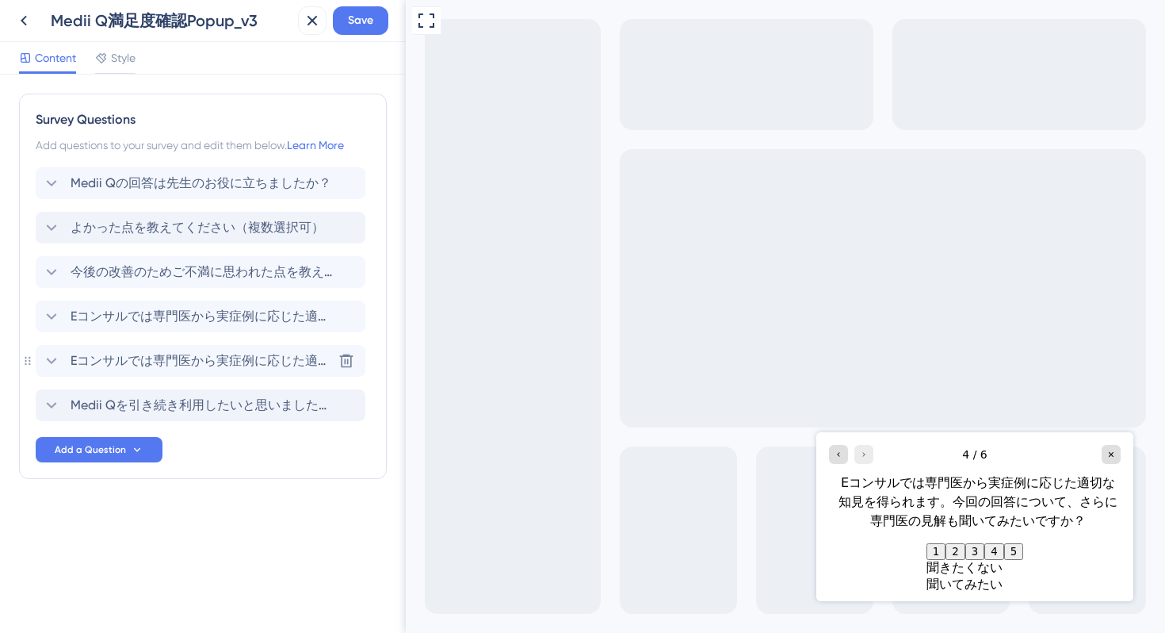
click at [49, 356] on icon at bounding box center [51, 360] width 19 height 19
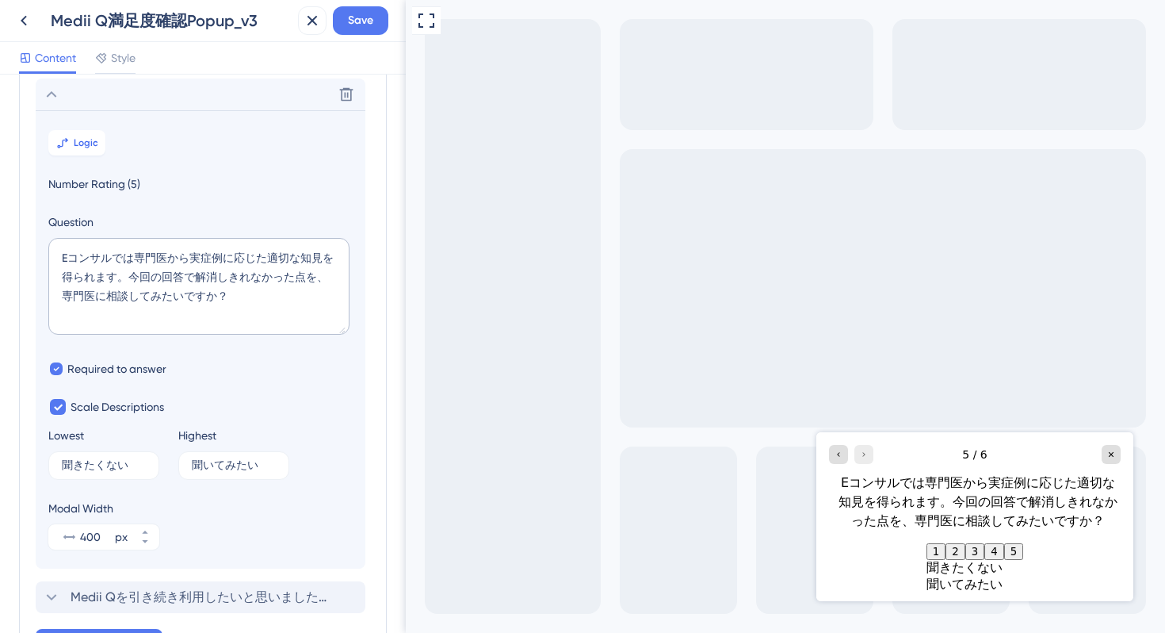
scroll to position [270, 0]
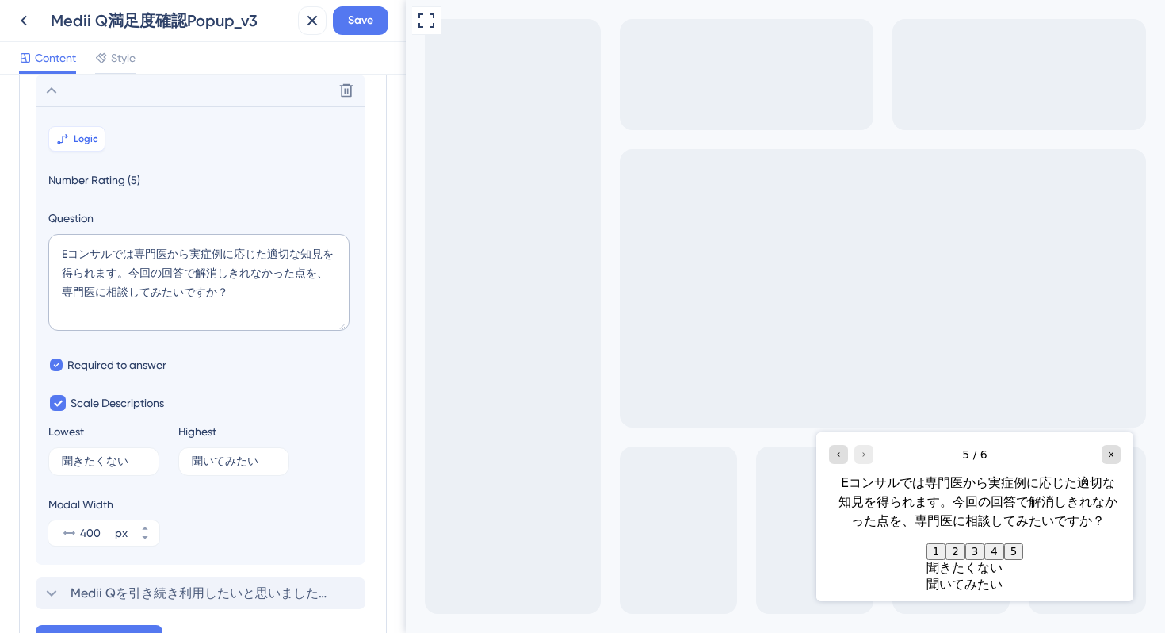
click at [74, 140] on span "Logic" at bounding box center [86, 138] width 25 height 13
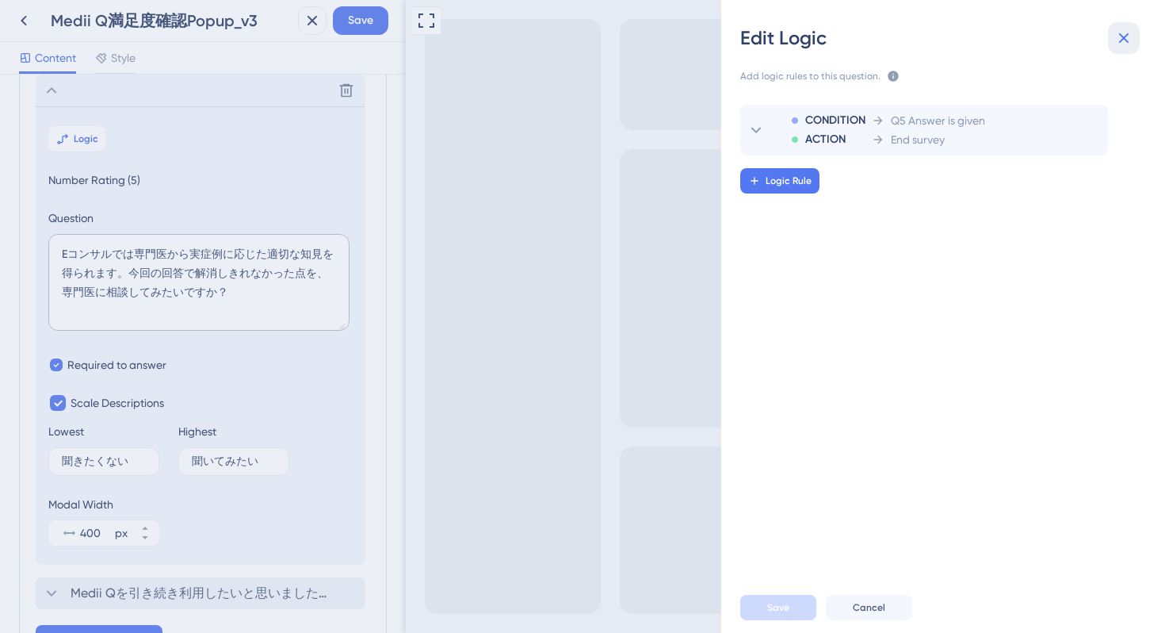
click at [1120, 38] on icon at bounding box center [1124, 38] width 19 height 19
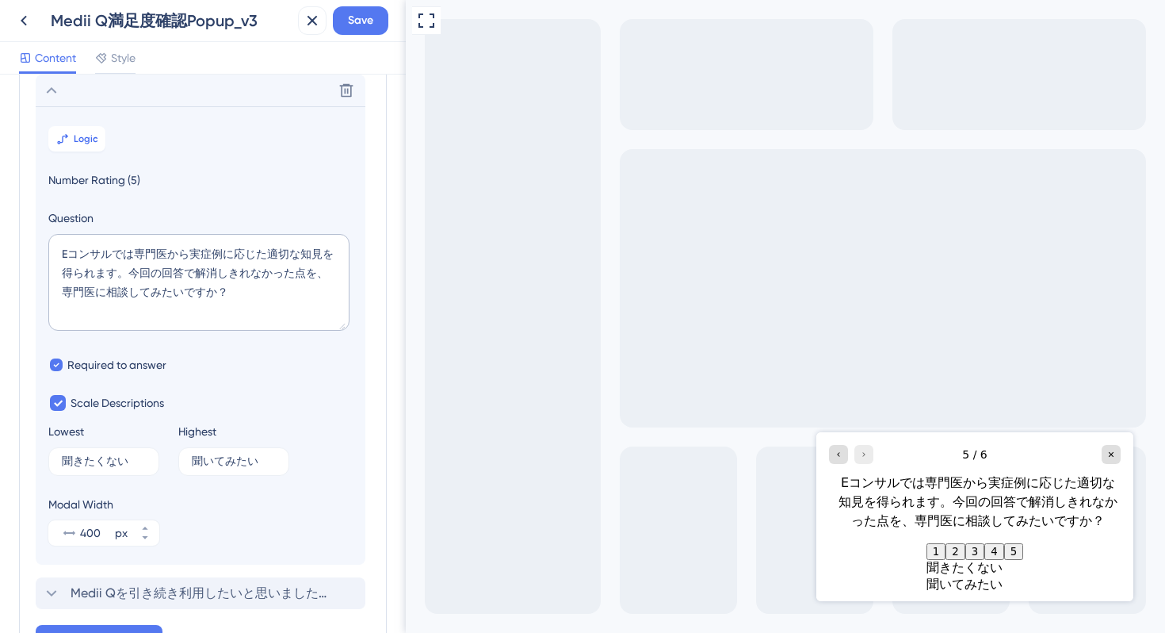
click at [58, 94] on icon at bounding box center [51, 90] width 19 height 19
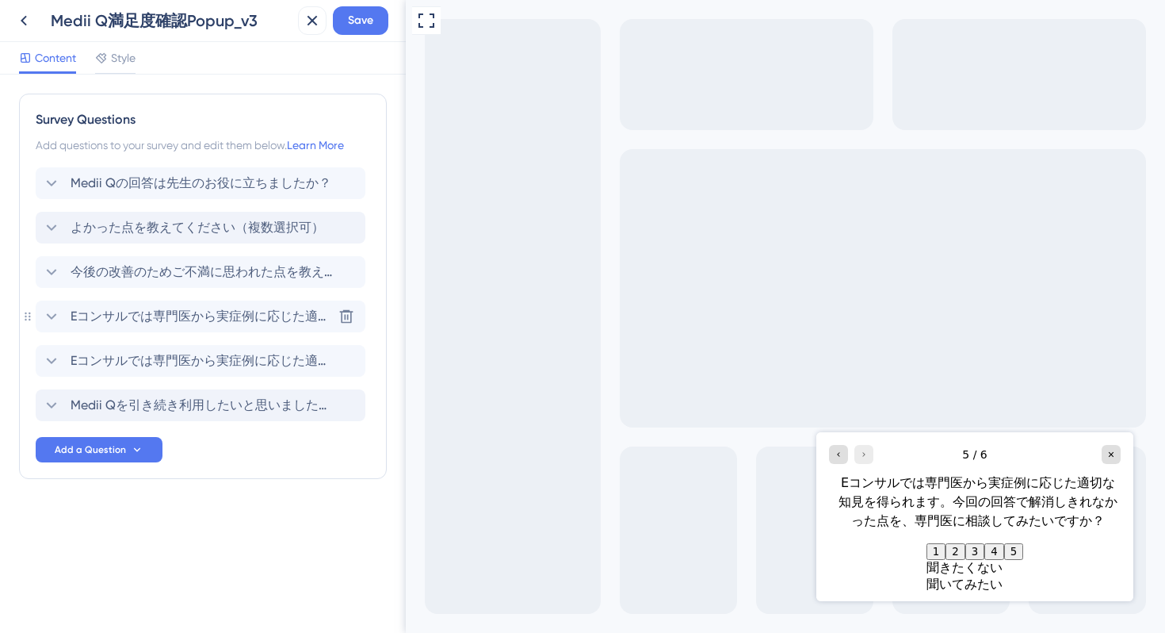
click at [51, 314] on icon at bounding box center [51, 316] width 19 height 19
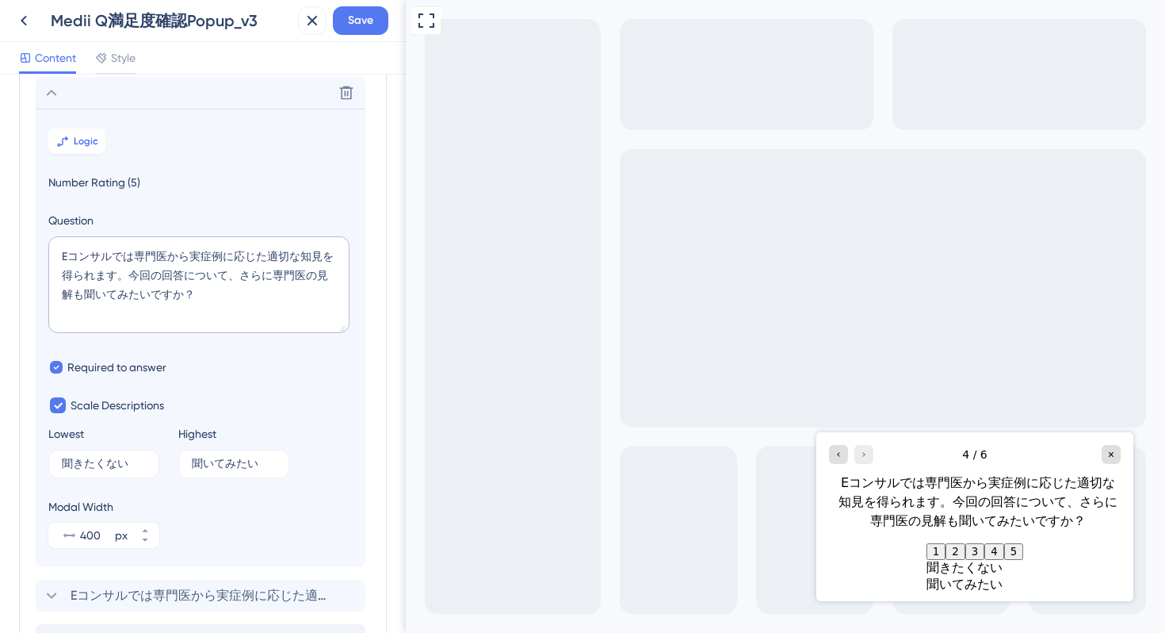
scroll to position [226, 0]
click at [70, 139] on button "Logic" at bounding box center [76, 138] width 57 height 25
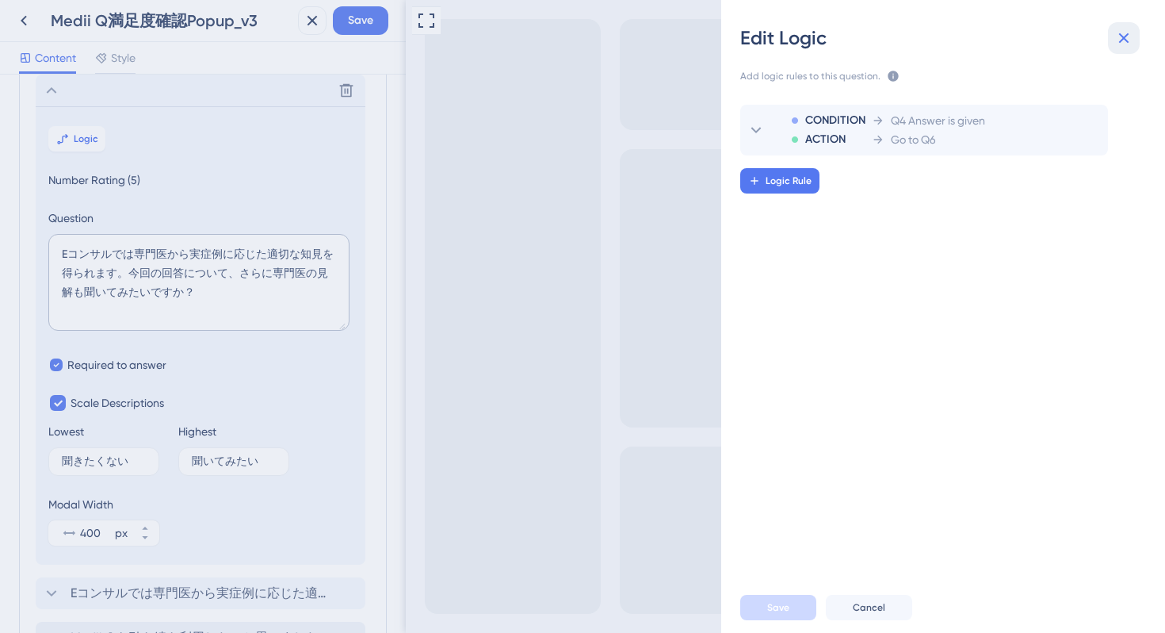
click at [1128, 32] on icon at bounding box center [1124, 38] width 19 height 19
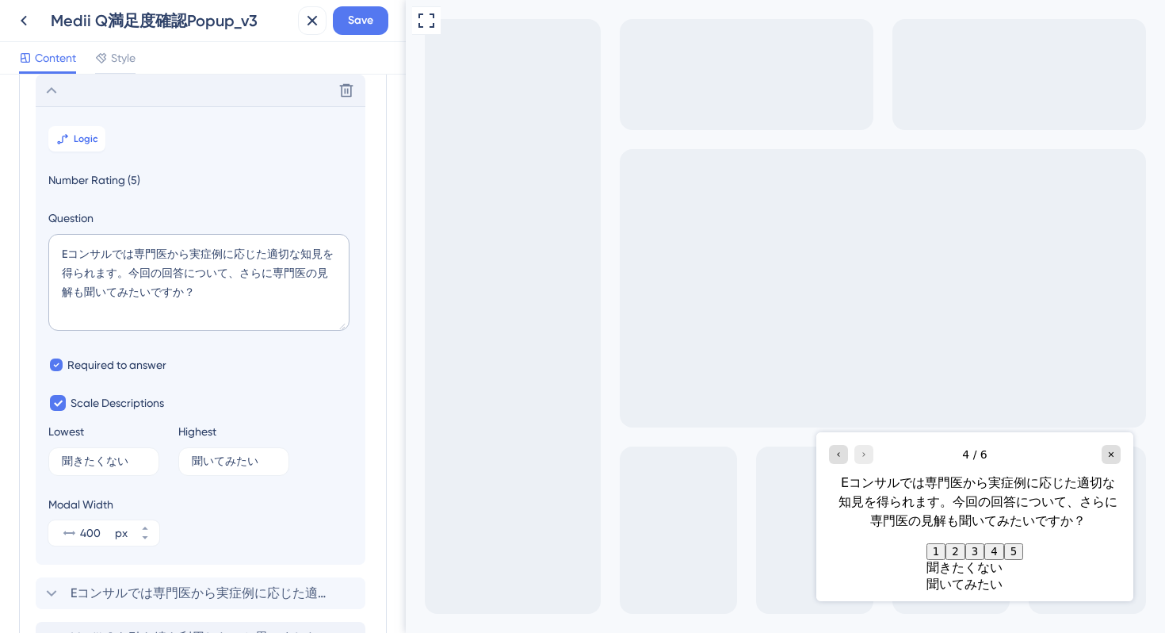
click at [62, 98] on div "Delete" at bounding box center [201, 91] width 330 height 32
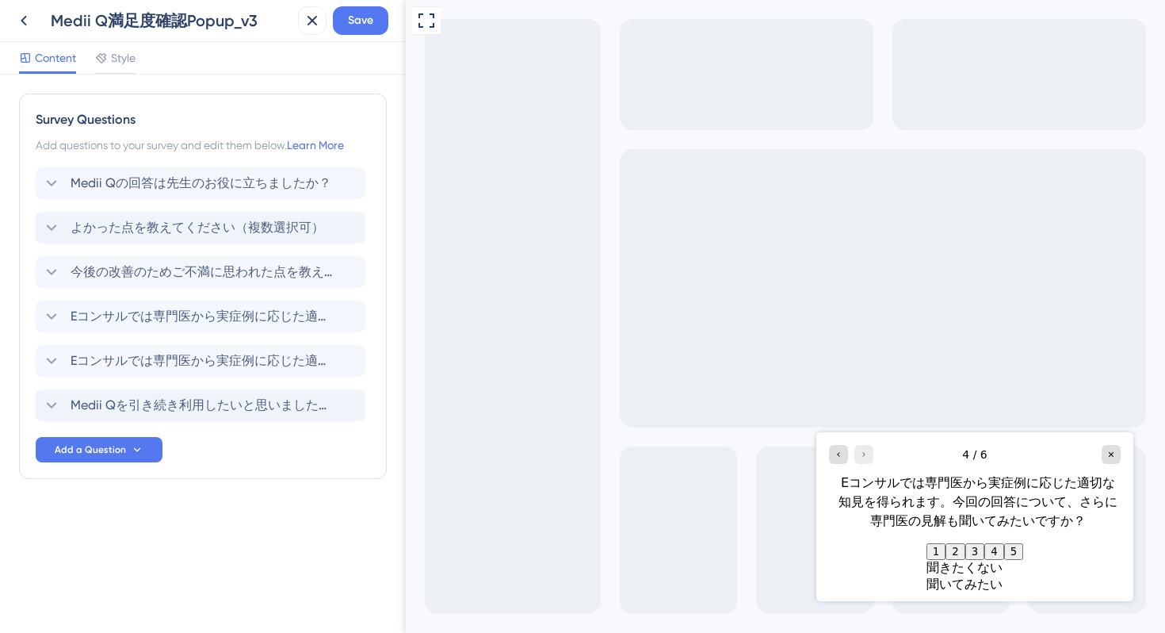
scroll to position [0, 0]
click at [55, 400] on icon at bounding box center [51, 405] width 19 height 19
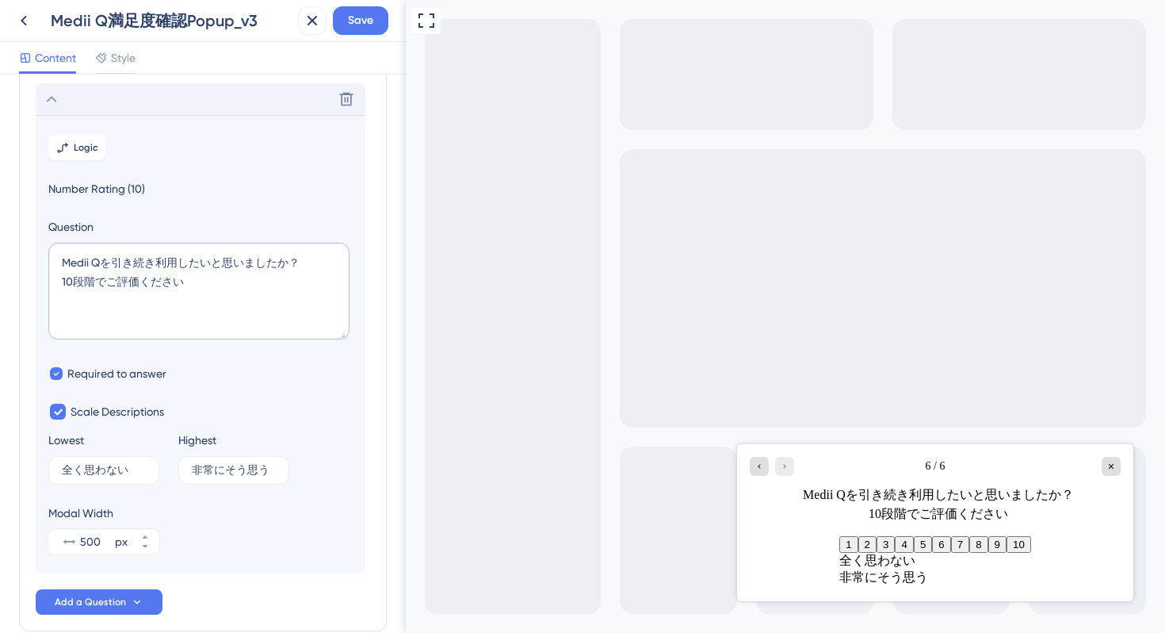
scroll to position [315, 0]
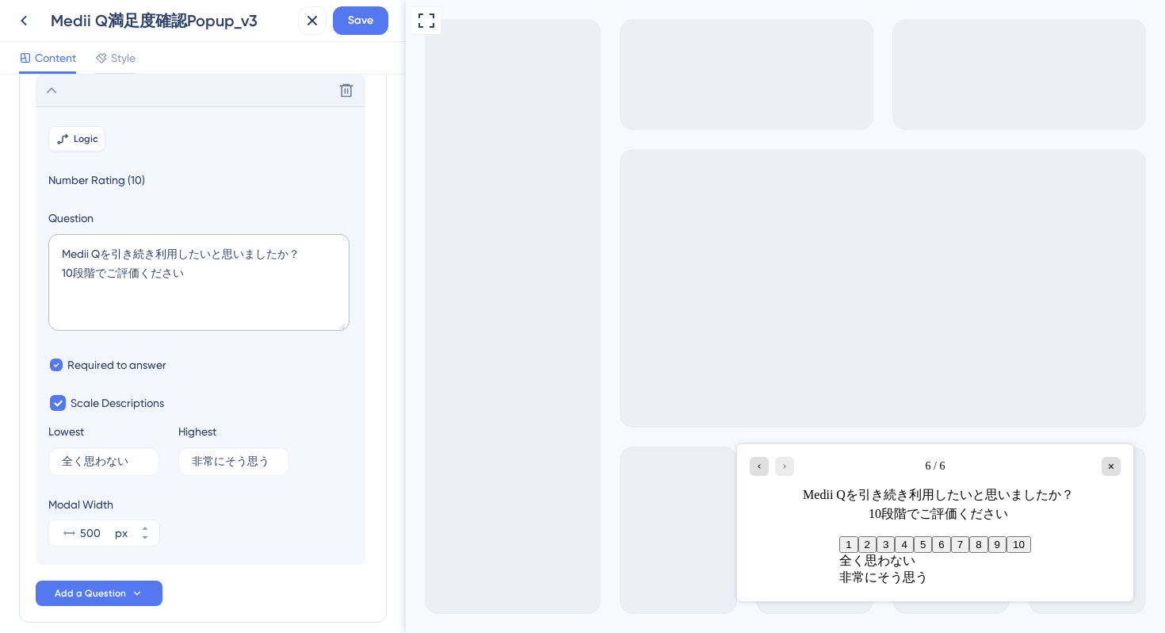
click at [73, 147] on button "Logic" at bounding box center [76, 138] width 57 height 25
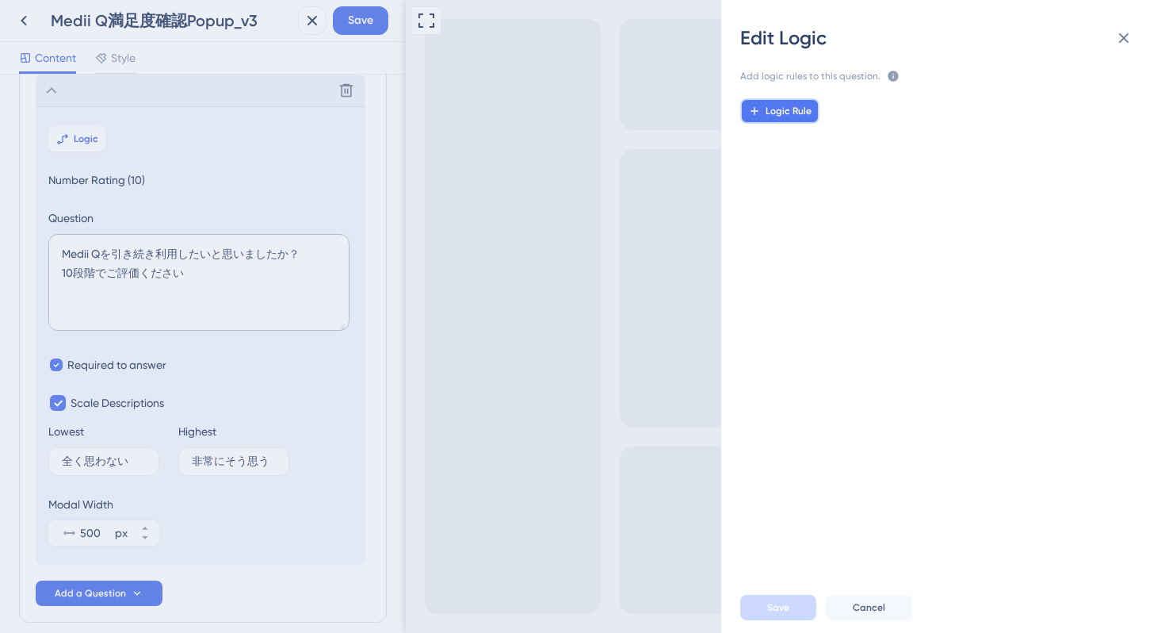
click at [760, 114] on icon at bounding box center [754, 111] width 13 height 13
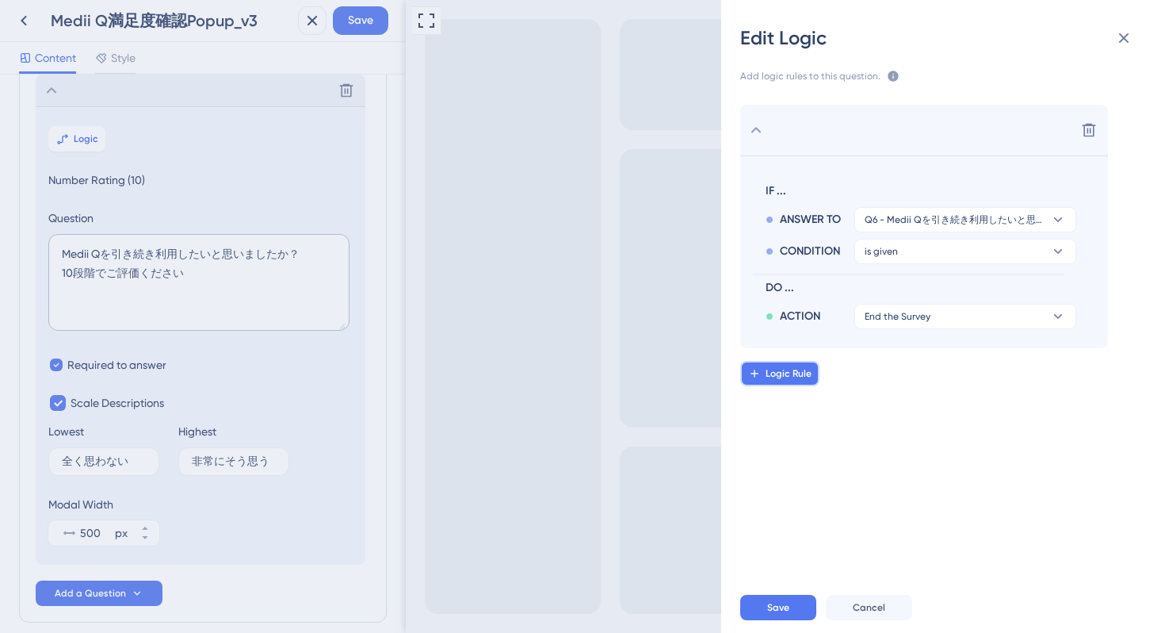
click at [770, 377] on span "Logic Rule" at bounding box center [789, 373] width 46 height 13
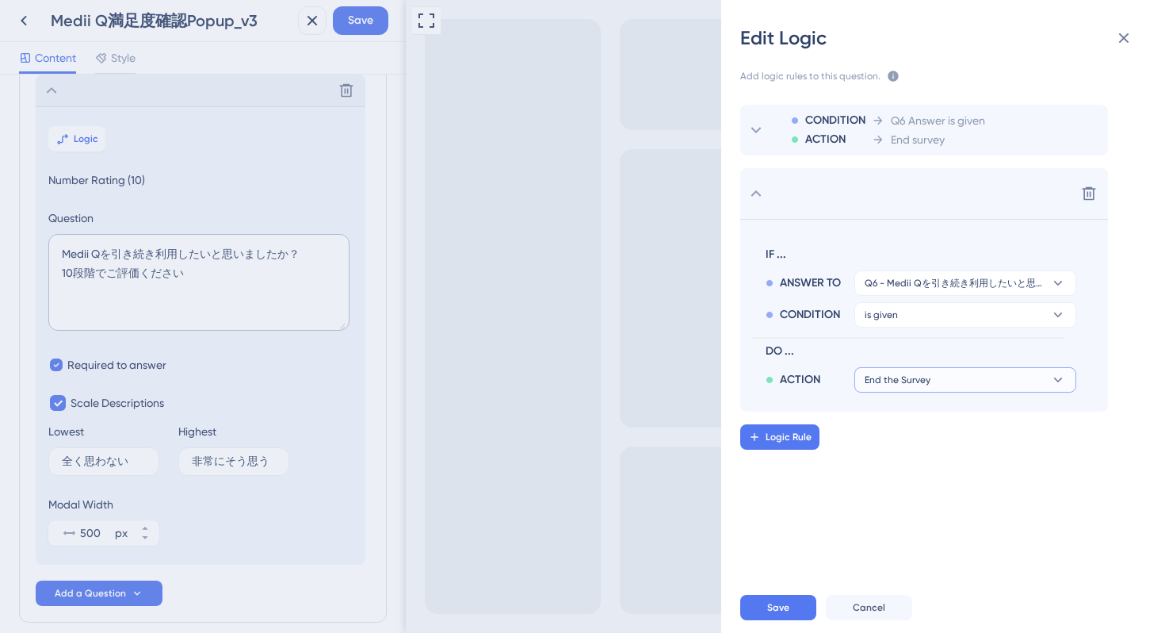
click at [897, 386] on button "End the Survey" at bounding box center [966, 379] width 222 height 25
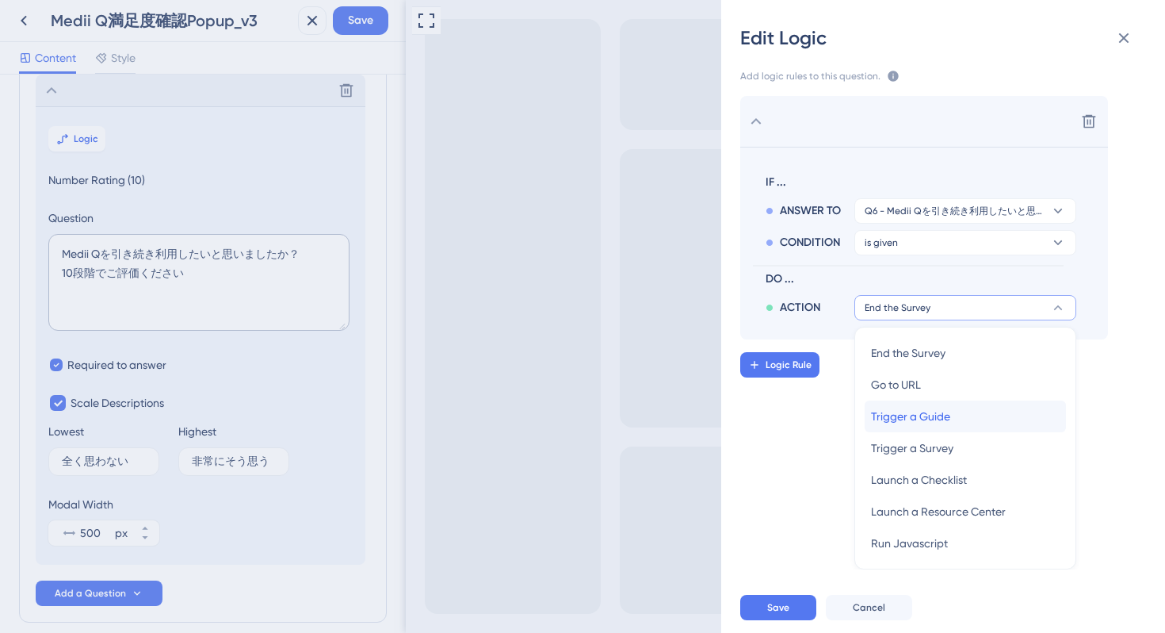
click at [902, 412] on span "Trigger a Guide" at bounding box center [910, 416] width 79 height 19
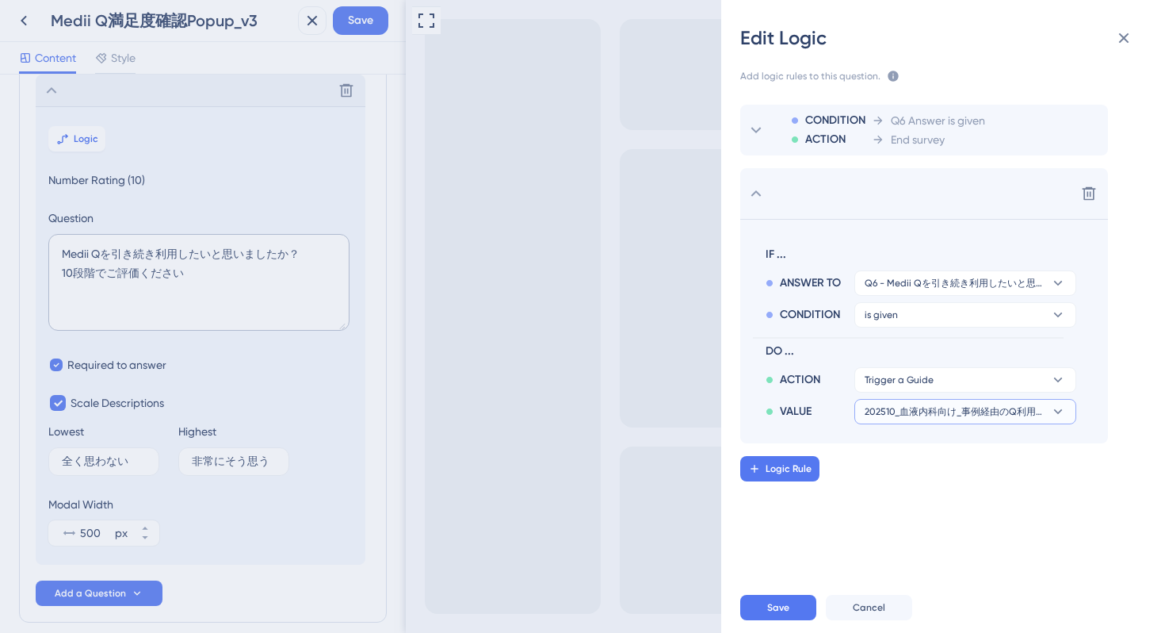
click at [901, 413] on span "202510_血液内科向け_事例経由のQ利用促進" at bounding box center [954, 411] width 179 height 13
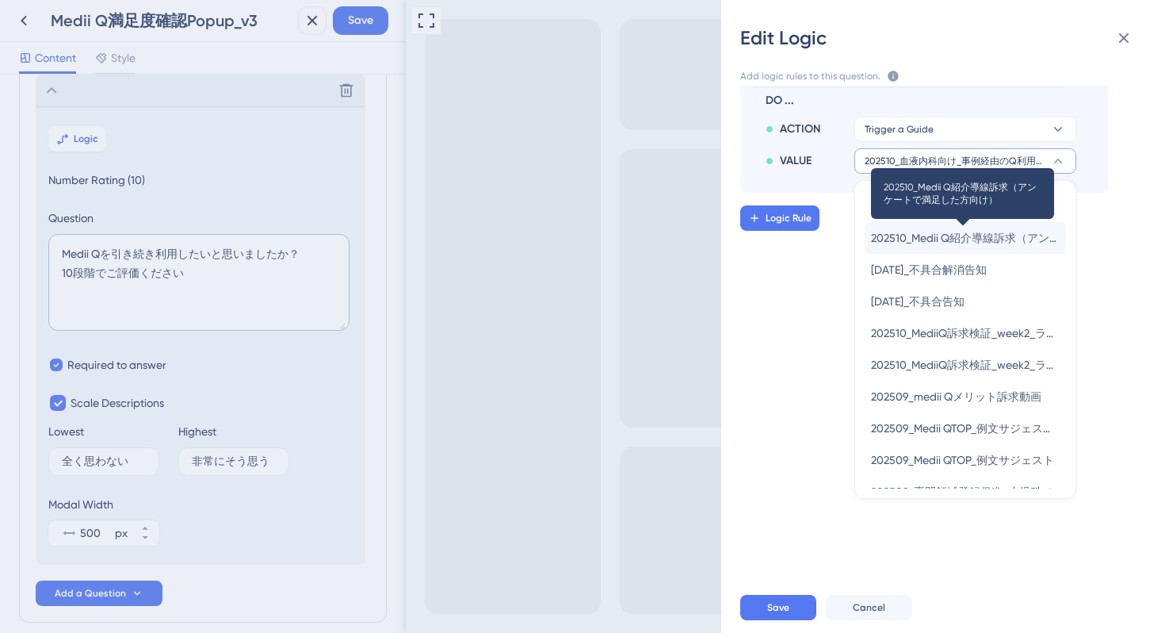
click at [921, 236] on span "202510_Medii Q紹介導線訴求（アンケートで満足した方向け）" at bounding box center [965, 237] width 189 height 19
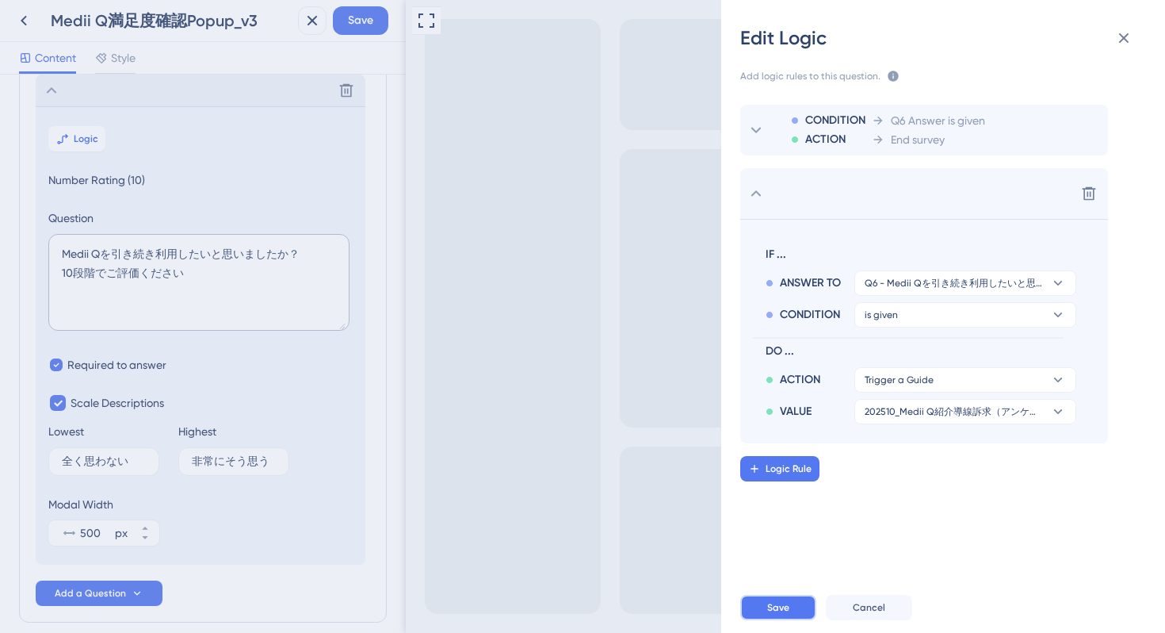
click at [782, 610] on span "Save" at bounding box center [778, 607] width 22 height 13
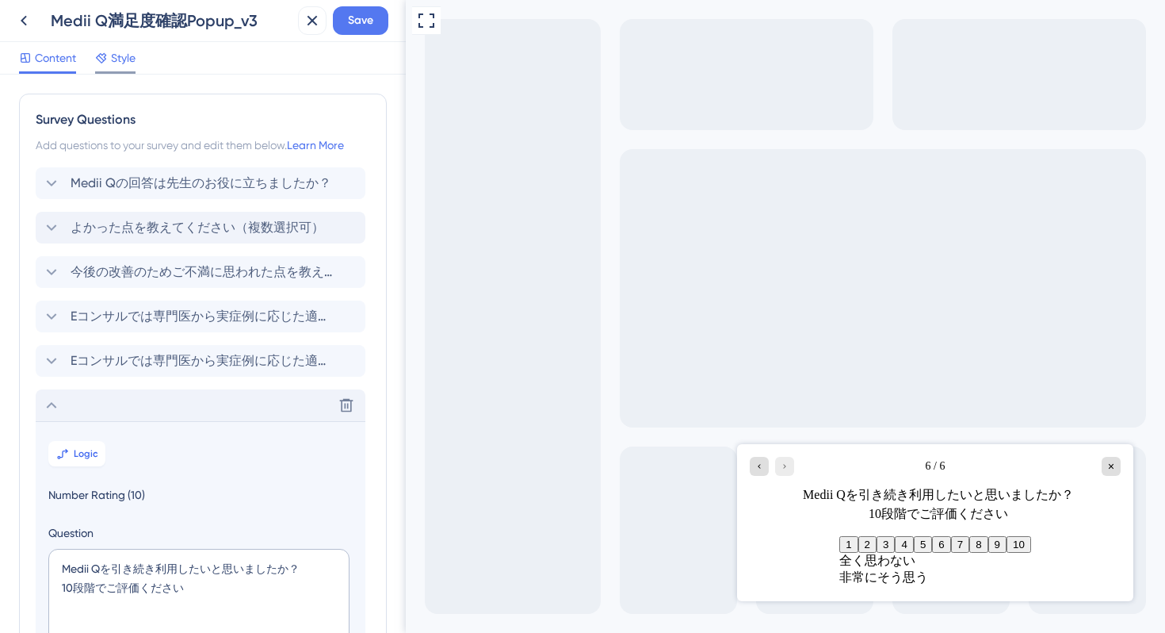
click at [117, 57] on span "Style" at bounding box center [123, 57] width 25 height 19
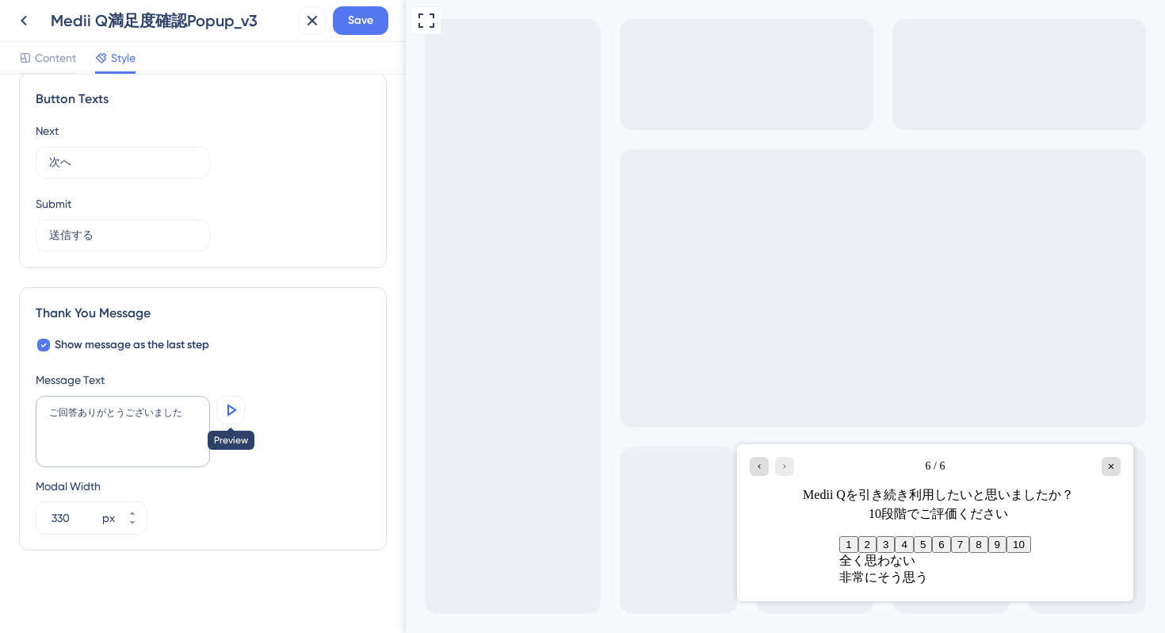
click at [228, 408] on icon at bounding box center [233, 410] width 10 height 12
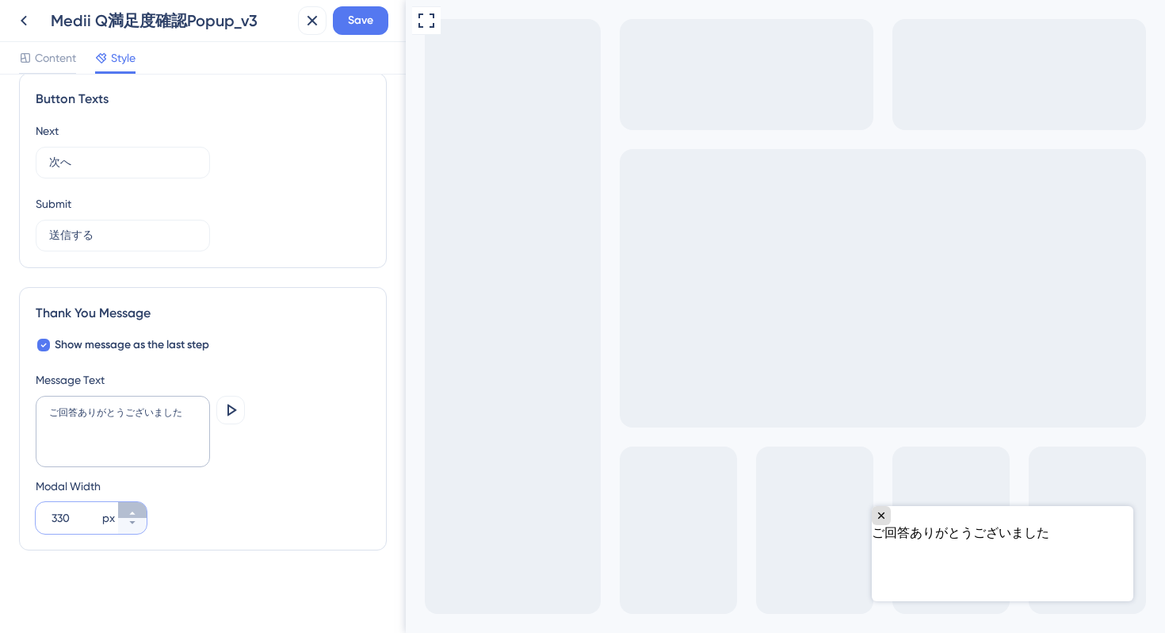
click at [129, 512] on icon at bounding box center [133, 513] width 10 height 10
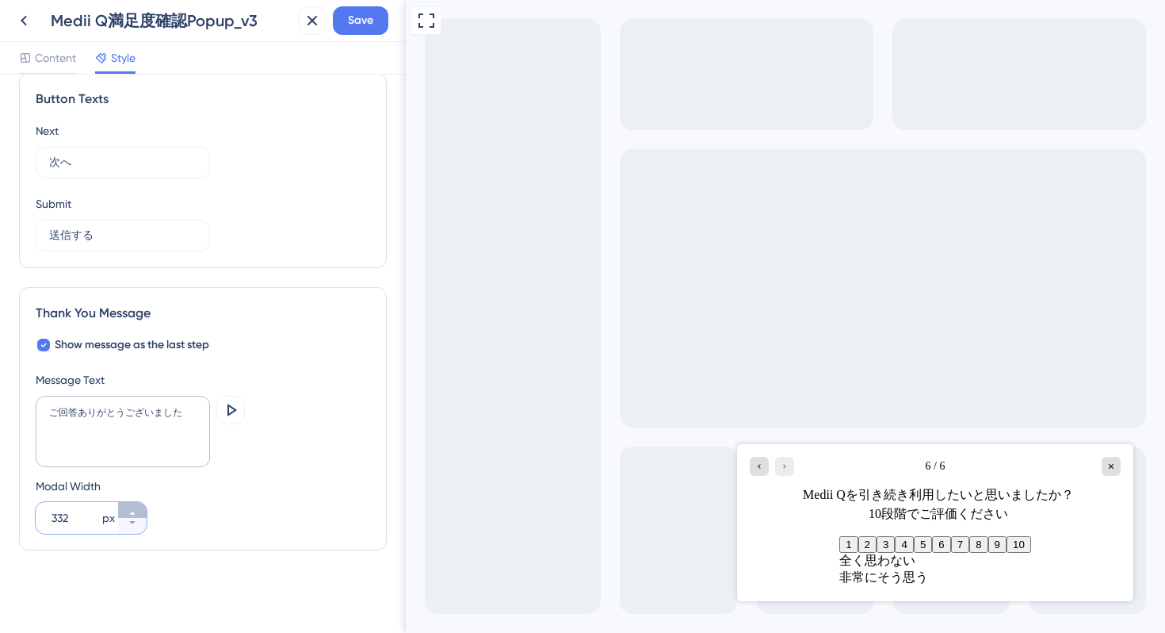
click at [129, 512] on icon at bounding box center [133, 513] width 10 height 10
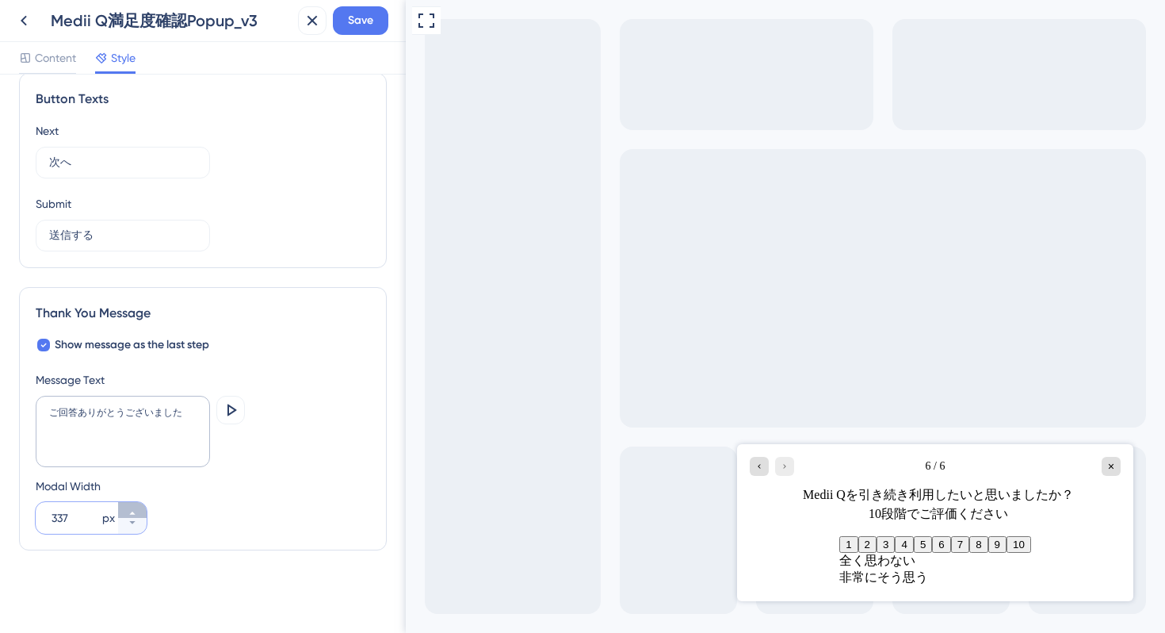
click at [129, 512] on icon at bounding box center [133, 513] width 10 height 10
click at [129, 513] on icon at bounding box center [133, 513] width 10 height 10
drag, startPoint x: 73, startPoint y: 518, endPoint x: 44, endPoint y: 519, distance: 28.6
click at [44, 519] on div "347 px" at bounding box center [77, 518] width 82 height 32
type input "400"
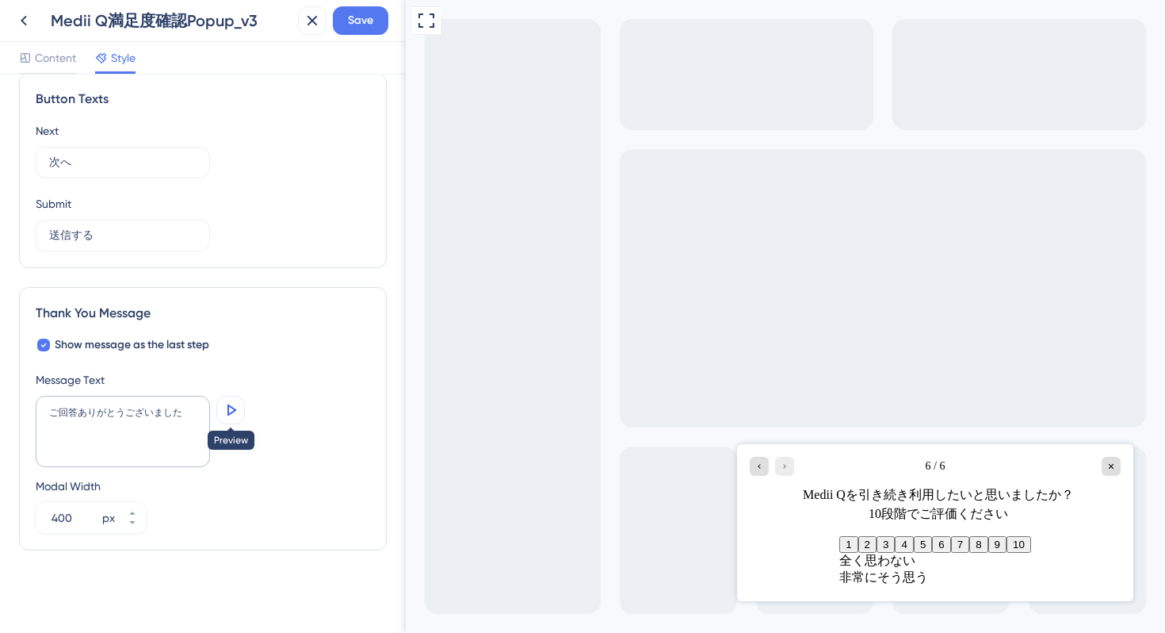
click at [235, 409] on icon at bounding box center [233, 410] width 10 height 12
click at [183, 419] on textarea "ご回答ありがとうございました" at bounding box center [123, 431] width 174 height 71
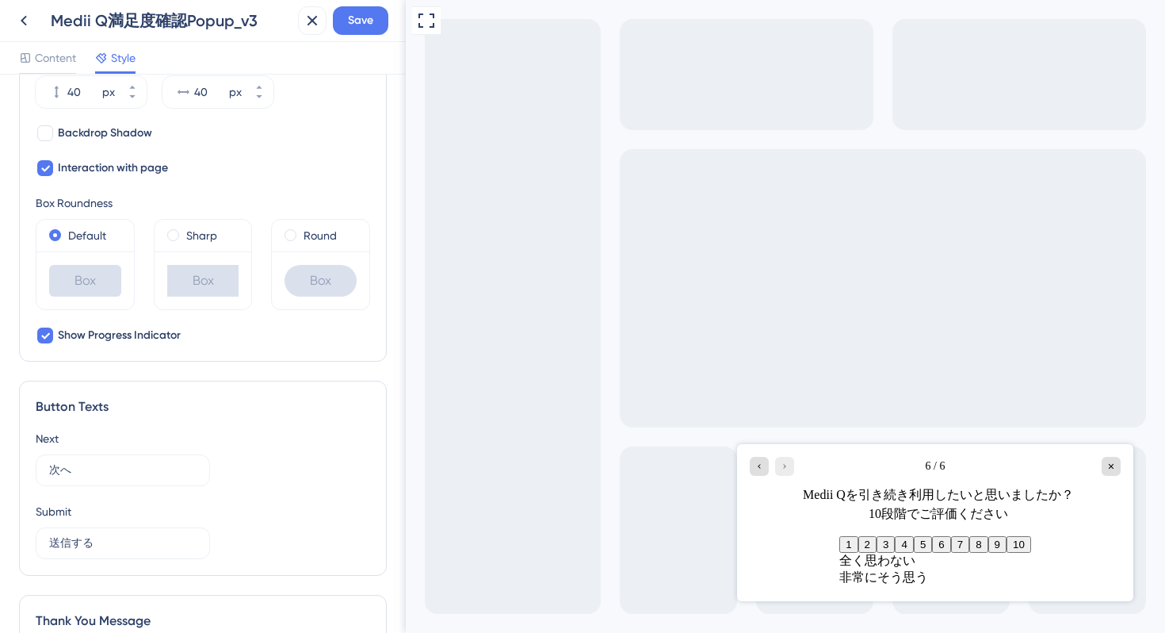
scroll to position [645, 0]
click at [360, 20] on span "Save" at bounding box center [360, 20] width 25 height 19
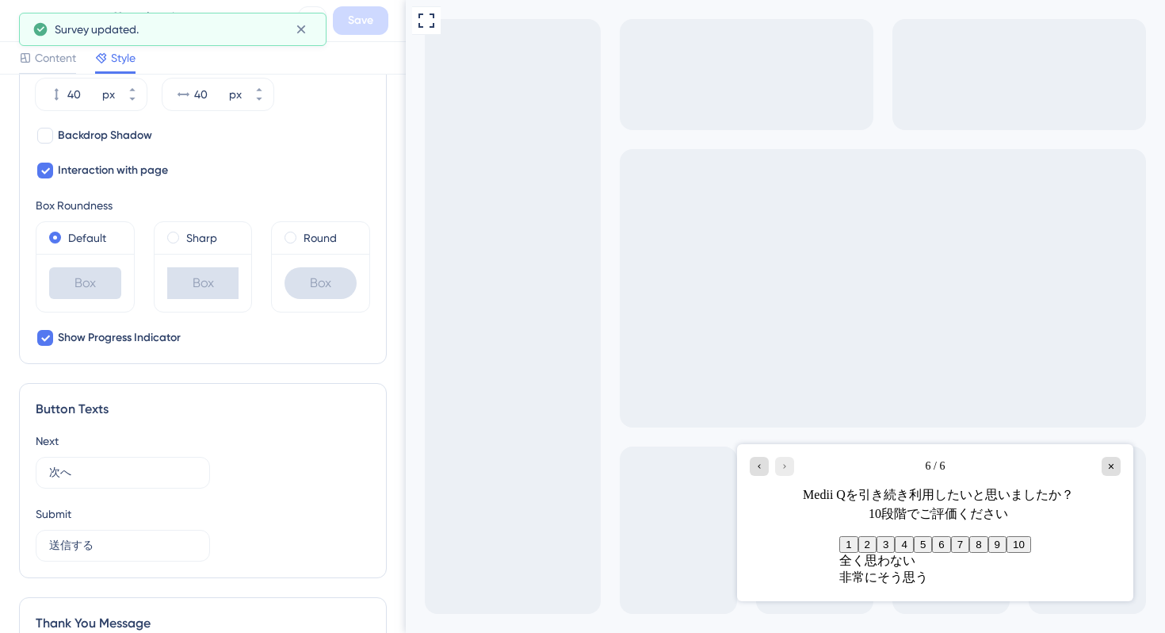
scroll to position [0, 0]
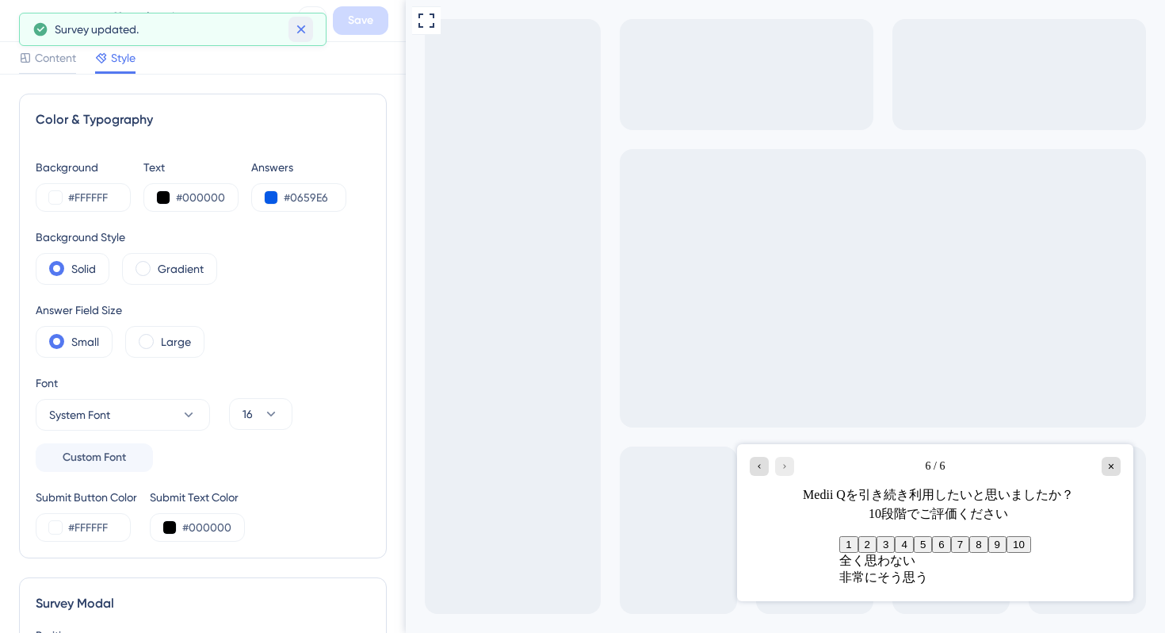
click at [300, 33] on icon at bounding box center [301, 29] width 16 height 16
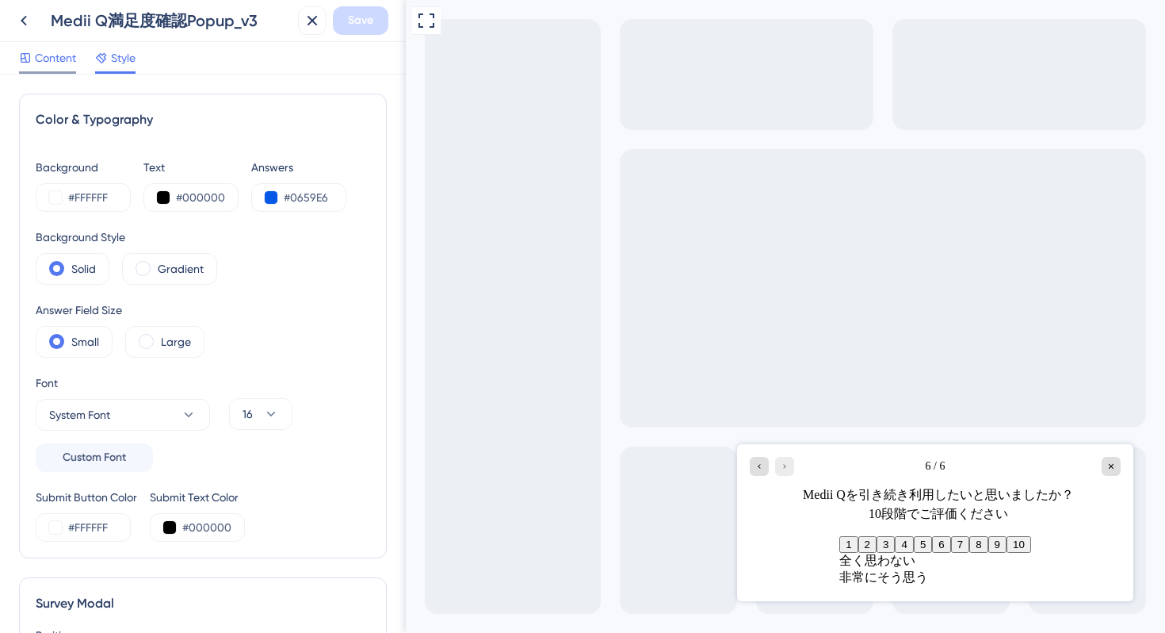
click at [48, 66] on span "Content" at bounding box center [55, 57] width 41 height 19
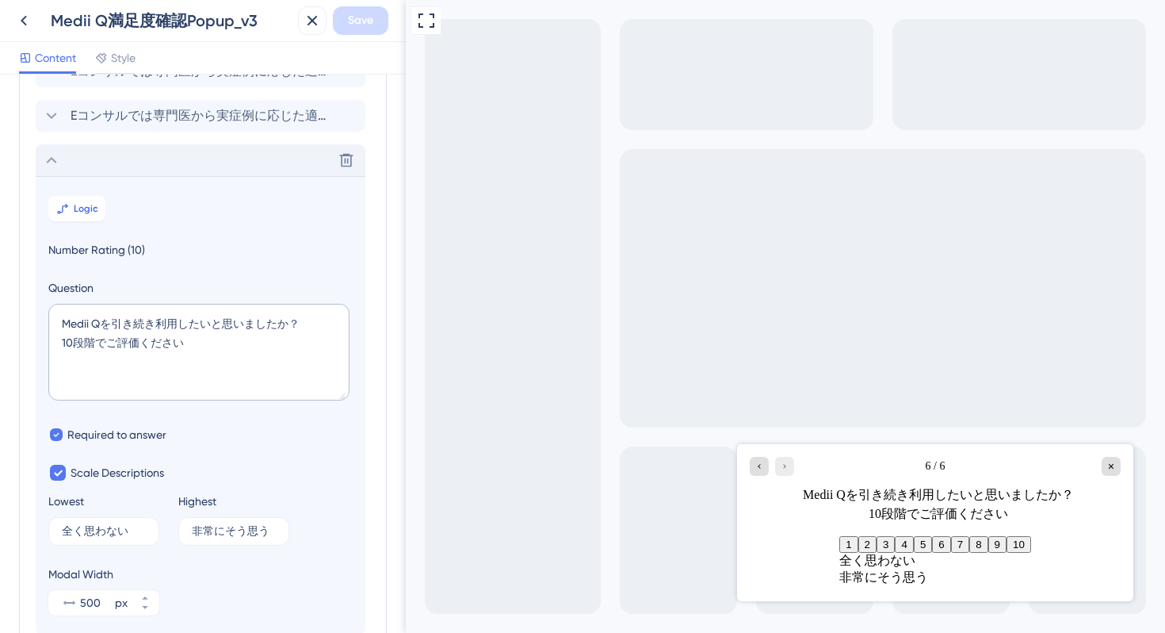
click at [47, 155] on icon at bounding box center [51, 160] width 19 height 19
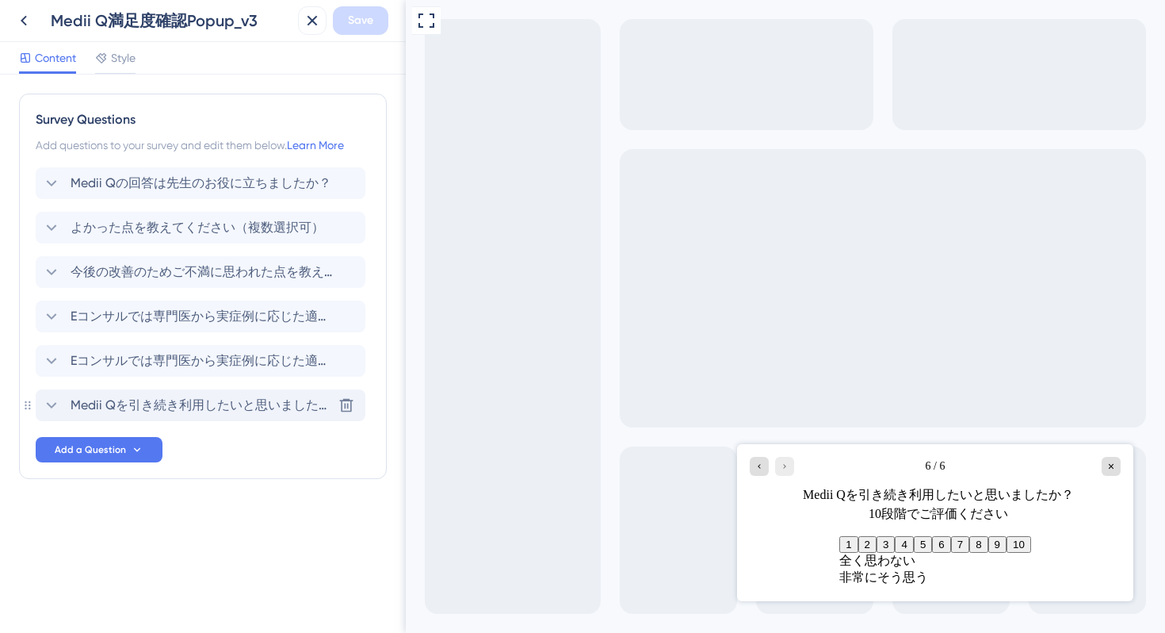
click at [159, 409] on span "Medii Qを引き続き利用したいと思いましたか？ 10段階でご評価ください" at bounding box center [202, 405] width 262 height 19
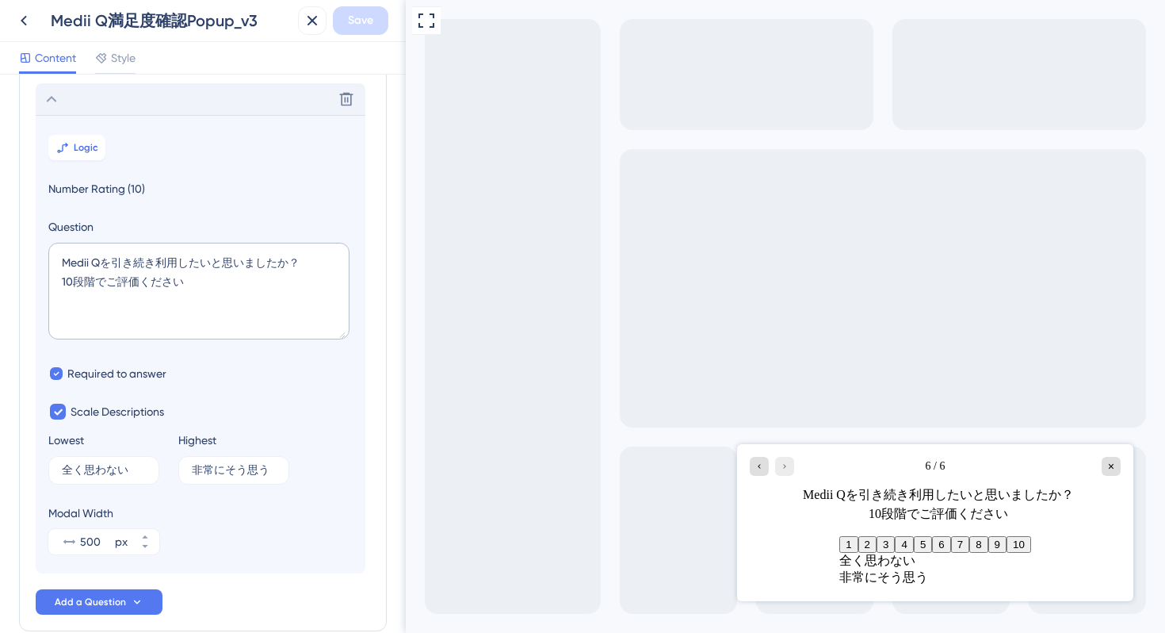
scroll to position [315, 0]
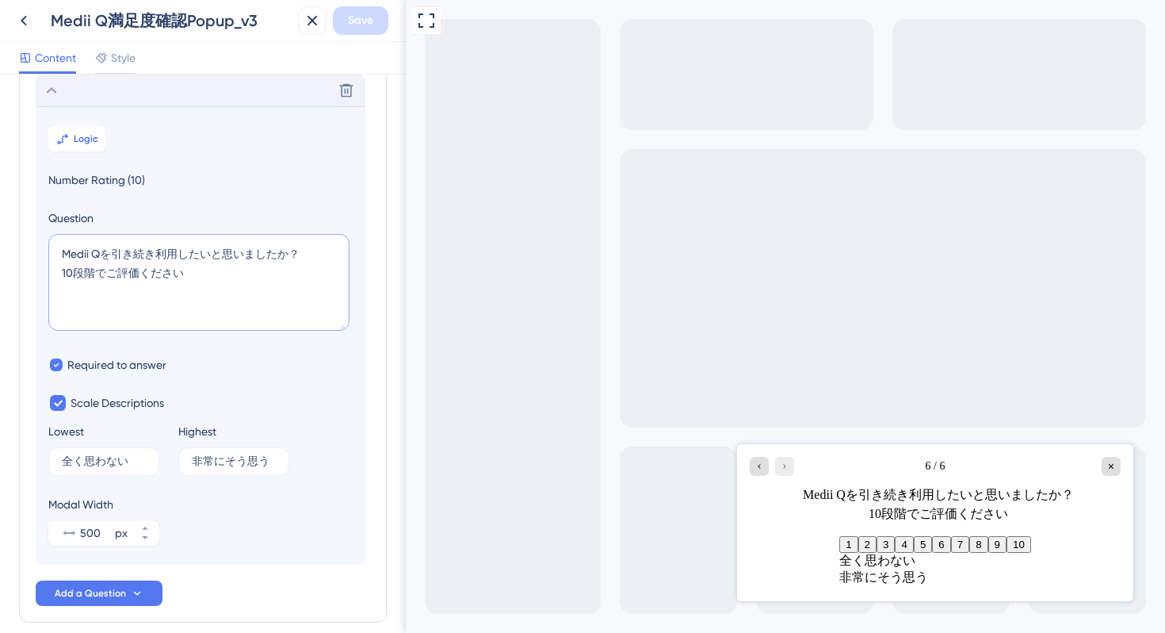
click at [64, 251] on textarea "Medii Qを引き続き利用したいと思いましたか？ 10段階でご評価ください" at bounding box center [198, 282] width 301 height 97
paste textarea "次の機会にも"
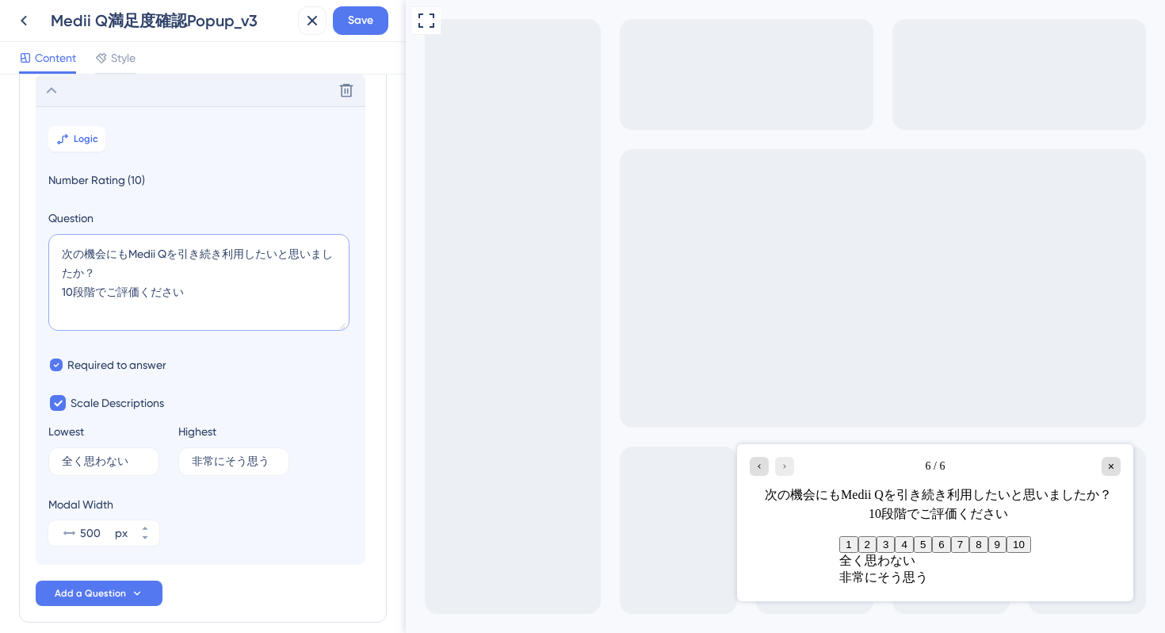
drag, startPoint x: 178, startPoint y: 249, endPoint x: 222, endPoint y: 251, distance: 43.7
click at [222, 251] on textarea "次の機会にもMedii Qを引き続き利用したいと思いましたか？ 10段階でご評価ください" at bounding box center [198, 282] width 301 height 97
click at [63, 250] on textarea "次の機会にもMedii Qを利用したいと思いましたか？ 10段階でご評価ください" at bounding box center [198, 282] width 301 height 97
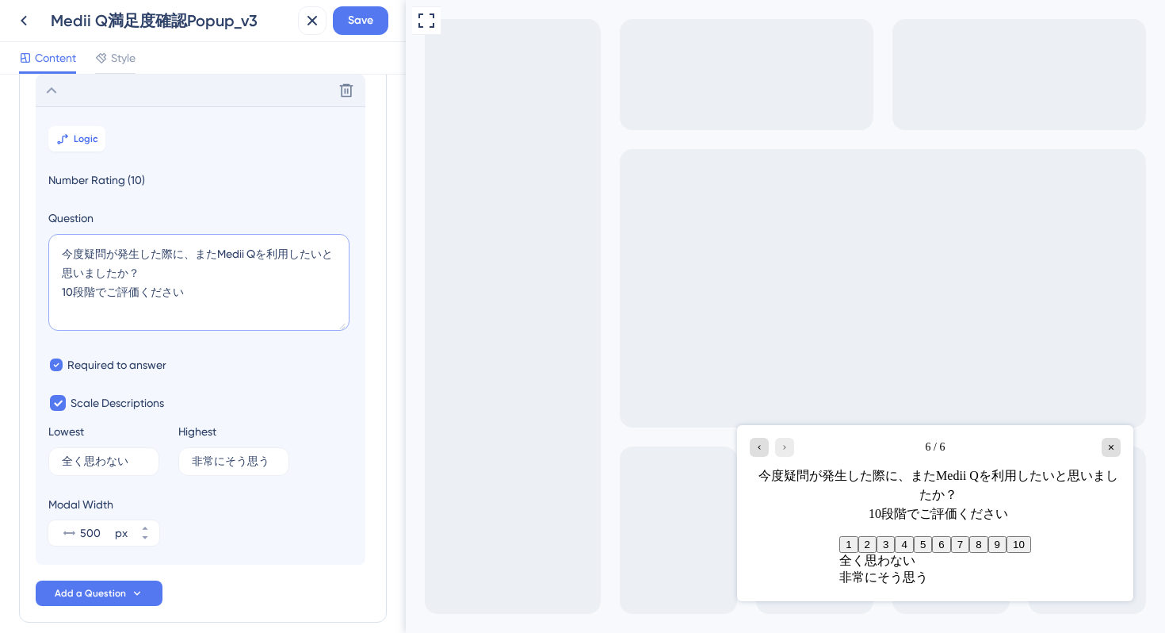
click at [194, 255] on textarea "今度疑問が発生した際に、またMedii Qを利用したいと思いましたか？ 10段階でご評価ください" at bounding box center [198, 282] width 301 height 97
drag, startPoint x: 144, startPoint y: 270, endPoint x: 51, endPoint y: 254, distance: 94.9
click at [51, 254] on textarea "今度疑問が発生した際にまたMedii Qを利用したいと思いましたか？ 10段階でご評価ください" at bounding box center [198, 282] width 301 height 97
paste textarea "、Medii Qを再度利用したいと思います"
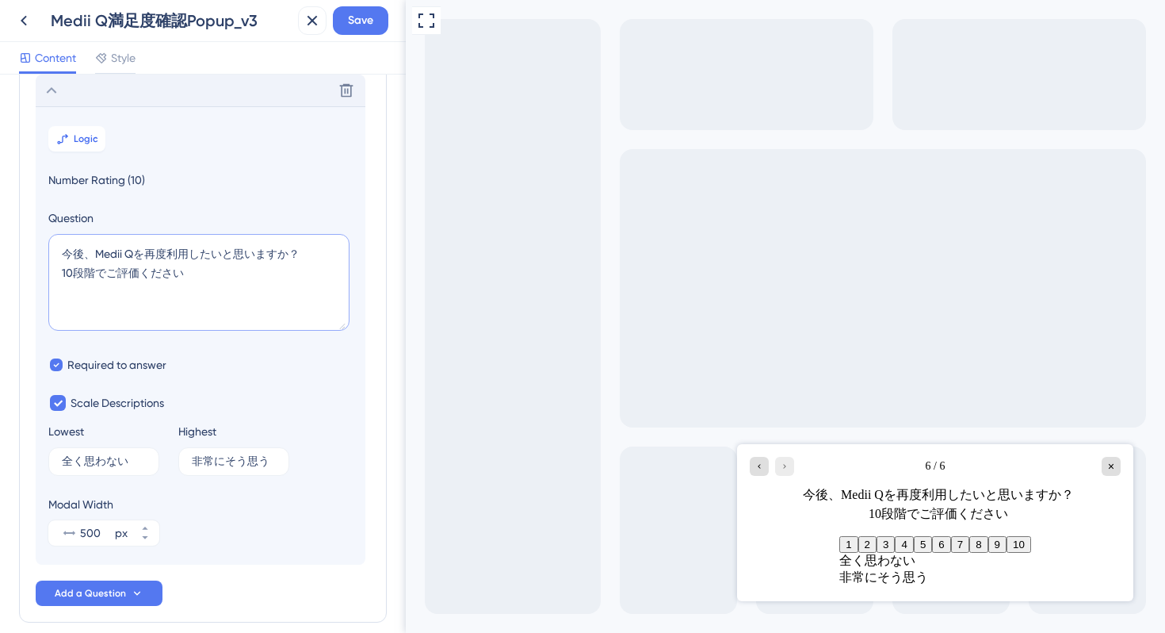
click at [98, 252] on textarea "今後、Medii Qを再度利用したいと思いますか？ 10段階でご評価ください" at bounding box center [198, 282] width 301 height 97
drag, startPoint x: 147, startPoint y: 249, endPoint x: 163, endPoint y: 251, distance: 16.7
click at [163, 251] on textarea "今後もMedii Qを再度利用したいと思いますか？ 10段階でご評価ください" at bounding box center [198, 282] width 301 height 97
type textarea "今後もMedii Qを利用し続けたいと思いますか？ 10段階でご評価ください"
click at [366, 18] on span "Save" at bounding box center [360, 20] width 25 height 19
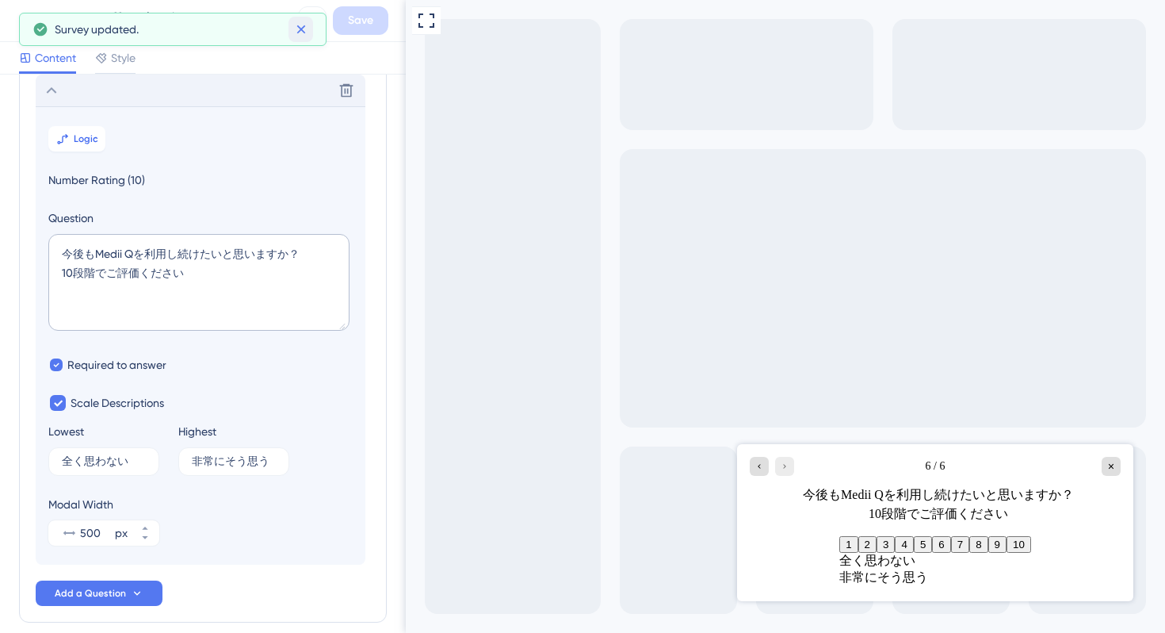
click at [300, 33] on icon at bounding box center [301, 29] width 16 height 16
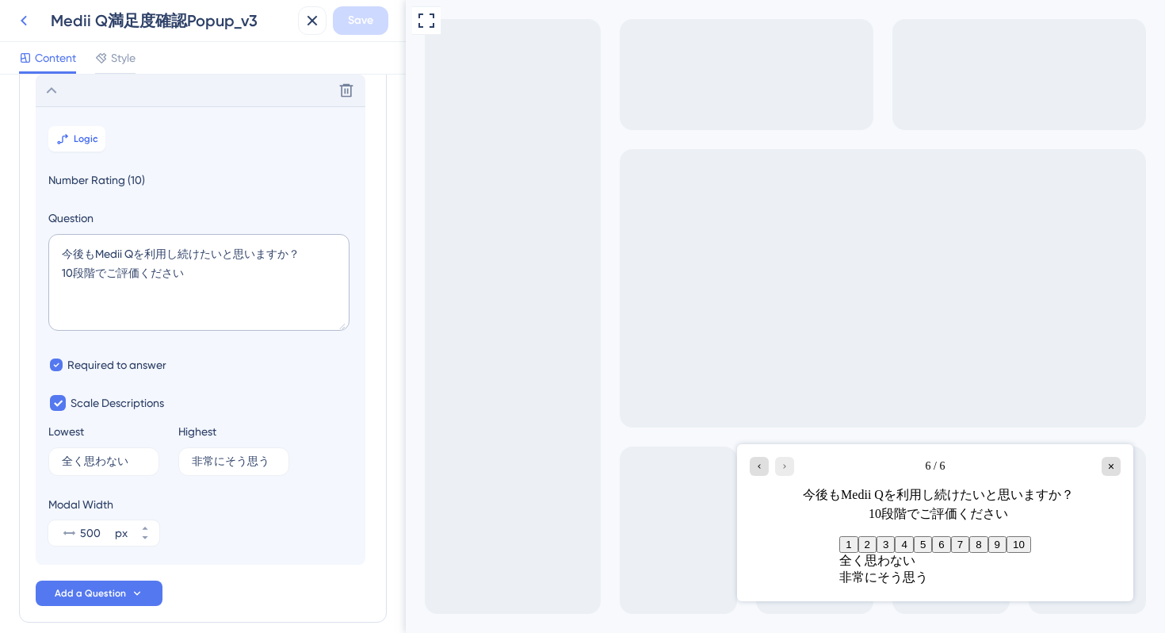
click at [24, 20] on icon at bounding box center [23, 20] width 19 height 19
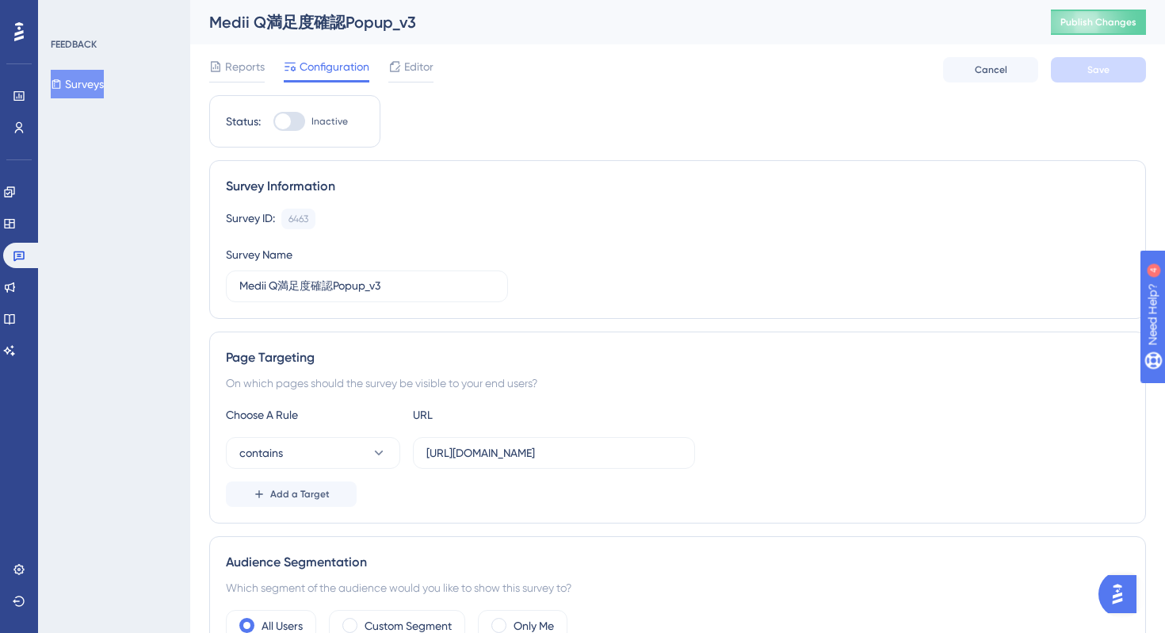
click at [287, 126] on div at bounding box center [283, 121] width 16 height 16
click at [274, 122] on input "Inactive" at bounding box center [273, 121] width 1 height 1
checkbox input "true"
click at [1092, 63] on span "Save" at bounding box center [1099, 69] width 22 height 13
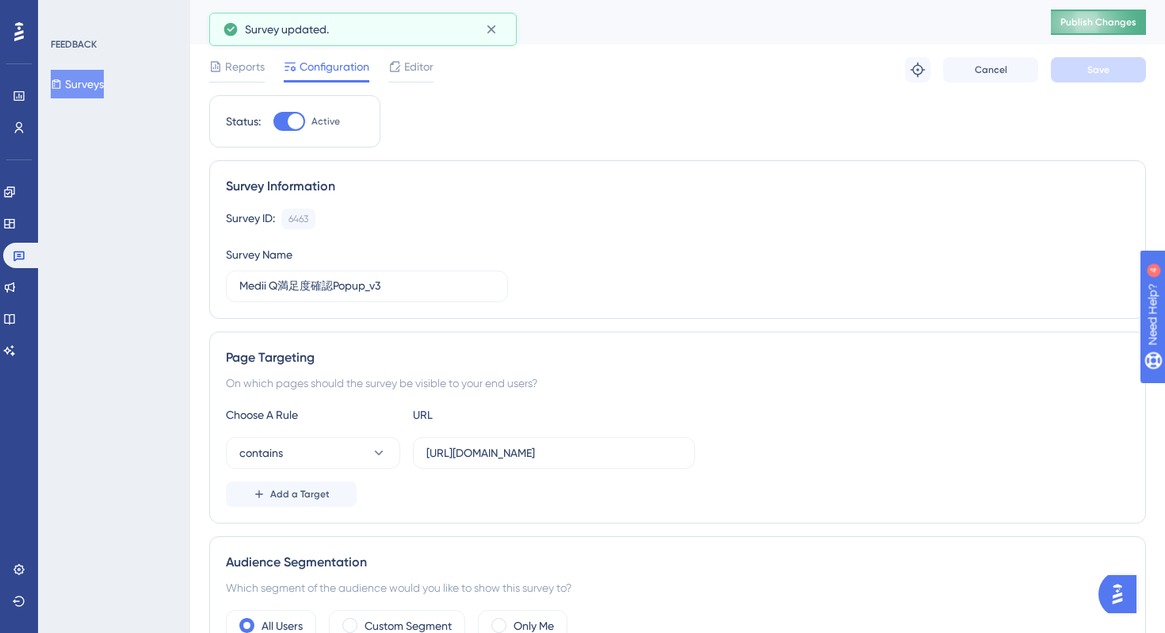
click at [1069, 27] on span "Publish Changes" at bounding box center [1099, 22] width 76 height 13
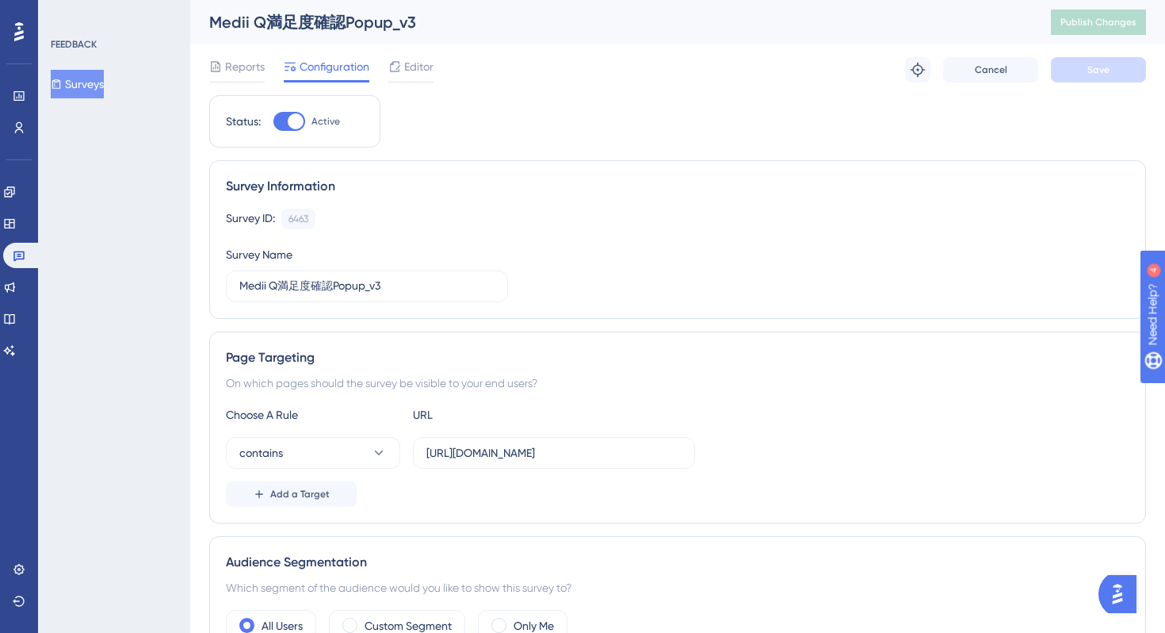
click at [78, 87] on button "Surveys" at bounding box center [77, 84] width 53 height 29
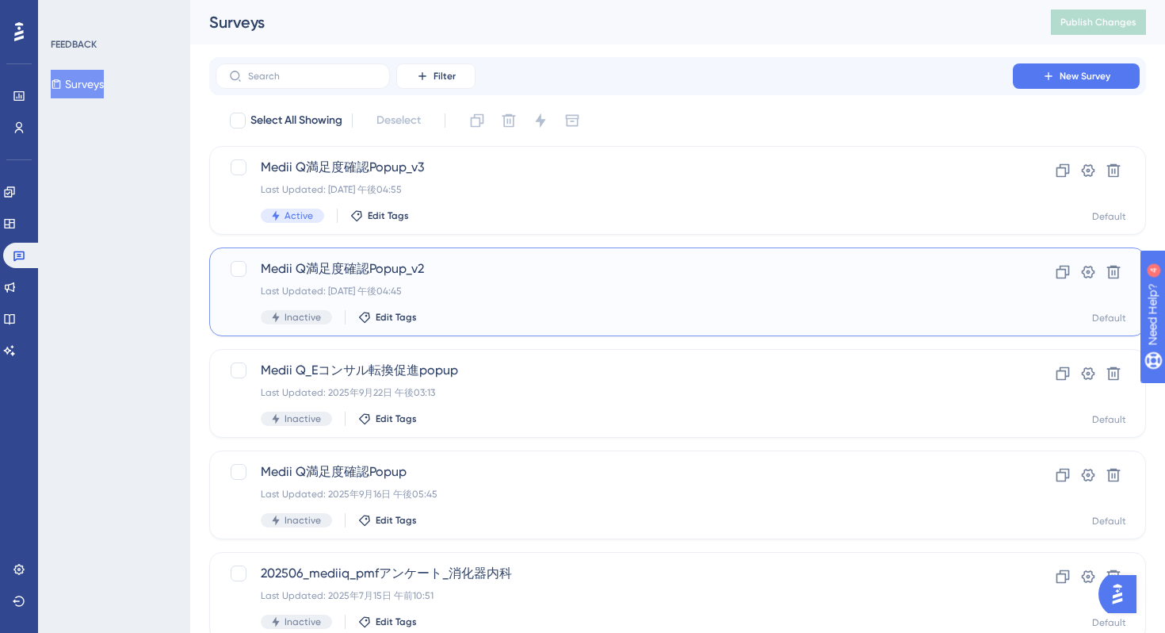
click at [587, 284] on div "Medii Q満足度確認Popup_v2 Last Updated: [DATE] 午後04:45 Inactive Edit Tags" at bounding box center [614, 291] width 707 height 65
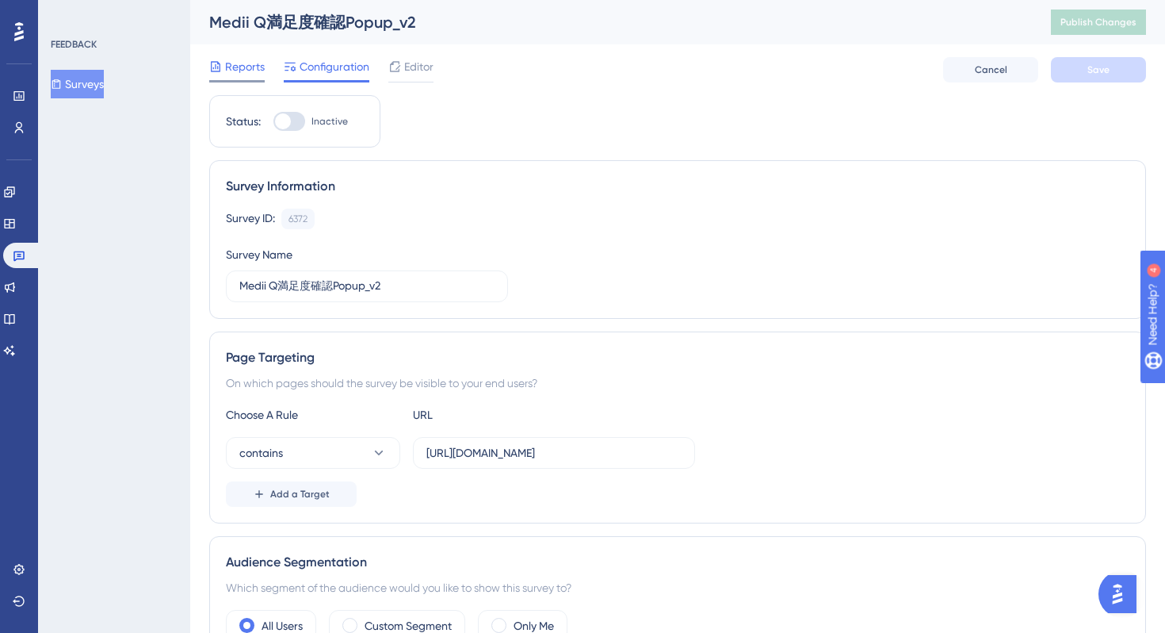
click at [243, 75] on span "Reports" at bounding box center [245, 66] width 40 height 19
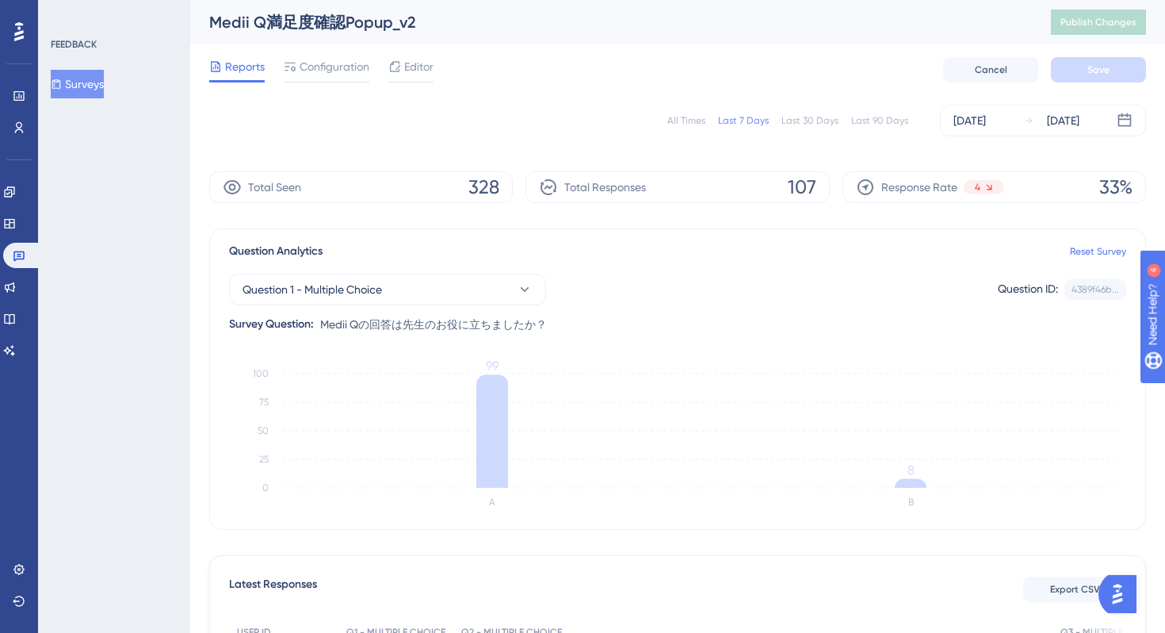
click at [476, 182] on span "328" at bounding box center [484, 186] width 31 height 25
